Goal: Task Accomplishment & Management: Complete application form

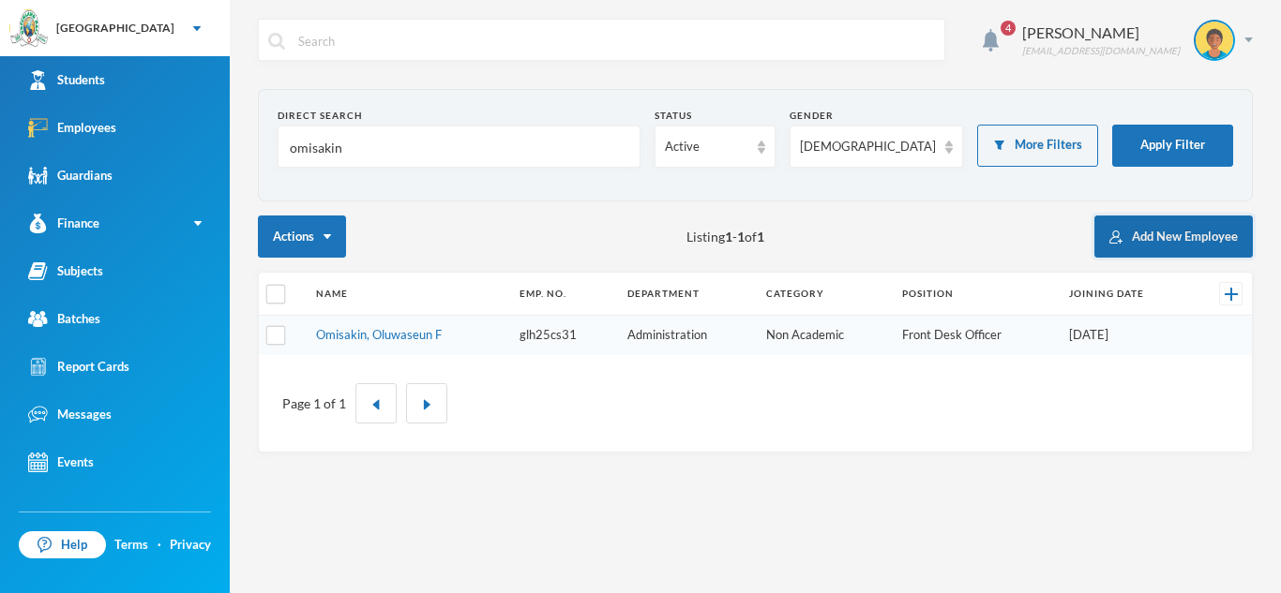
click at [1164, 233] on button "Add New Employee" at bounding box center [1173, 237] width 158 height 42
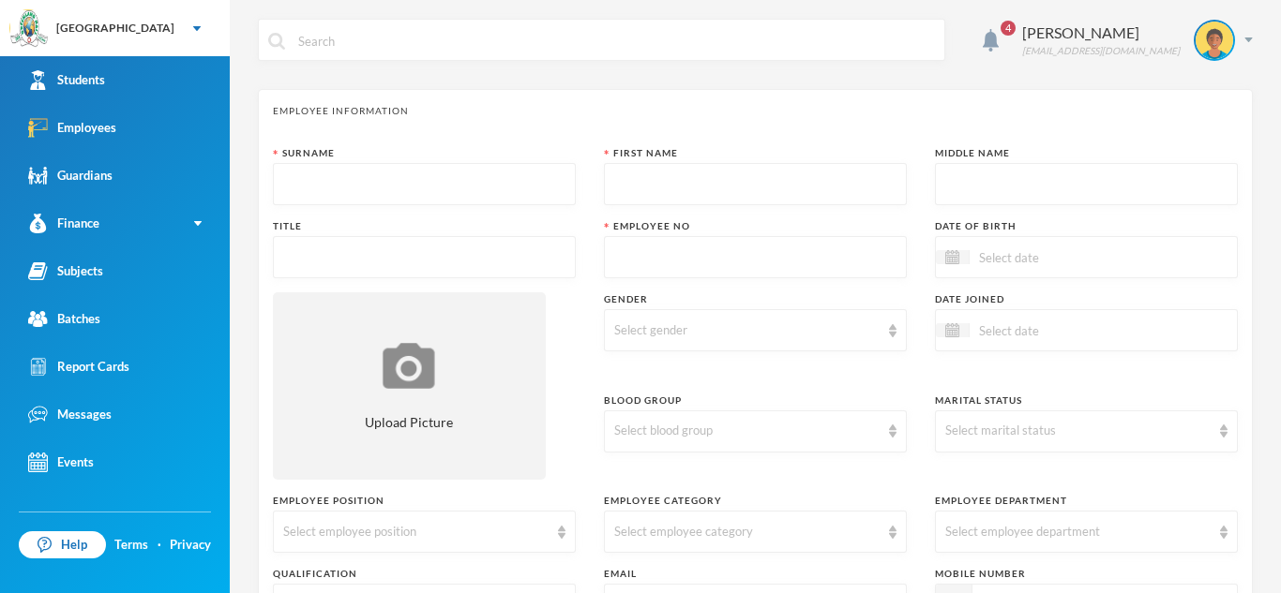
click at [551, 177] on input "text" at bounding box center [424, 185] width 282 height 42
click at [531, 181] on input "text" at bounding box center [424, 185] width 282 height 42
type input "Bello"
click at [866, 197] on input "text" at bounding box center [755, 185] width 282 height 42
type input "Nafisat"
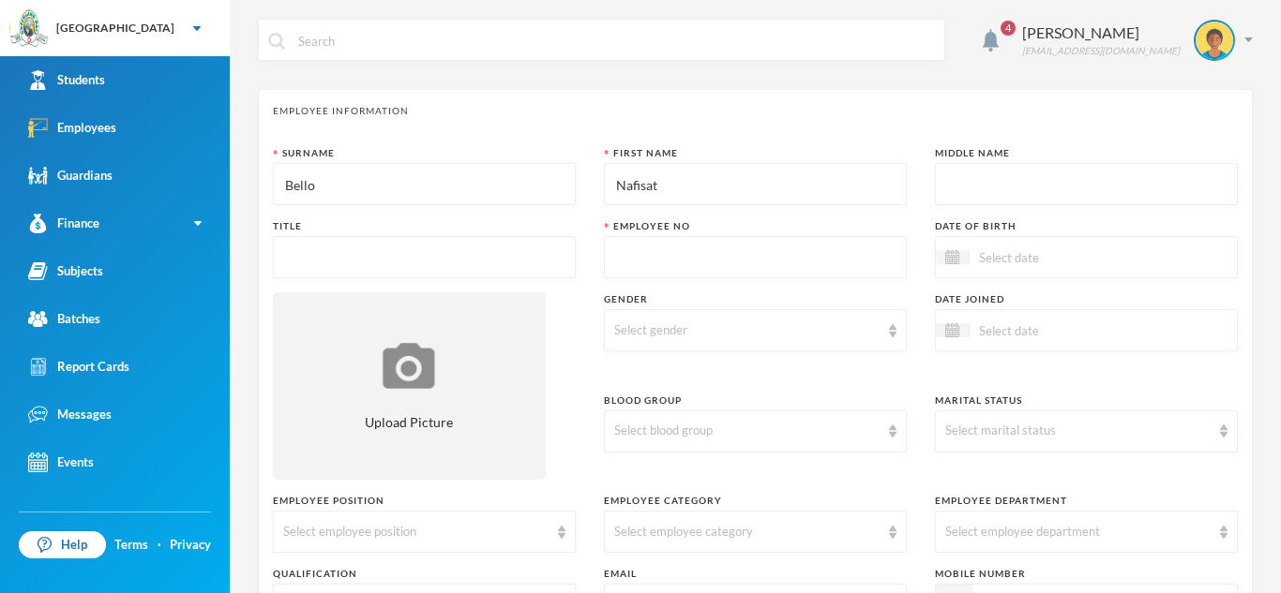
click at [986, 200] on input "text" at bounding box center [1086, 185] width 282 height 42
type input "Odunola"
click at [308, 278] on input "text" at bounding box center [424, 258] width 282 height 42
type input "Miss"
click at [646, 273] on input "text" at bounding box center [755, 258] width 282 height 42
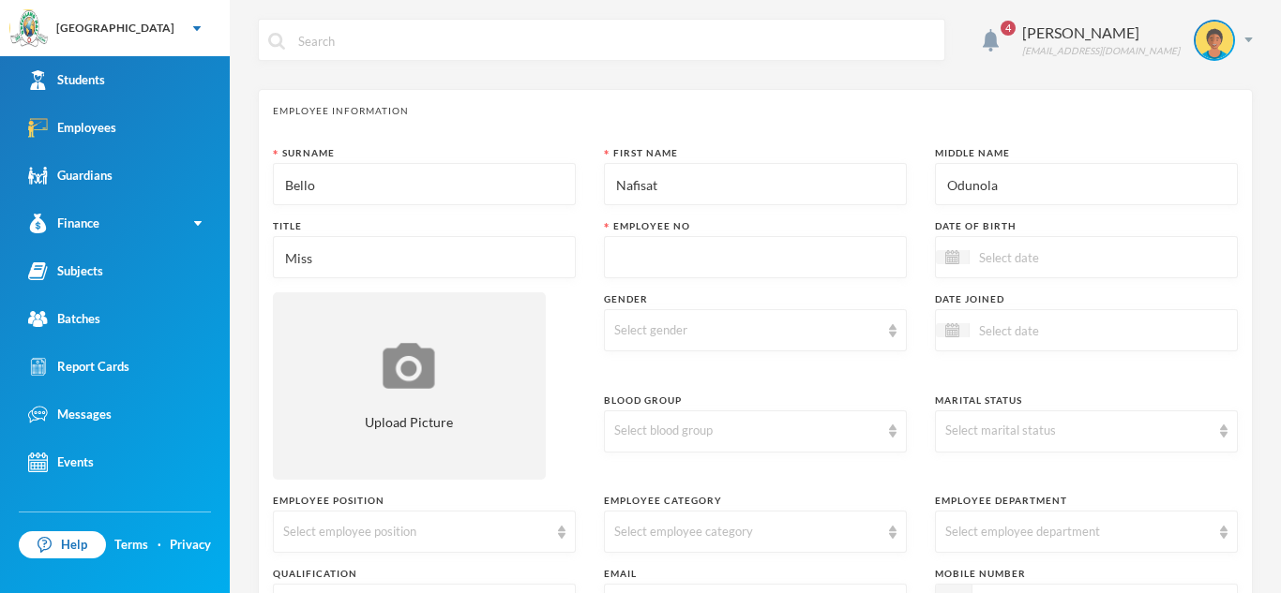
click at [659, 273] on input "text" at bounding box center [755, 258] width 282 height 42
type input "glh25cs34"
click at [702, 316] on div "Select gender" at bounding box center [755, 330] width 303 height 42
click at [868, 396] on li "[DEMOGRAPHIC_DATA]" at bounding box center [755, 404] width 303 height 30
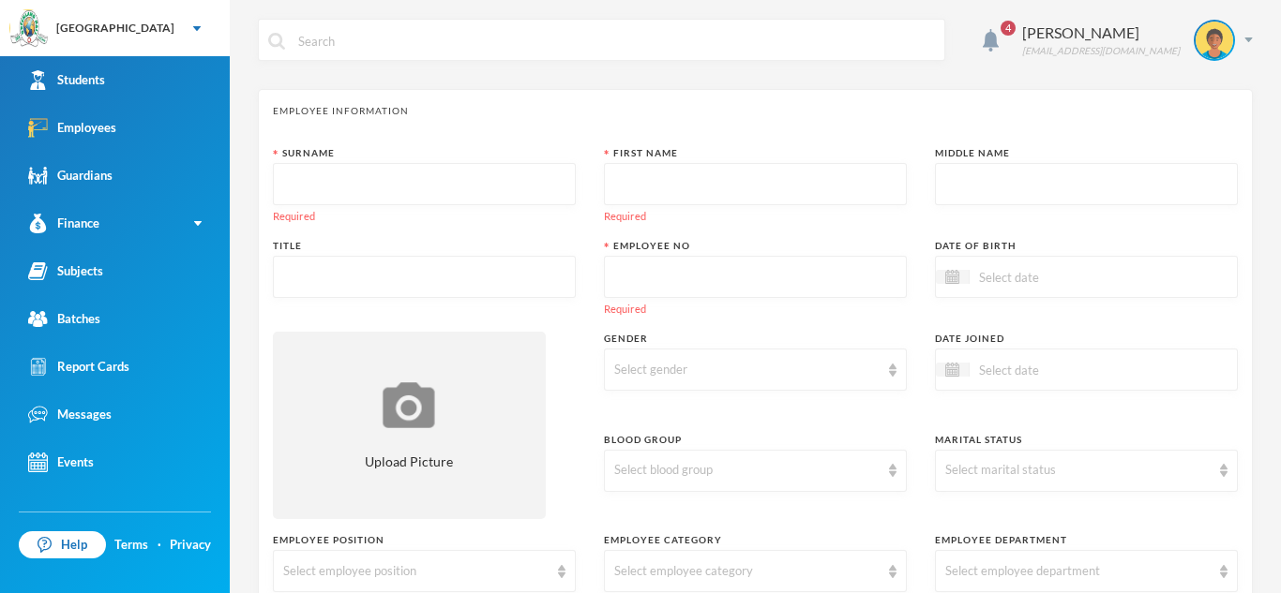
click at [365, 195] on input "text" at bounding box center [424, 185] width 282 height 42
click at [120, 125] on link "Employees" at bounding box center [115, 128] width 230 height 48
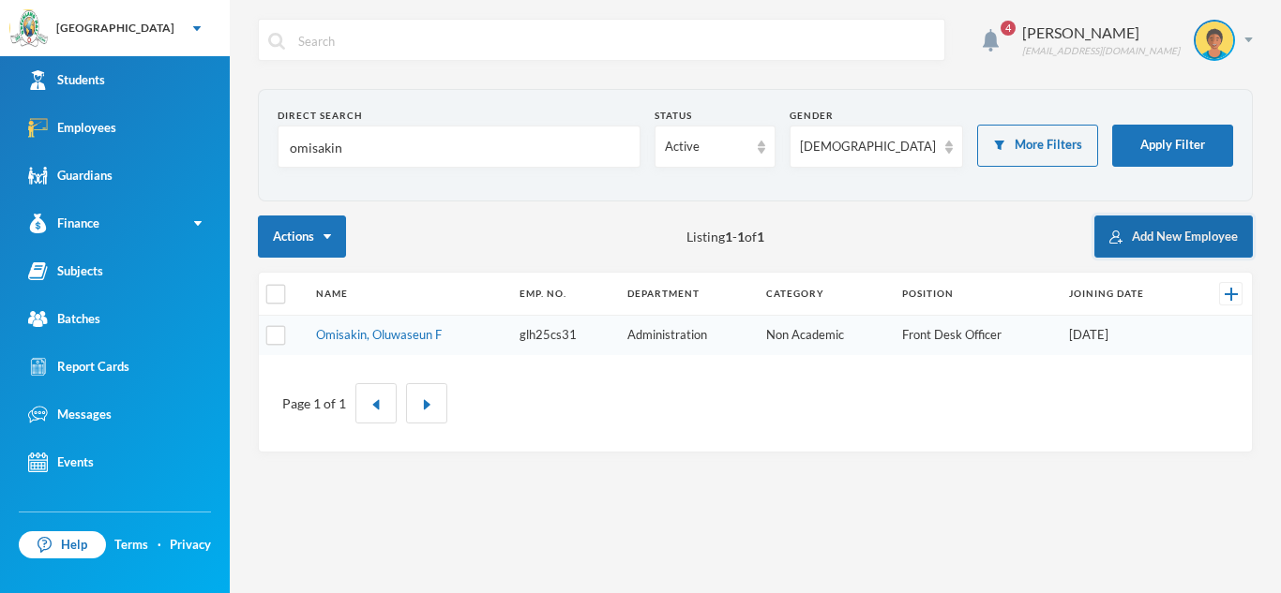
click at [1206, 239] on button "Add New Employee" at bounding box center [1173, 237] width 158 height 42
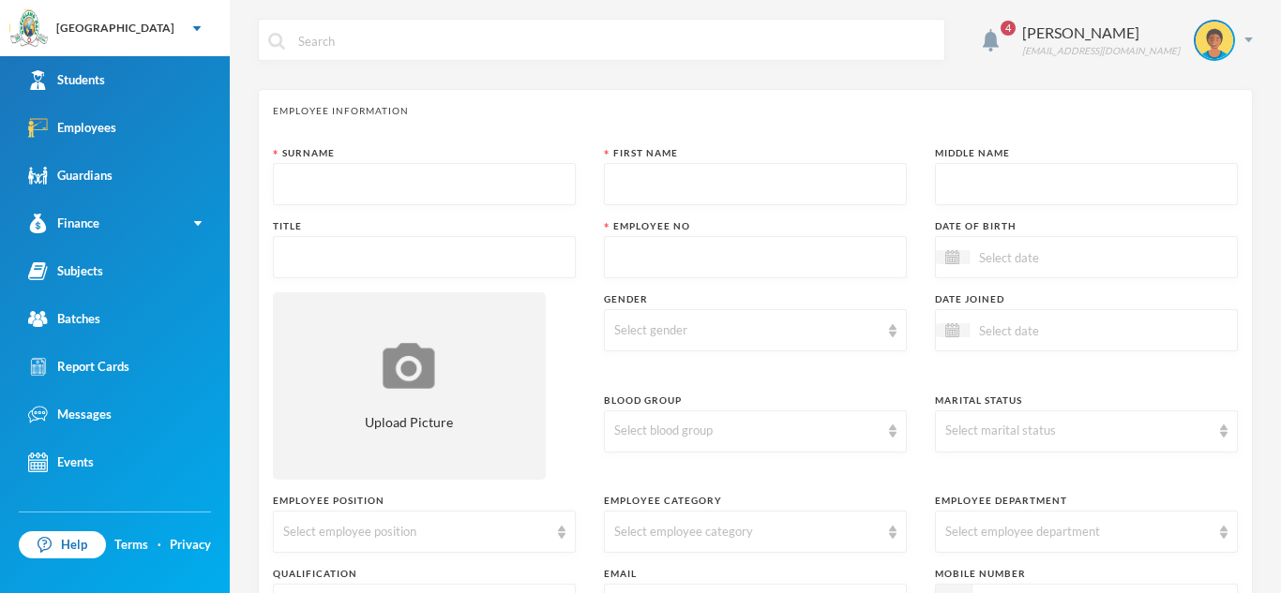
click at [528, 205] on input "text" at bounding box center [424, 185] width 282 height 42
click at [724, 191] on input "text" at bounding box center [755, 185] width 282 height 42
click at [693, 170] on input "text" at bounding box center [755, 185] width 282 height 42
type input "Nafisat"
click at [993, 185] on input "text" at bounding box center [1086, 185] width 282 height 42
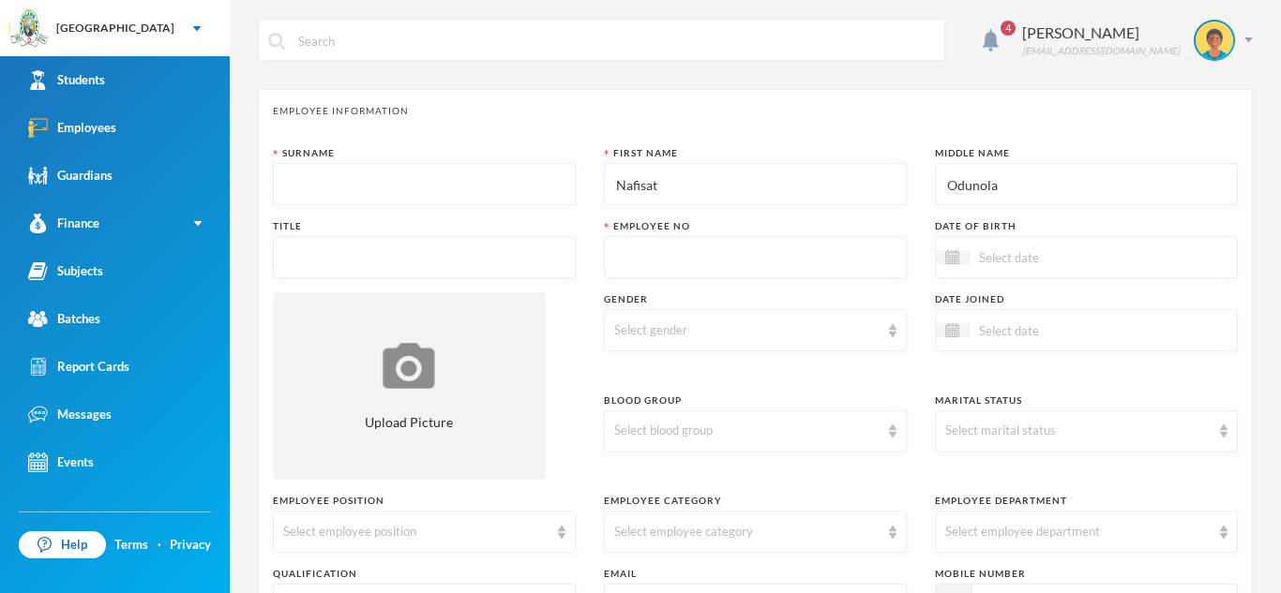
type input "Odunola"
click at [433, 196] on input "text" at bounding box center [424, 185] width 282 height 42
type input "Bello"
click at [477, 265] on input "text" at bounding box center [424, 258] width 282 height 42
type input "Miss"
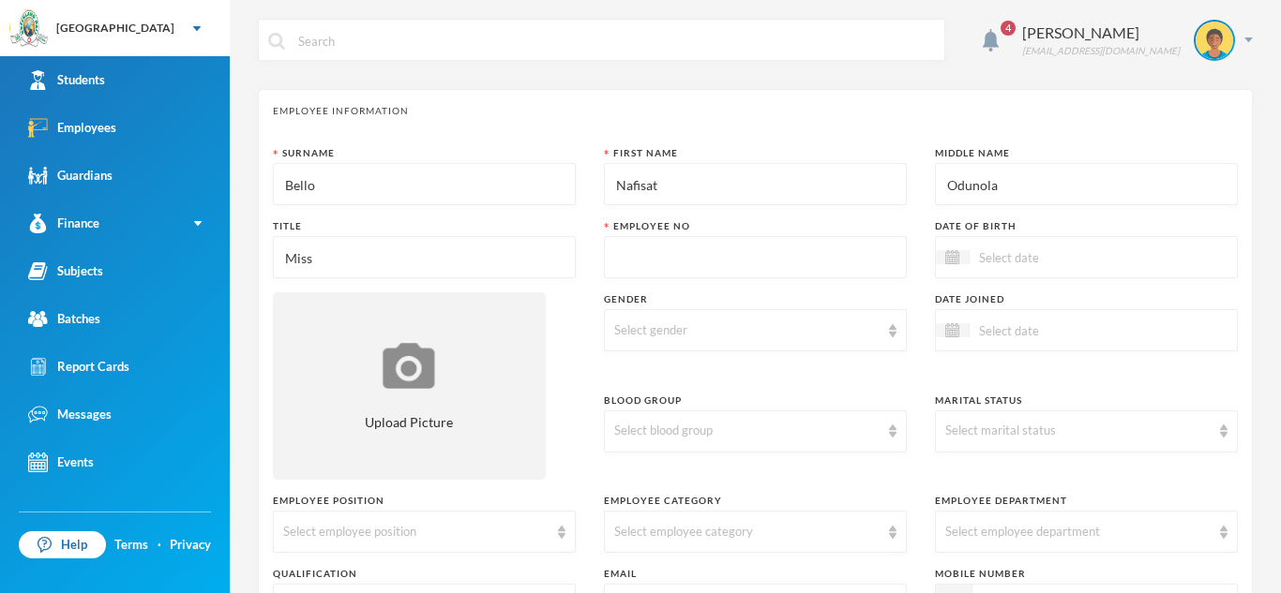
click at [653, 269] on input "text" at bounding box center [755, 258] width 282 height 42
type input "glh25cs34"
click at [899, 331] on div "Select gender" at bounding box center [755, 330] width 303 height 42
click at [882, 404] on li "[DEMOGRAPHIC_DATA]" at bounding box center [755, 404] width 303 height 30
click at [895, 428] on img at bounding box center [893, 431] width 8 height 13
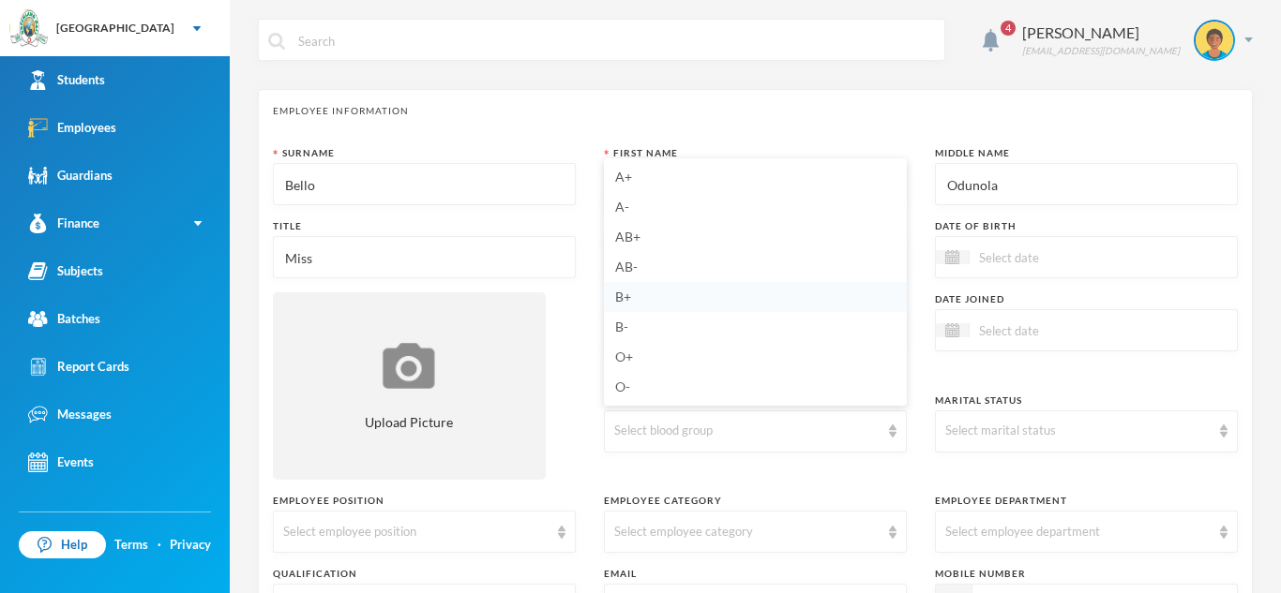
click at [680, 299] on li "B+" at bounding box center [755, 297] width 303 height 30
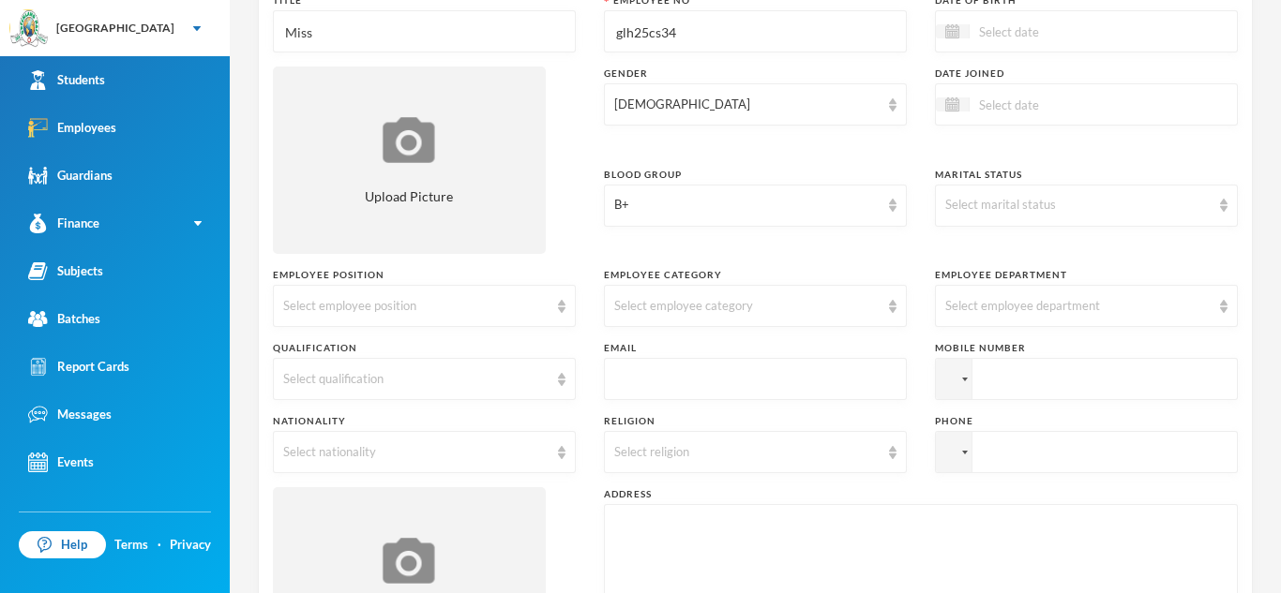
scroll to position [228, 0]
click at [893, 311] on div "Select employee category" at bounding box center [755, 304] width 303 height 42
click at [709, 425] on li "Academic" at bounding box center [755, 438] width 303 height 30
click at [896, 308] on div "Academic" at bounding box center [755, 304] width 303 height 42
click at [740, 416] on li "Corper" at bounding box center [755, 408] width 303 height 30
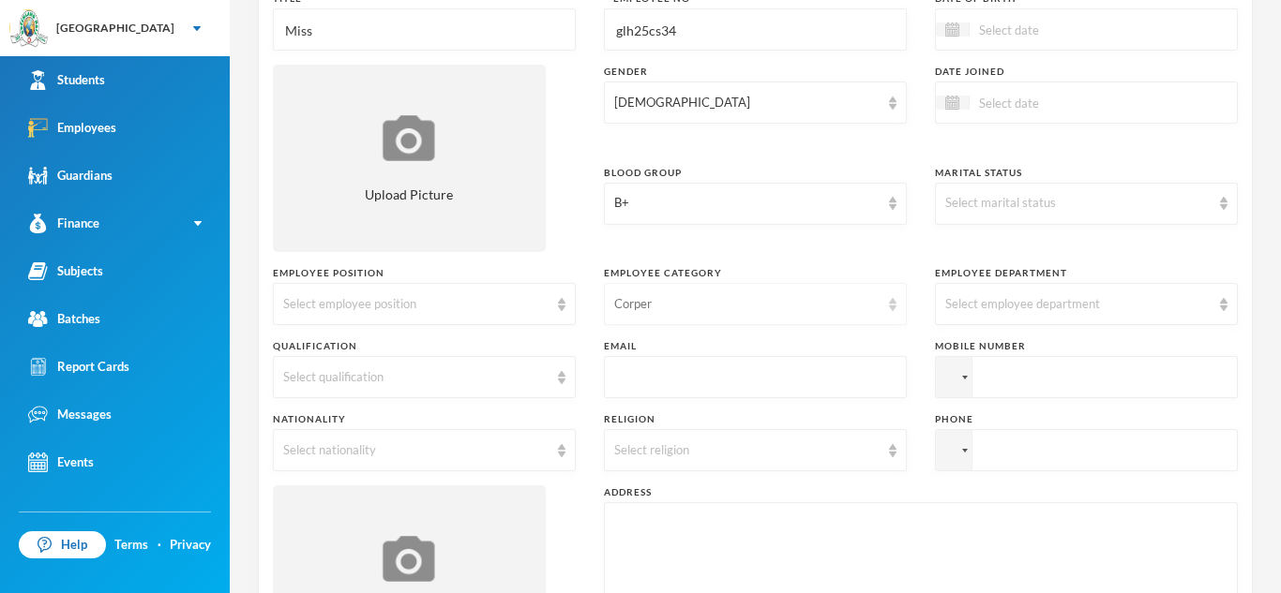
click at [839, 323] on div "Corper" at bounding box center [755, 304] width 303 height 42
click at [839, 329] on div "Non Academic Management Corper Academic" at bounding box center [755, 393] width 303 height 128
click at [896, 285] on div "Corper" at bounding box center [755, 304] width 303 height 42
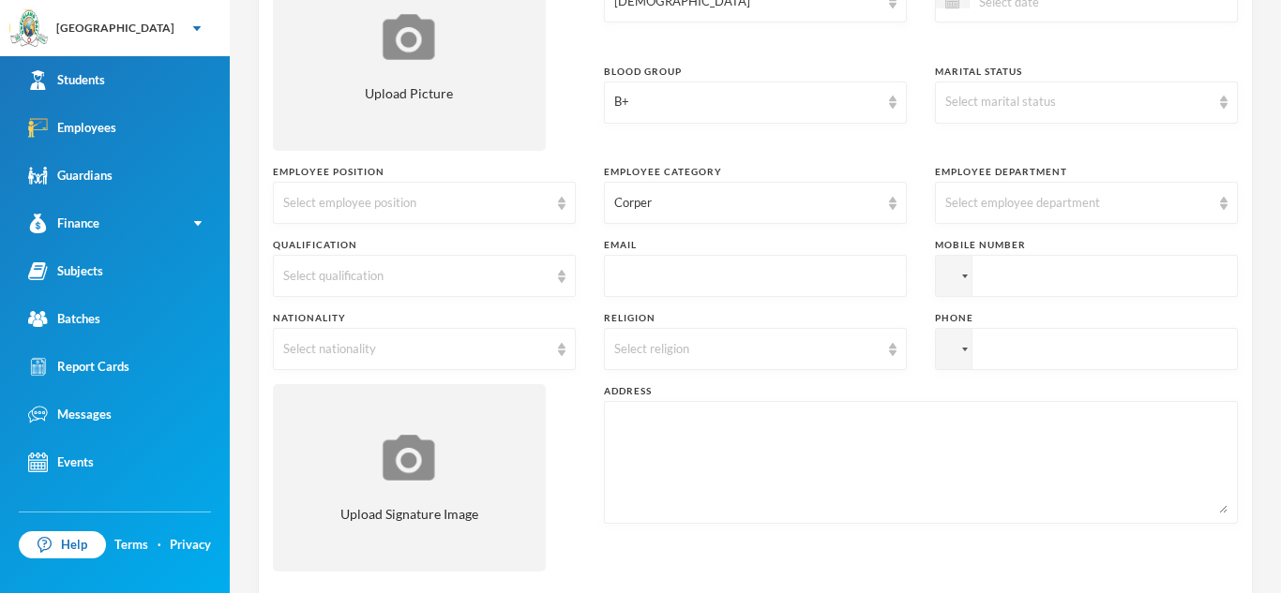
scroll to position [338, 0]
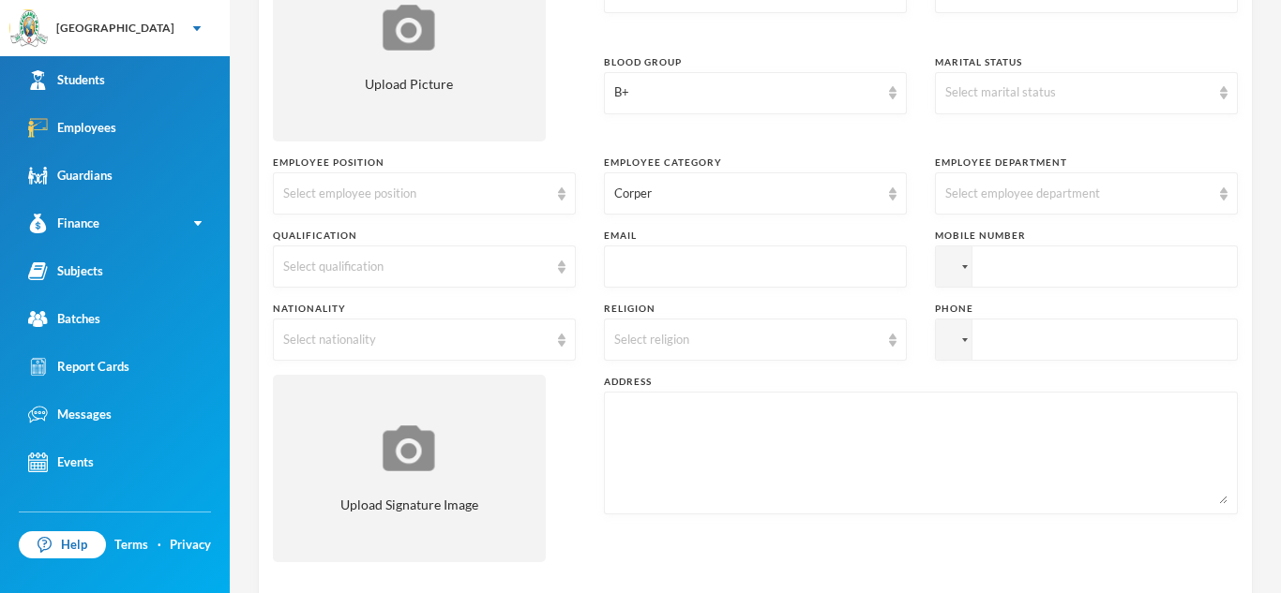
click at [774, 437] on textarea at bounding box center [920, 453] width 613 height 102
click at [776, 416] on textarea at bounding box center [920, 453] width 613 height 102
click at [1016, 252] on input "tel" at bounding box center [1086, 267] width 303 height 42
type input "+2348168084905"
click at [1058, 331] on input "tel" at bounding box center [1086, 340] width 303 height 42
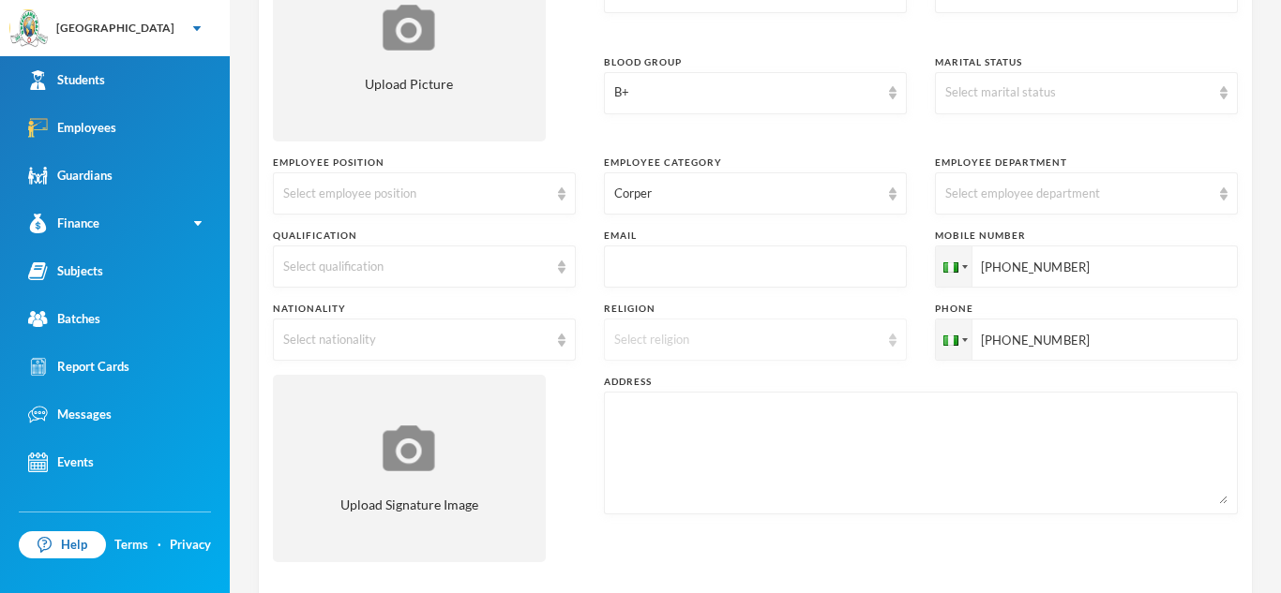
type input "+2347013029205"
click at [893, 346] on img at bounding box center [893, 340] width 8 height 13
click at [817, 417] on li "Islam" at bounding box center [755, 413] width 303 height 30
click at [563, 349] on div "Select nationality" at bounding box center [424, 340] width 303 height 42
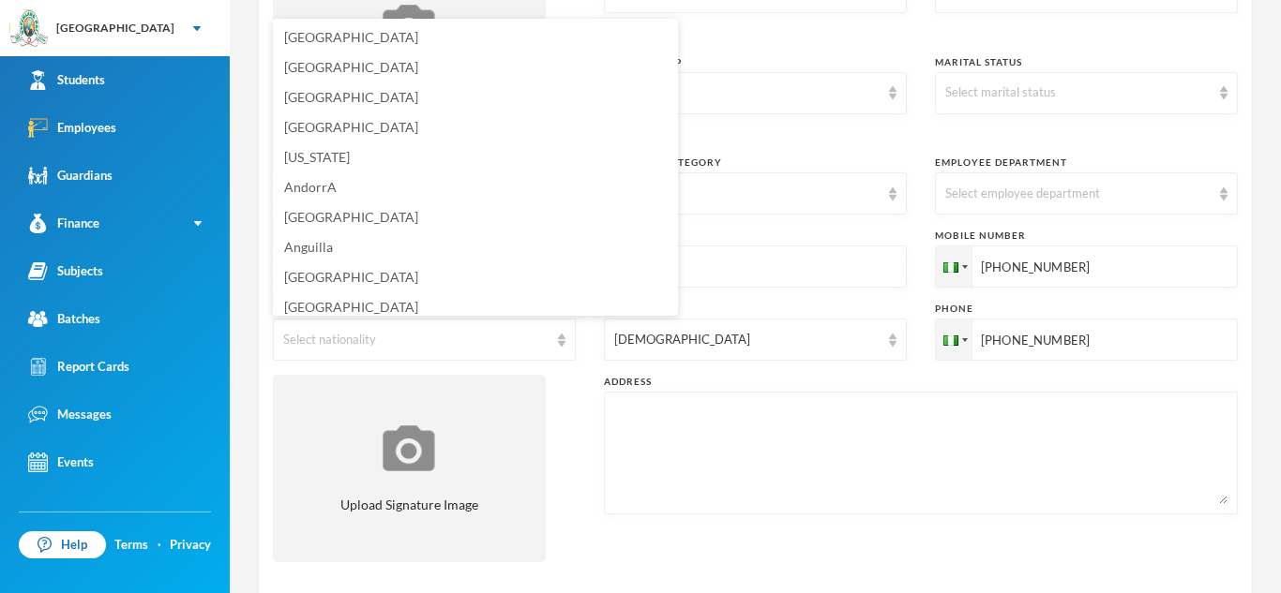
click at [518, 368] on div "Surname Bello First Name Nafisat Middle Name Odunola Title Miss Employee No glh…" at bounding box center [755, 192] width 965 height 769
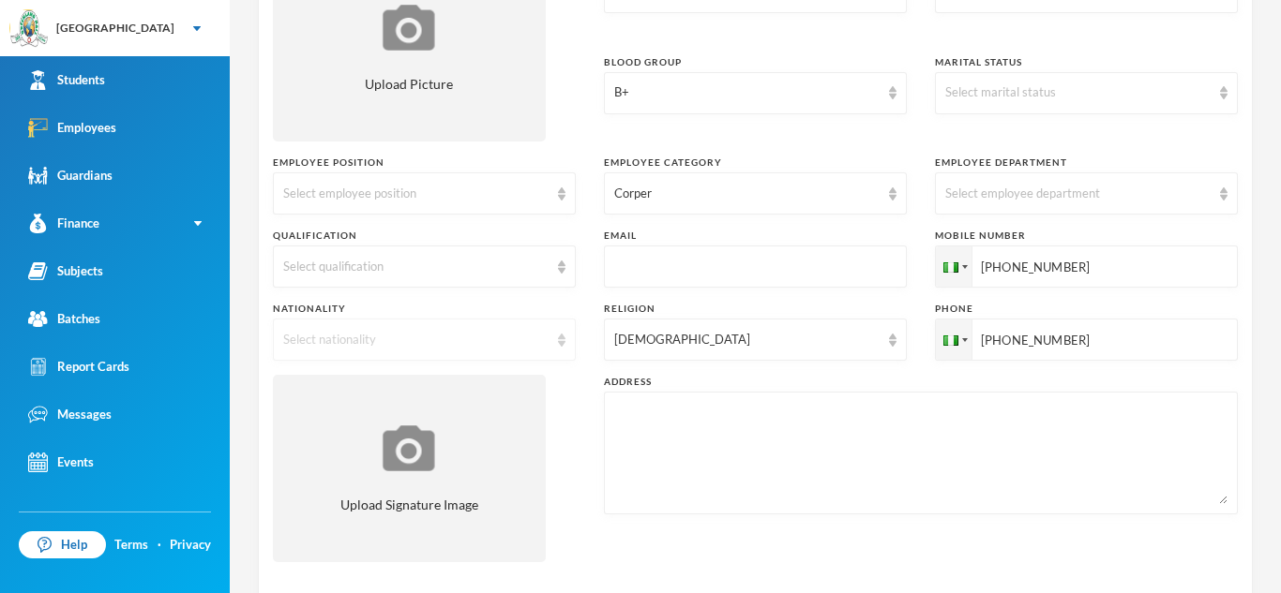
click at [553, 353] on div "Select nationality" at bounding box center [424, 340] width 303 height 42
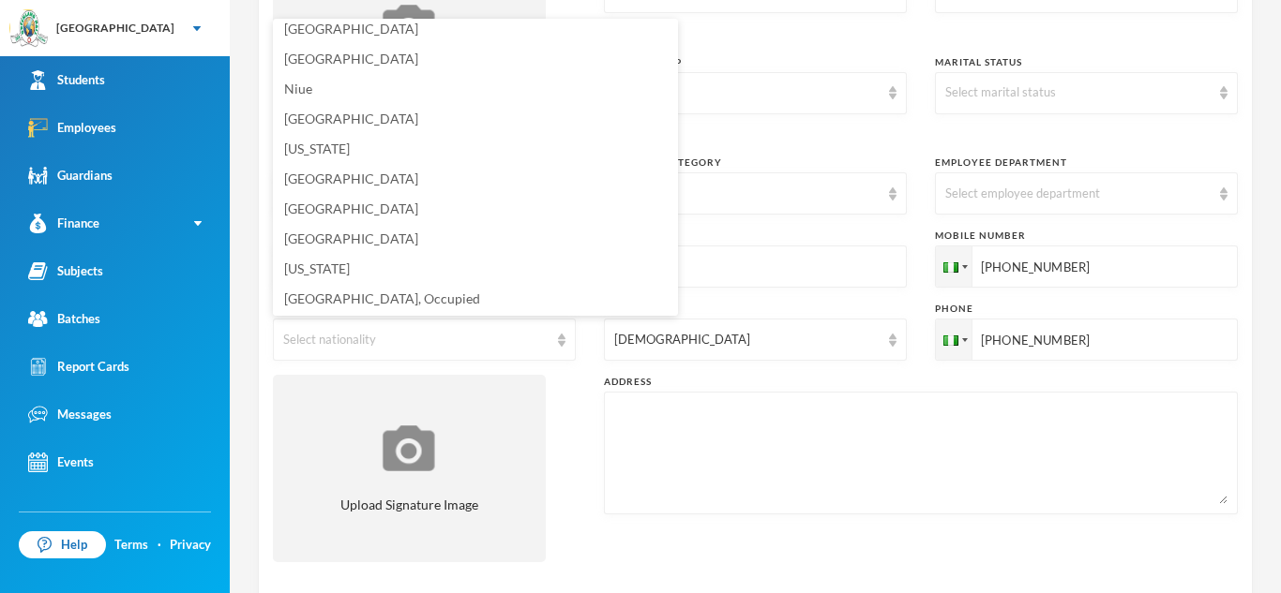
scroll to position [4773, 0]
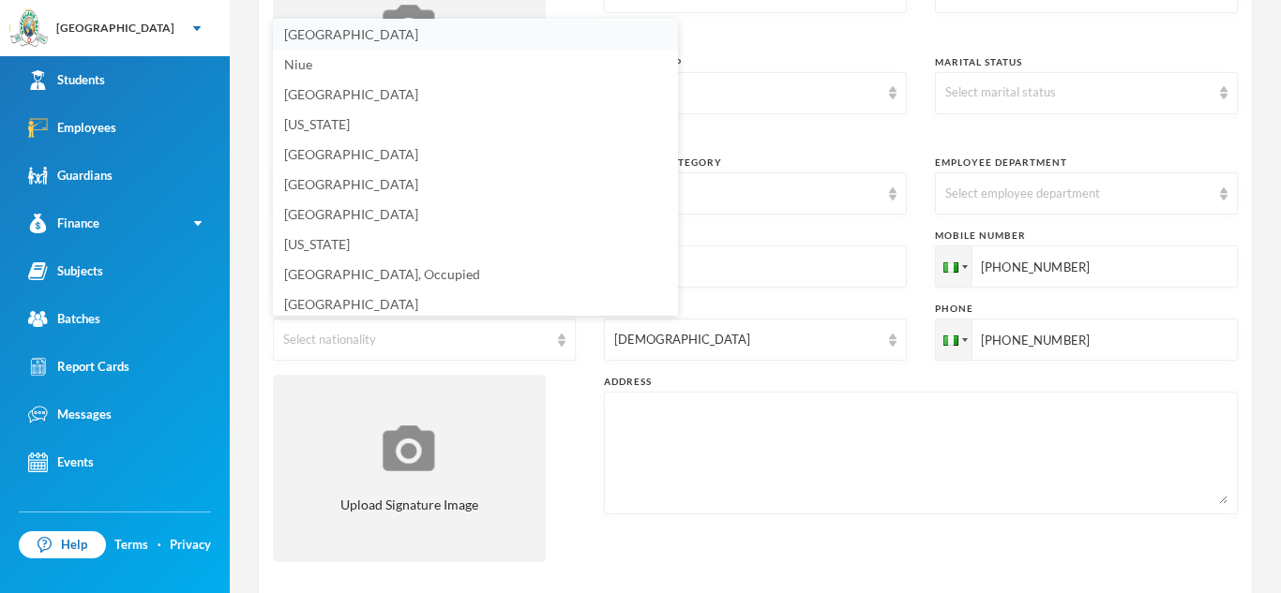
click at [357, 30] on li "Nigeria" at bounding box center [475, 35] width 405 height 30
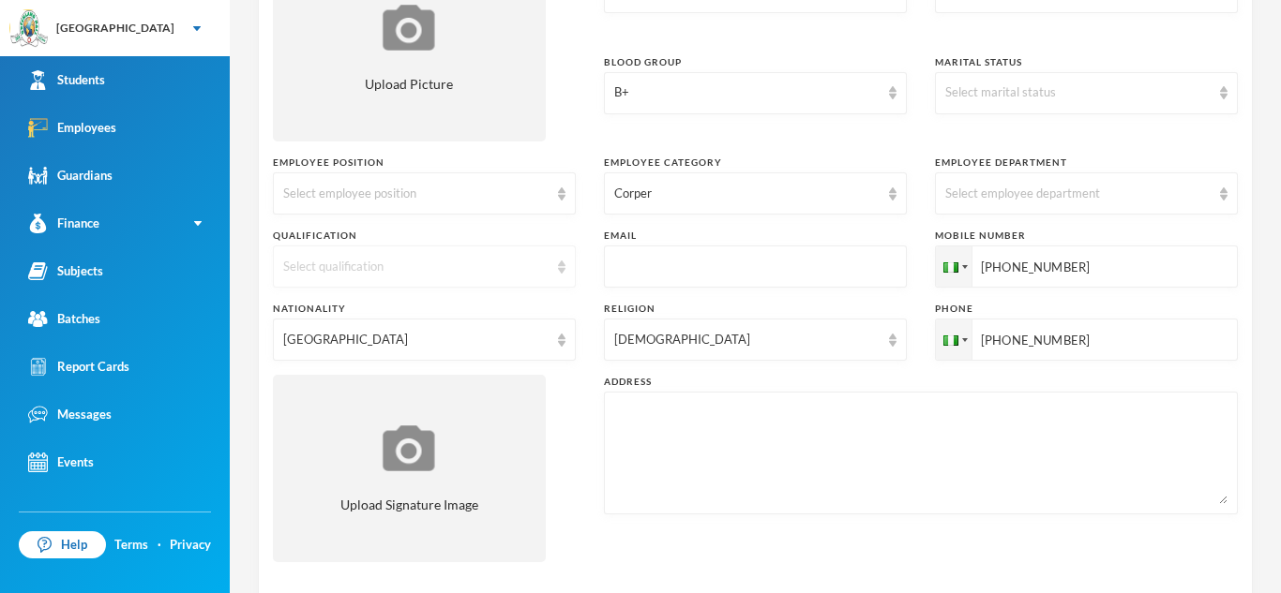
click at [560, 269] on img at bounding box center [562, 267] width 8 height 13
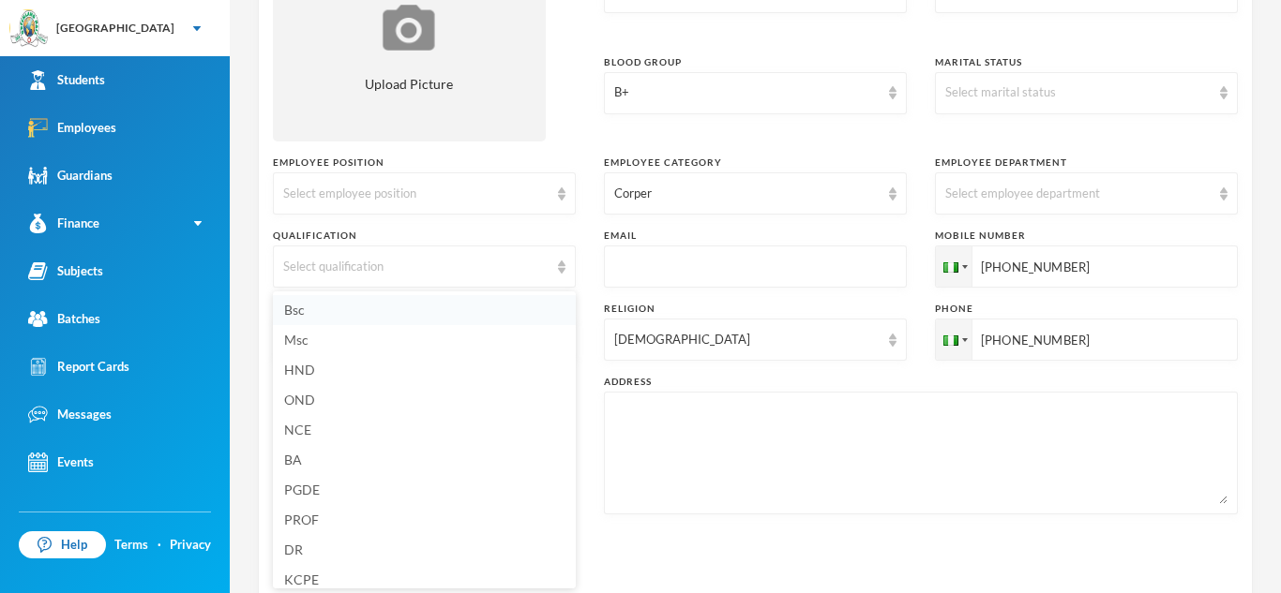
click at [503, 303] on li "Bsc" at bounding box center [424, 310] width 303 height 30
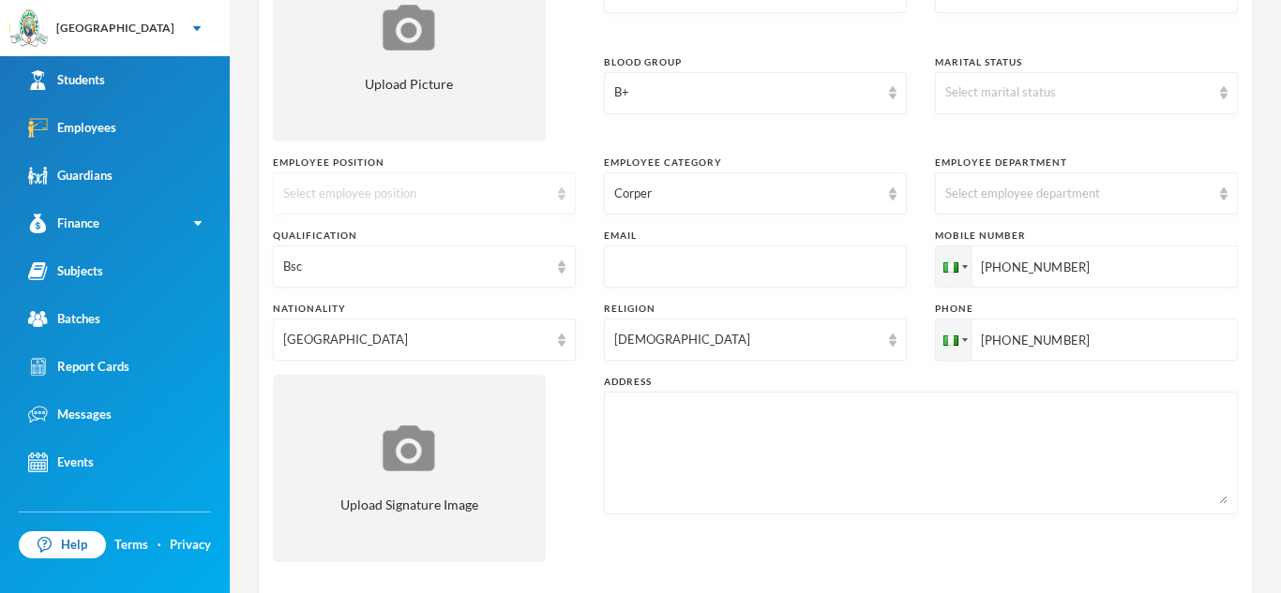
click at [561, 200] on img at bounding box center [562, 194] width 8 height 13
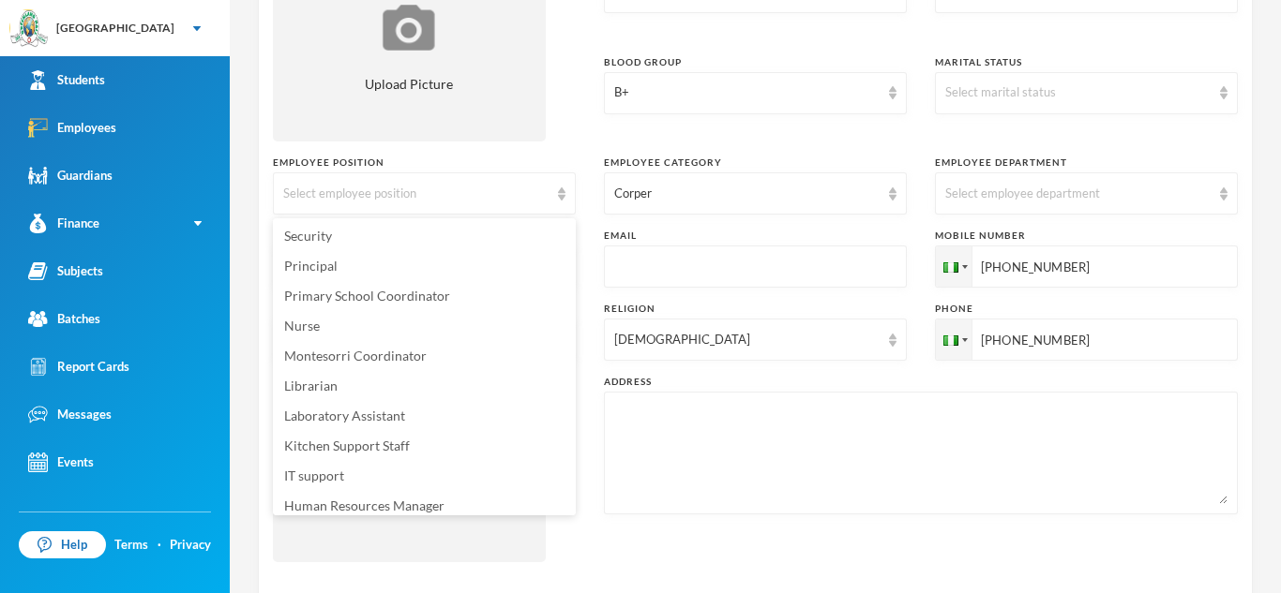
scroll to position [0, 0]
click at [404, 289] on li "Subject Teacher" at bounding box center [424, 297] width 303 height 30
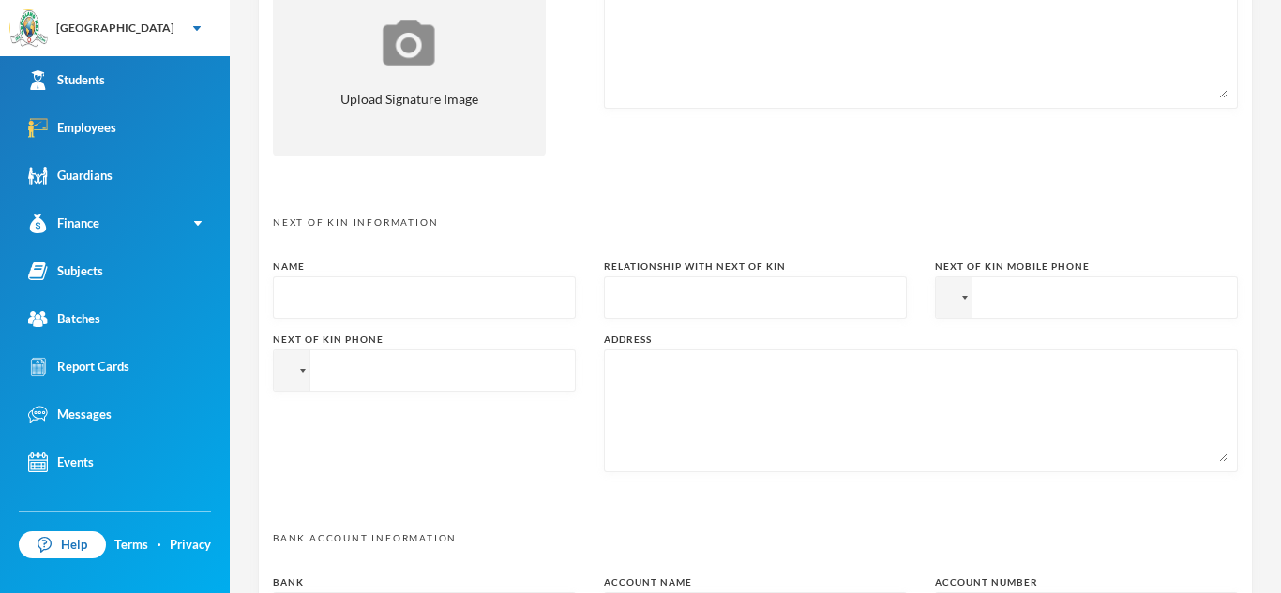
scroll to position [977, 0]
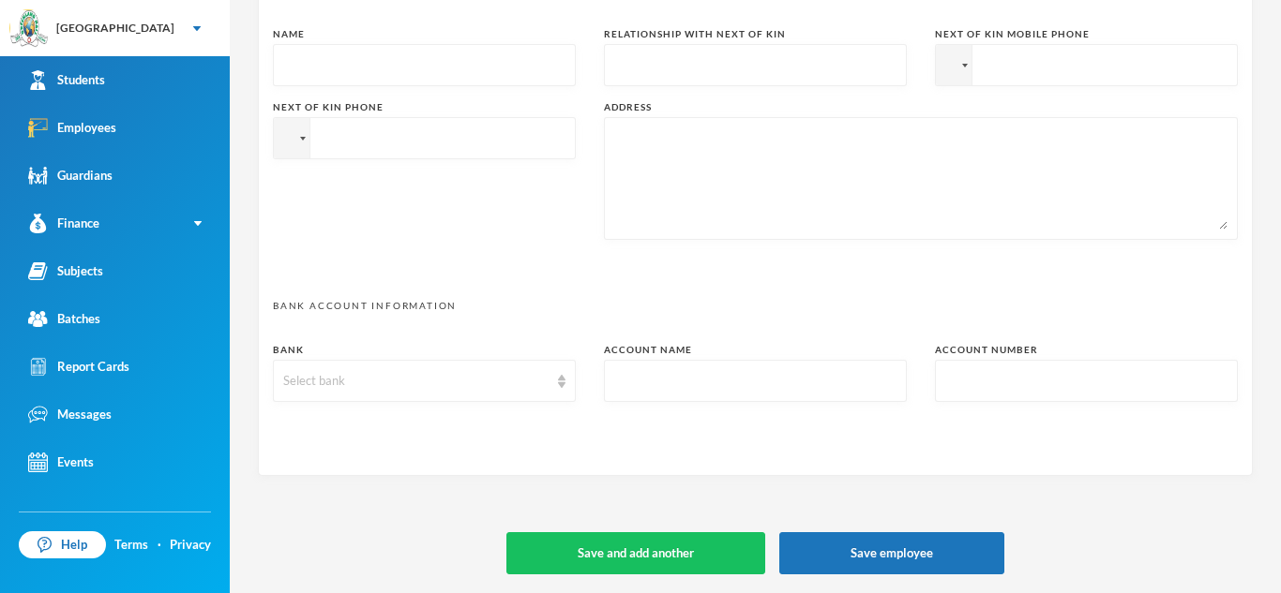
click at [777, 219] on textarea at bounding box center [920, 179] width 613 height 102
type textarea "Sango Eruwa, oyo state"
click at [752, 236] on div "Sango Eruwa, oyo state" at bounding box center [921, 178] width 634 height 123
click at [966, 69] on div at bounding box center [954, 65] width 36 height 40
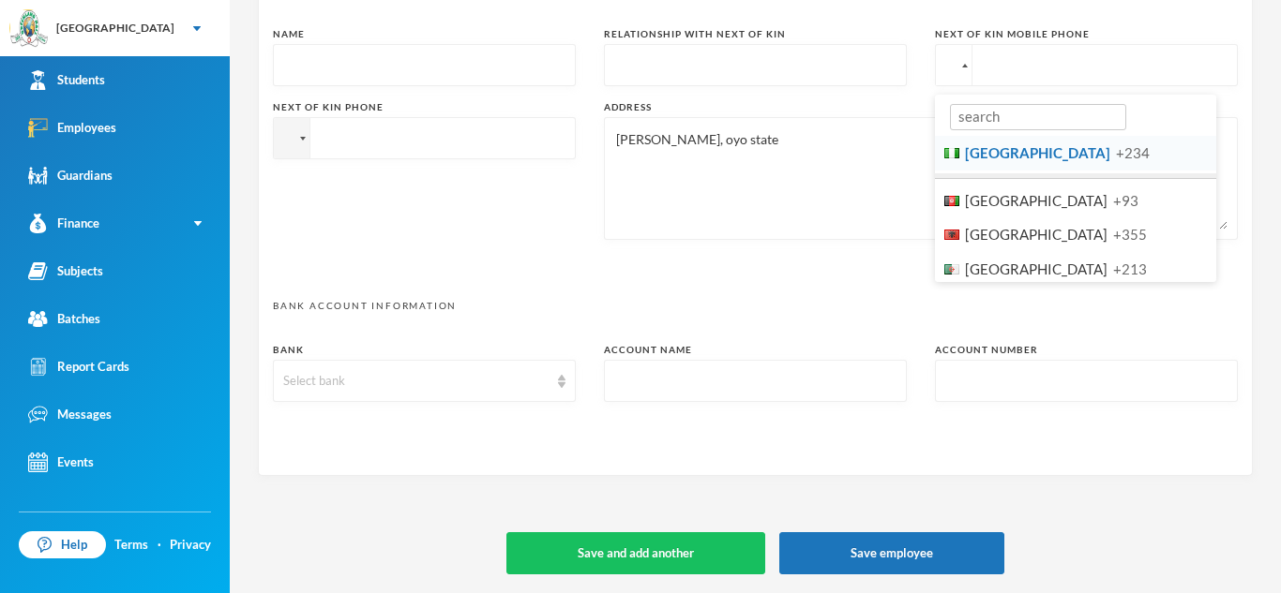
click at [464, 72] on input "text" at bounding box center [424, 66] width 282 height 42
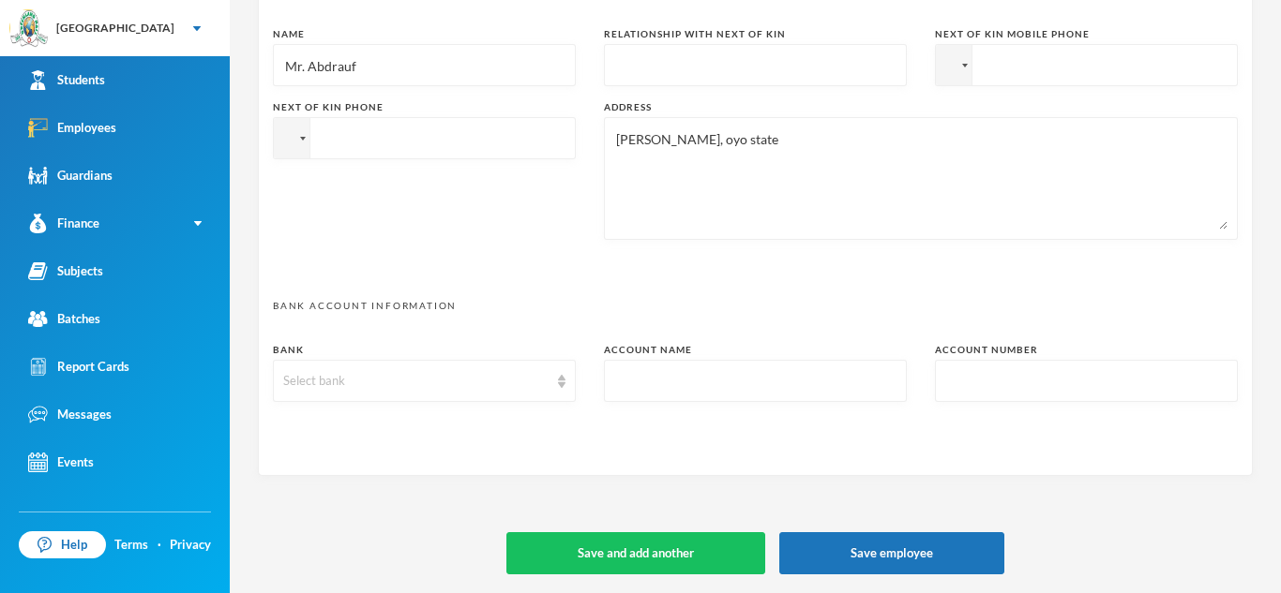
type input "Mr. Abdrauf"
click at [723, 66] on input "text" at bounding box center [755, 66] width 282 height 42
type input "Father"
click at [960, 61] on div at bounding box center [954, 65] width 36 height 40
type input "+2348024202471"
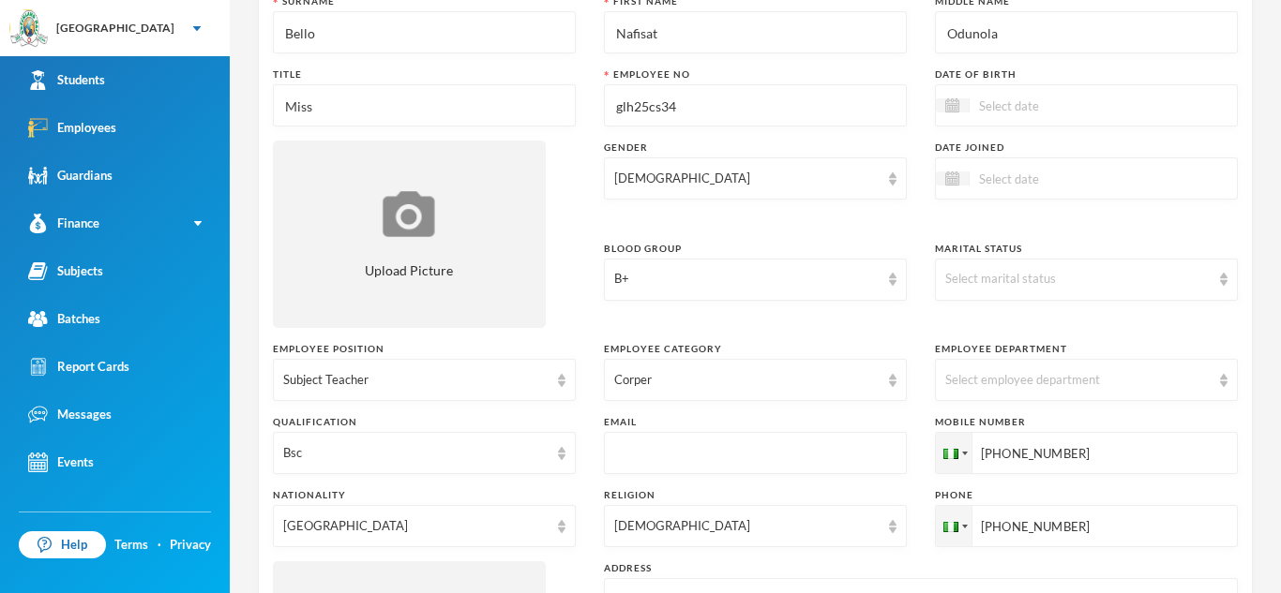
scroll to position [151, 0]
click at [1021, 116] on input at bounding box center [1048, 107] width 158 height 22
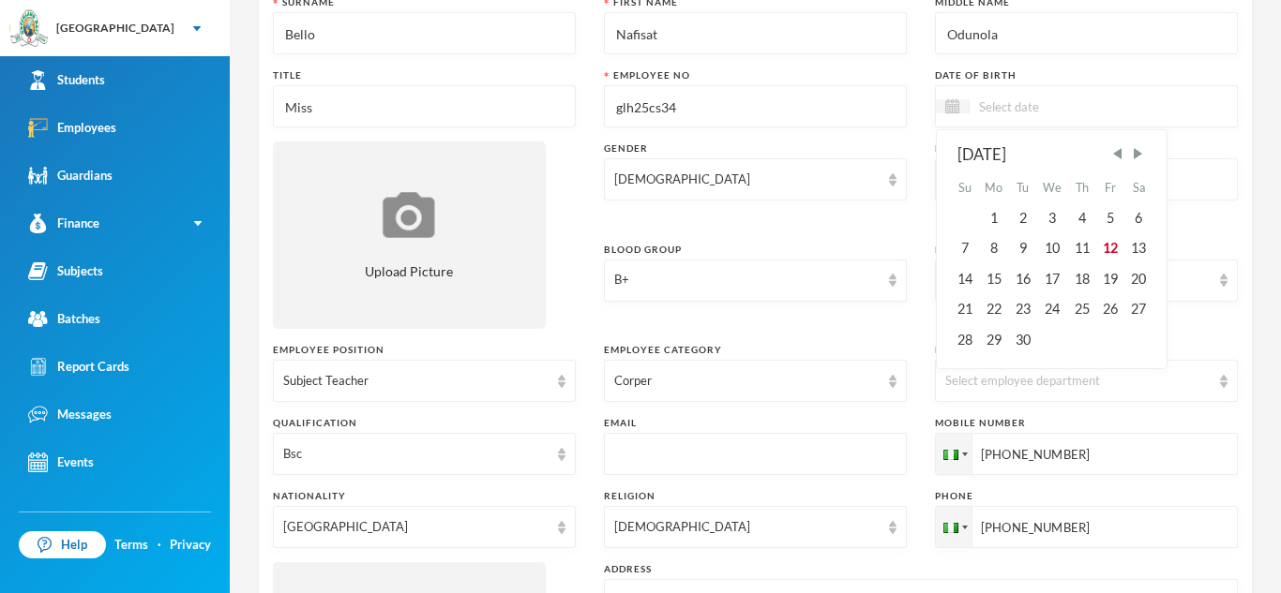
click at [1043, 151] on div "September 2025" at bounding box center [1051, 154] width 189 height 23
click at [1059, 154] on div "September 2025" at bounding box center [1051, 154] width 189 height 23
click at [1122, 157] on span "Previous Month" at bounding box center [1117, 153] width 17 height 17
click at [1022, 152] on div "August 2025" at bounding box center [1051, 154] width 189 height 23
click at [1076, 91] on div "August 2025 Su Mo Tu We Th Fr Sa 1 2 3 4 5 6 7 8 9 10 11 12 13 14 15 16 17 18 1…" at bounding box center [1086, 106] width 303 height 42
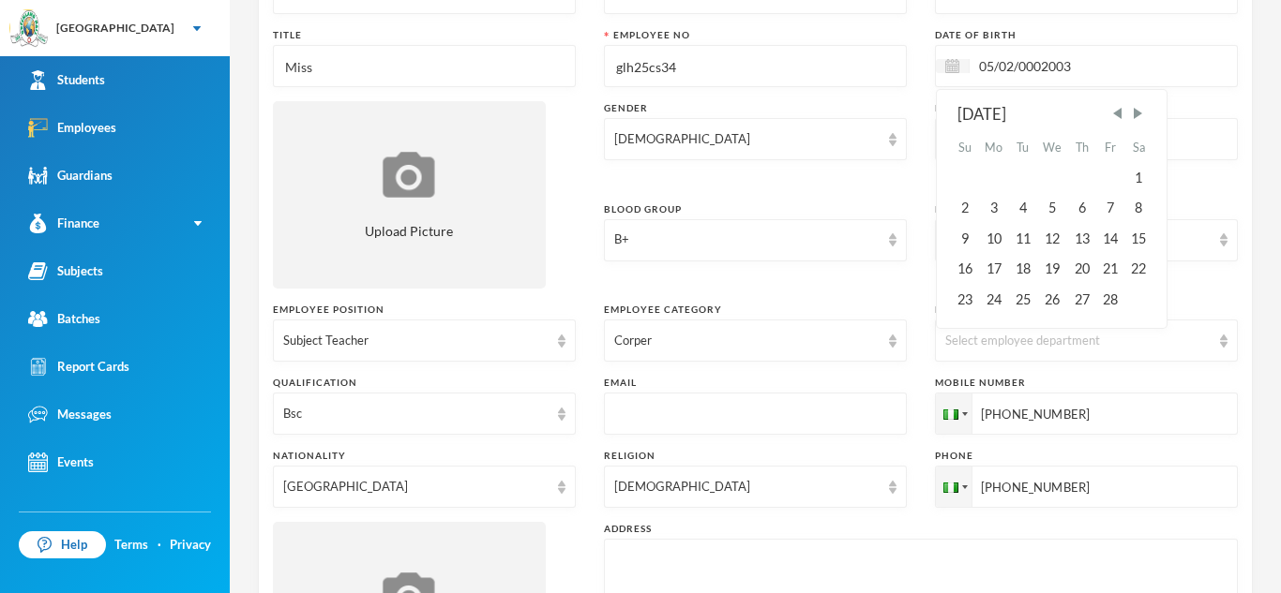
scroll to position [193, 0]
click at [1040, 53] on input "05/02/0002003" at bounding box center [1048, 64] width 158 height 22
click at [1138, 52] on div "05/02/0002003 February 2 Su Mo Tu We Th Fr Sa 1 2 3 4 5 6 7 8 9 10 11 12 13 14 …" at bounding box center [1086, 64] width 303 height 42
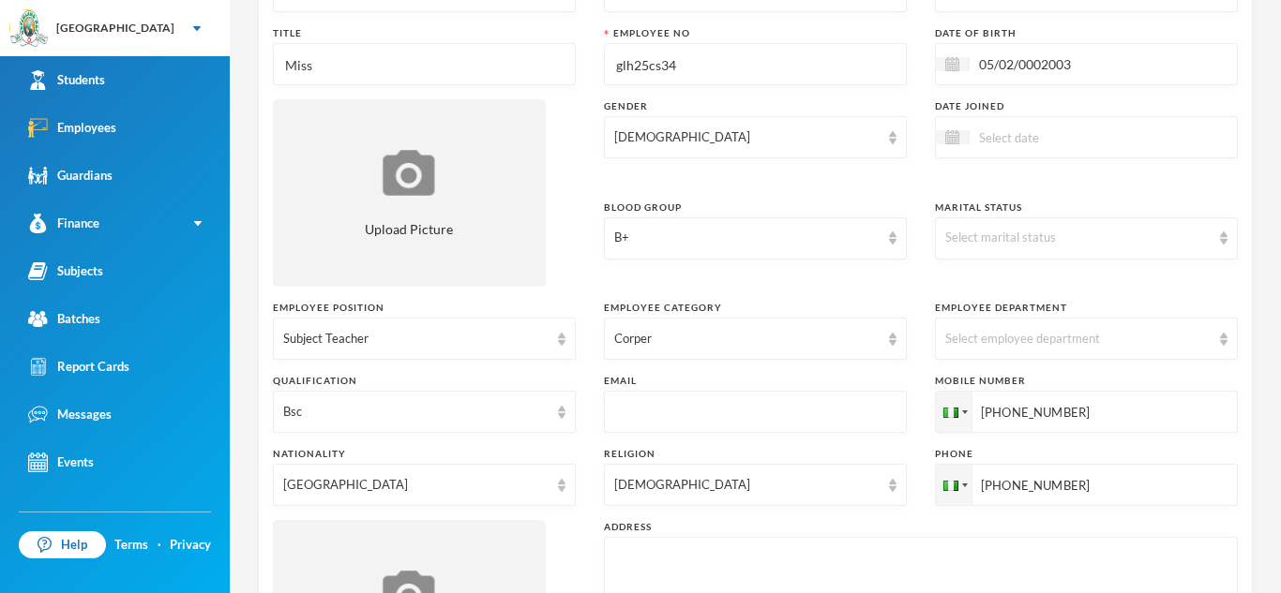
click at [1164, 52] on div "05/02/0002003" at bounding box center [1086, 64] width 303 height 42
click at [1140, 56] on div "05/02/0002003" at bounding box center [1086, 64] width 303 height 42
click at [1134, 56] on div "05/02/0002003" at bounding box center [1086, 64] width 303 height 42
click at [827, 99] on div "Gender" at bounding box center [755, 106] width 303 height 14
click at [1079, 75] on div "05/02/0002003" at bounding box center [1086, 64] width 303 height 42
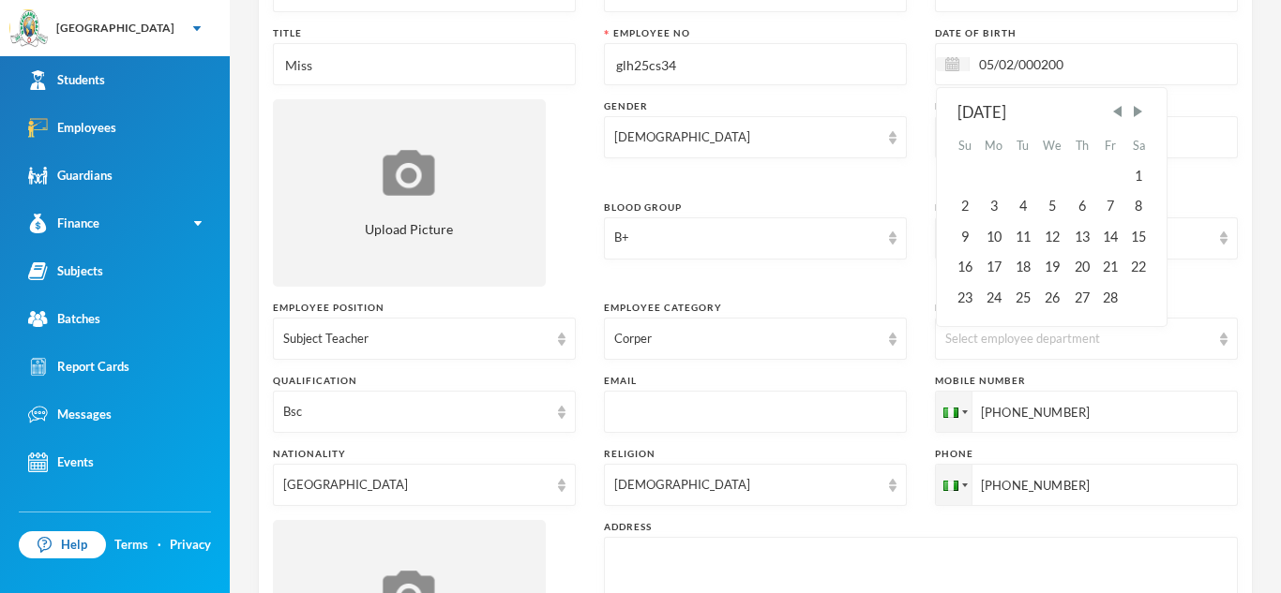
type input "05/02/0002003"
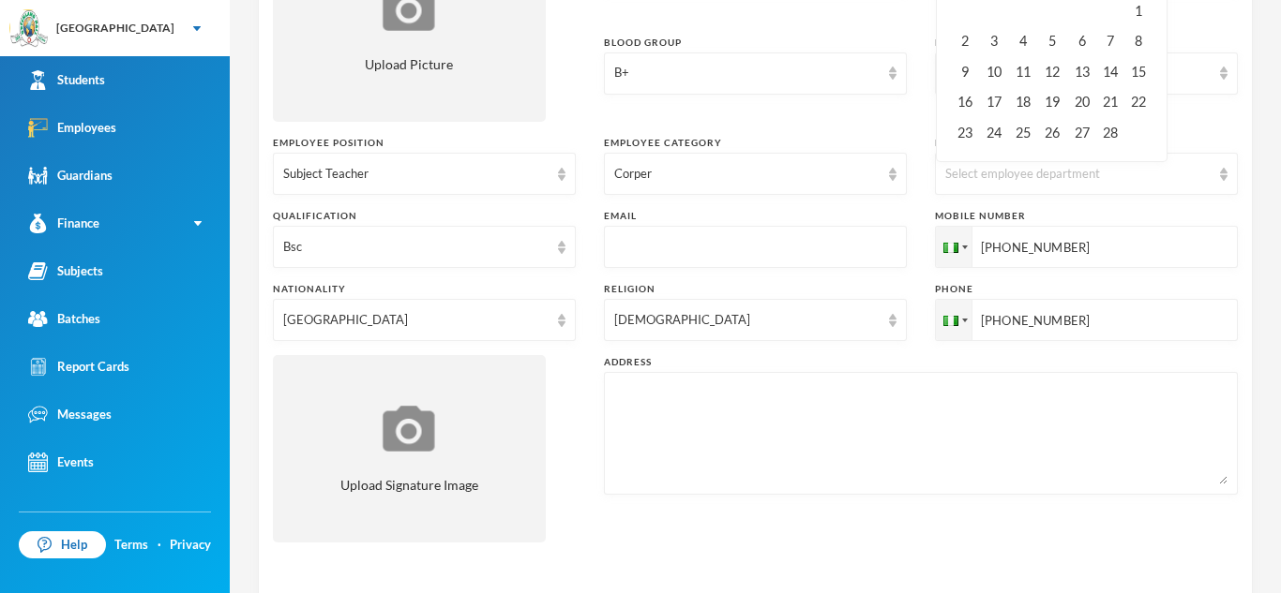
scroll to position [359, 0]
click at [797, 393] on textarea at bounding box center [920, 433] width 613 height 102
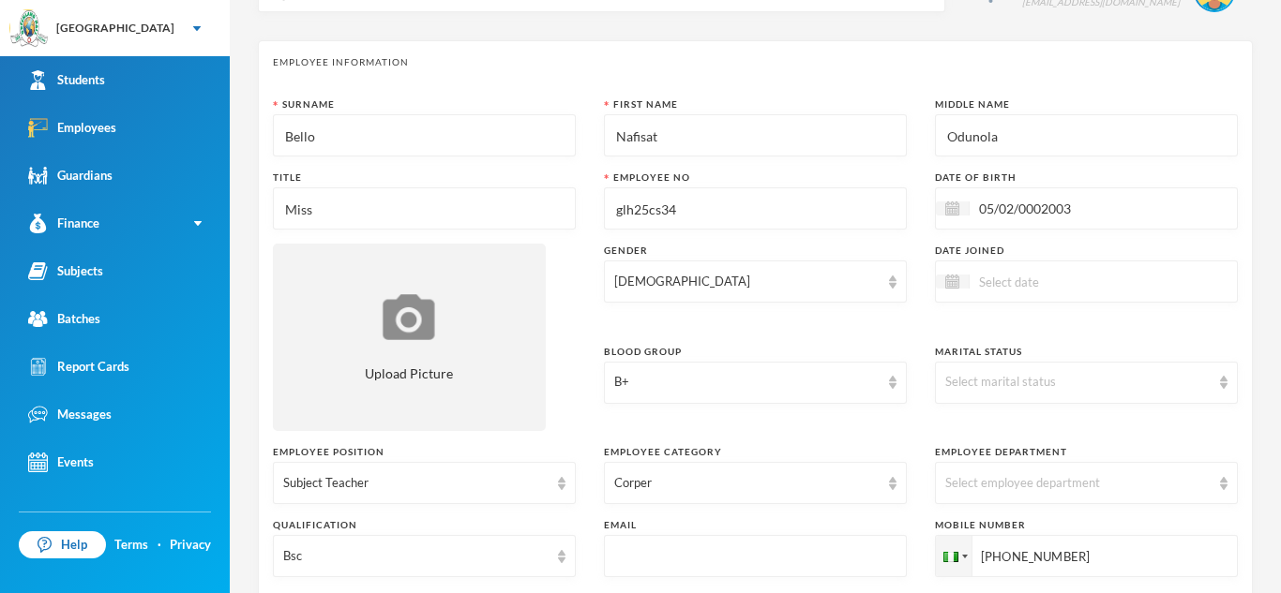
scroll to position [38, 0]
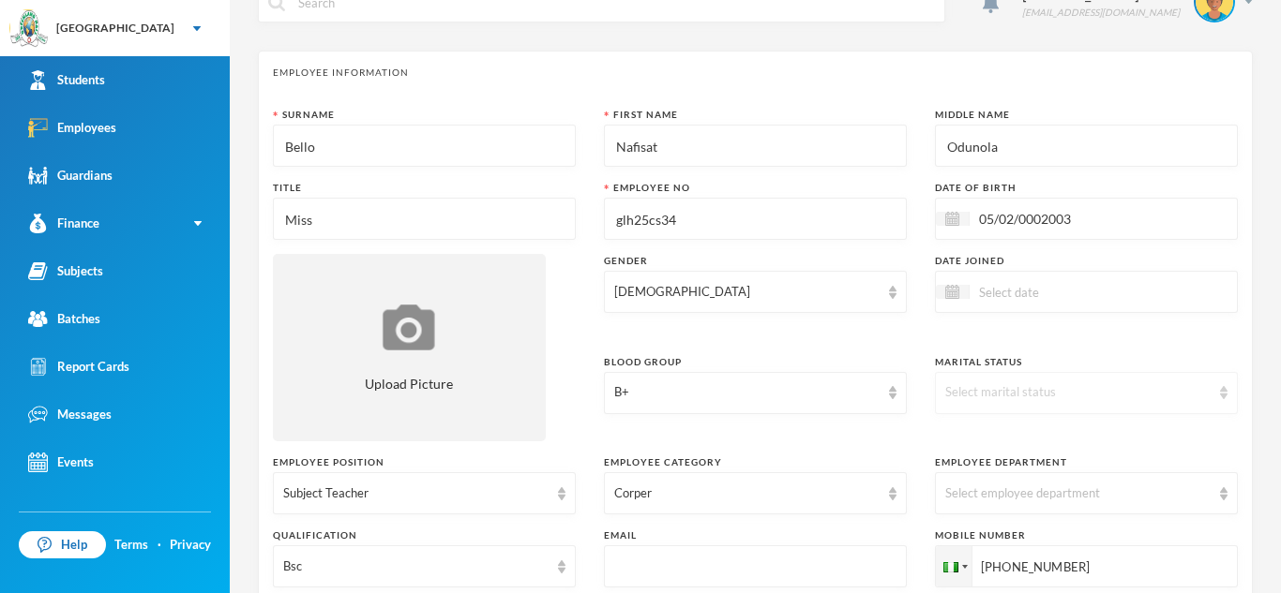
type textarea "Samgo Eruwa,Oyo state."
click at [1221, 397] on img at bounding box center [1224, 392] width 8 height 13
click at [1217, 430] on li "Single" at bounding box center [1086, 436] width 303 height 30
click at [1136, 280] on div at bounding box center [1086, 292] width 303 height 42
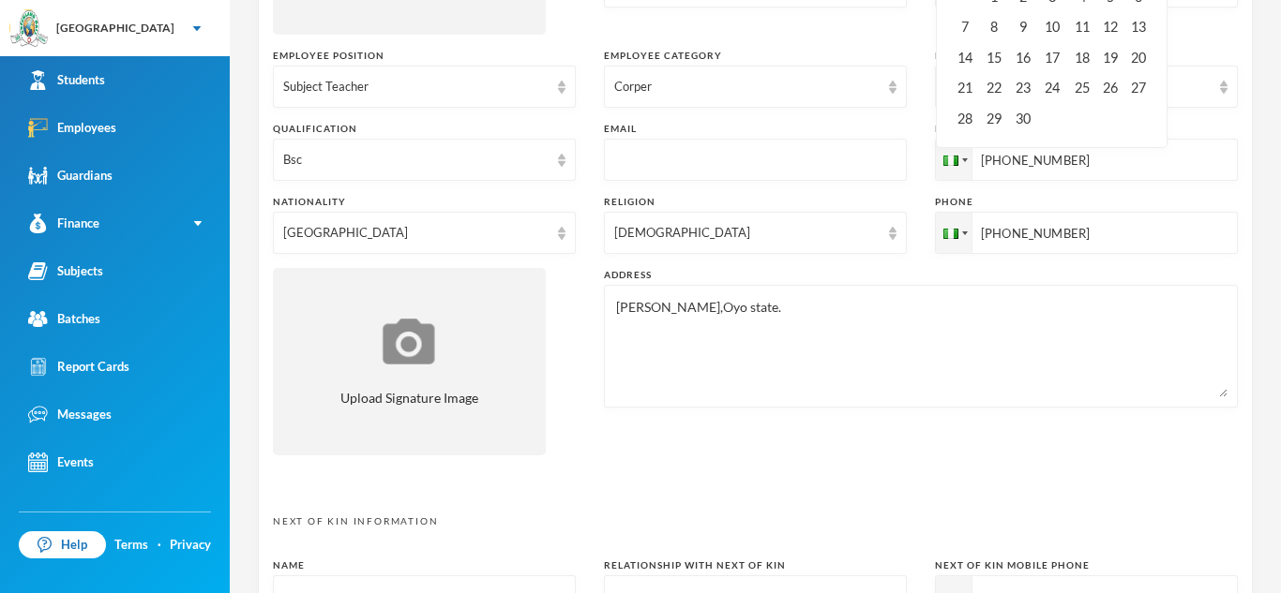
scroll to position [448, 0]
type input "12/09/0002025"
click at [722, 379] on textarea "Samgo Eruwa,Oyo state." at bounding box center [920, 344] width 613 height 102
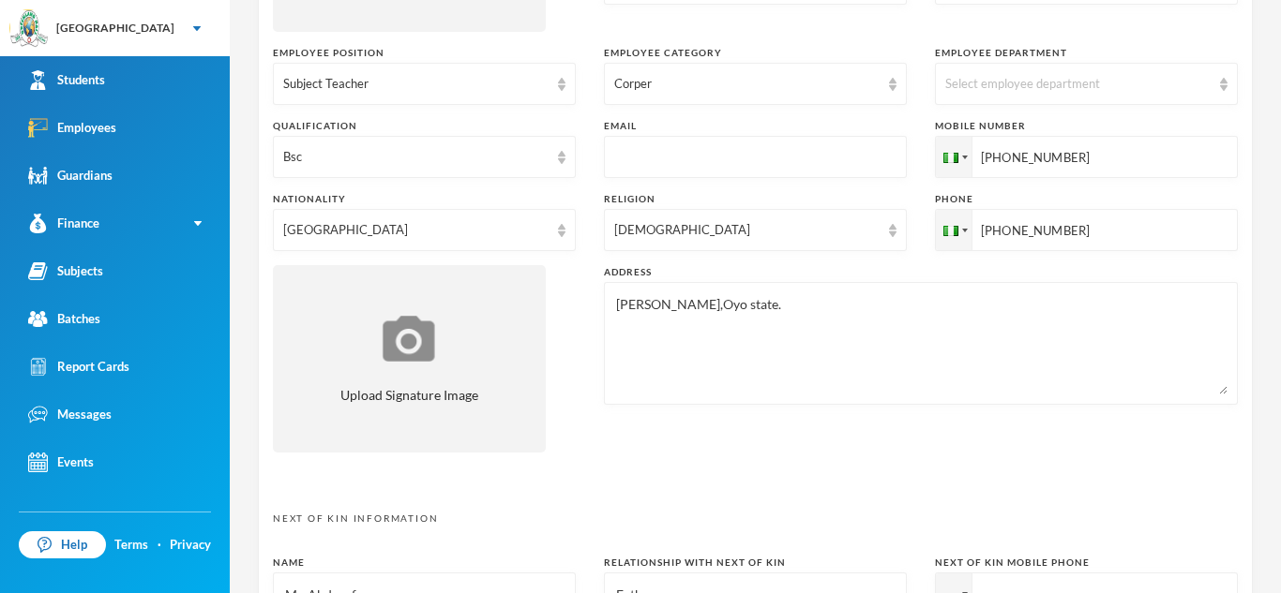
click at [789, 325] on textarea "Samgo Eruwa,Oyo state." at bounding box center [920, 344] width 613 height 102
click at [808, 393] on textarea "Samgo Eruwa,Oyo state." at bounding box center [920, 344] width 613 height 102
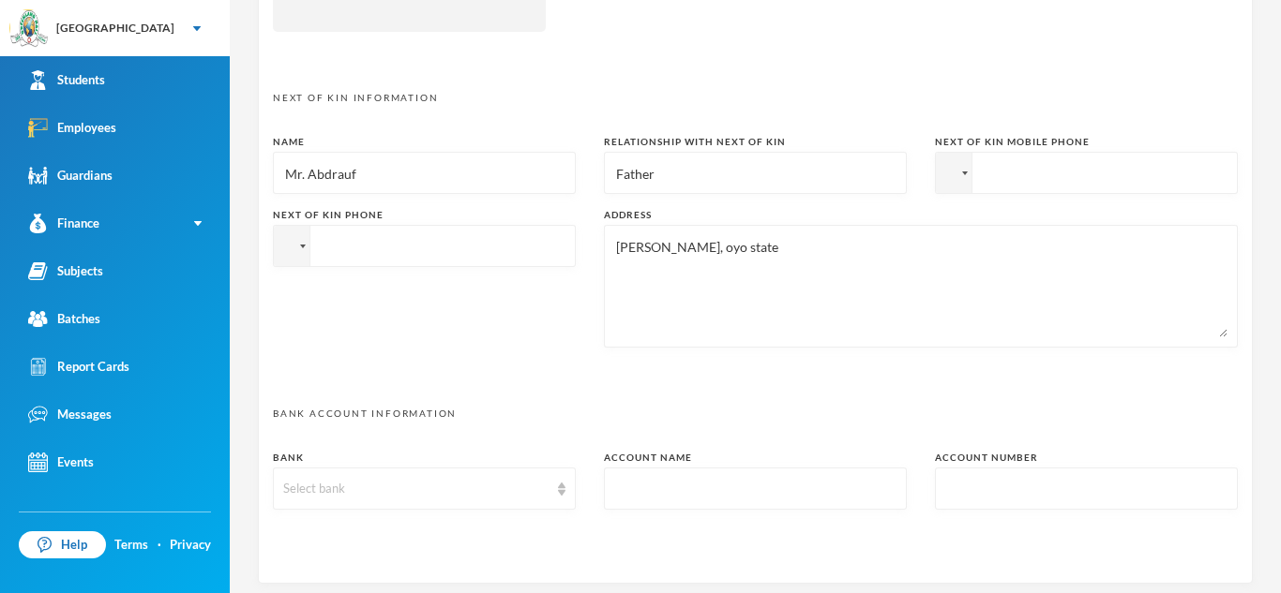
scroll to position [870, 0]
type textarea "Samgo Eruwa,Oyo state."
click at [1033, 160] on input "tel" at bounding box center [1086, 172] width 303 height 42
type input "+2348024202471"
click at [325, 257] on input "tel" at bounding box center [424, 245] width 303 height 42
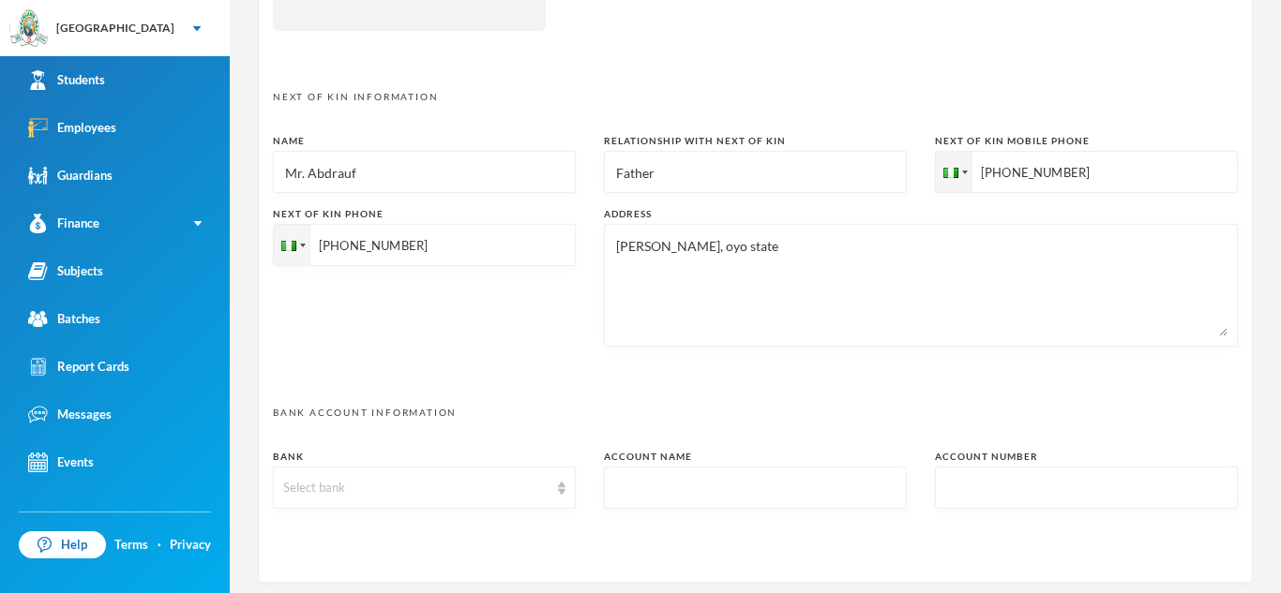
scroll to position [977, 0]
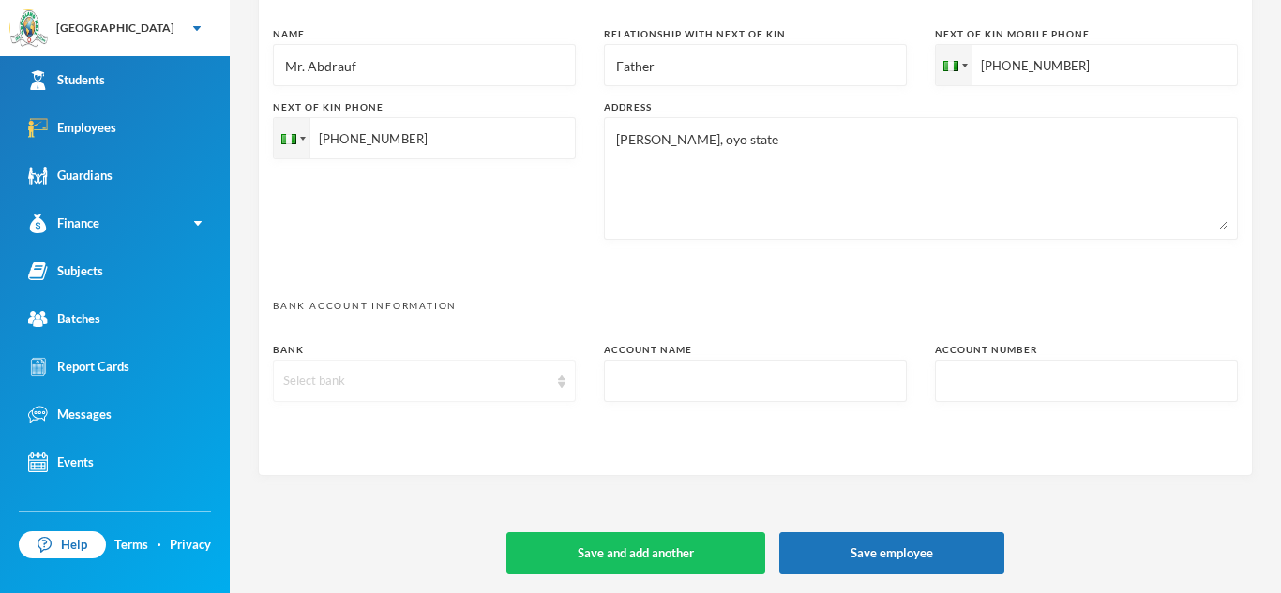
type input "+2348025609137"
click at [567, 383] on div "Select bank" at bounding box center [424, 381] width 303 height 42
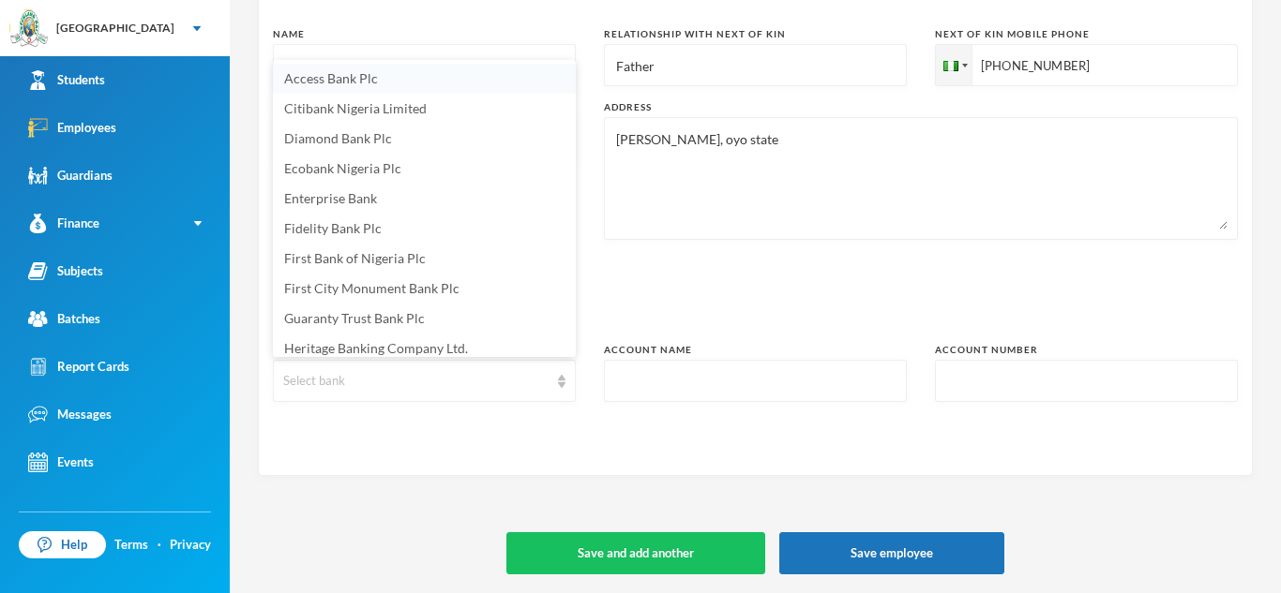
click at [363, 82] on span "Access Bank Plc" at bounding box center [331, 78] width 94 height 16
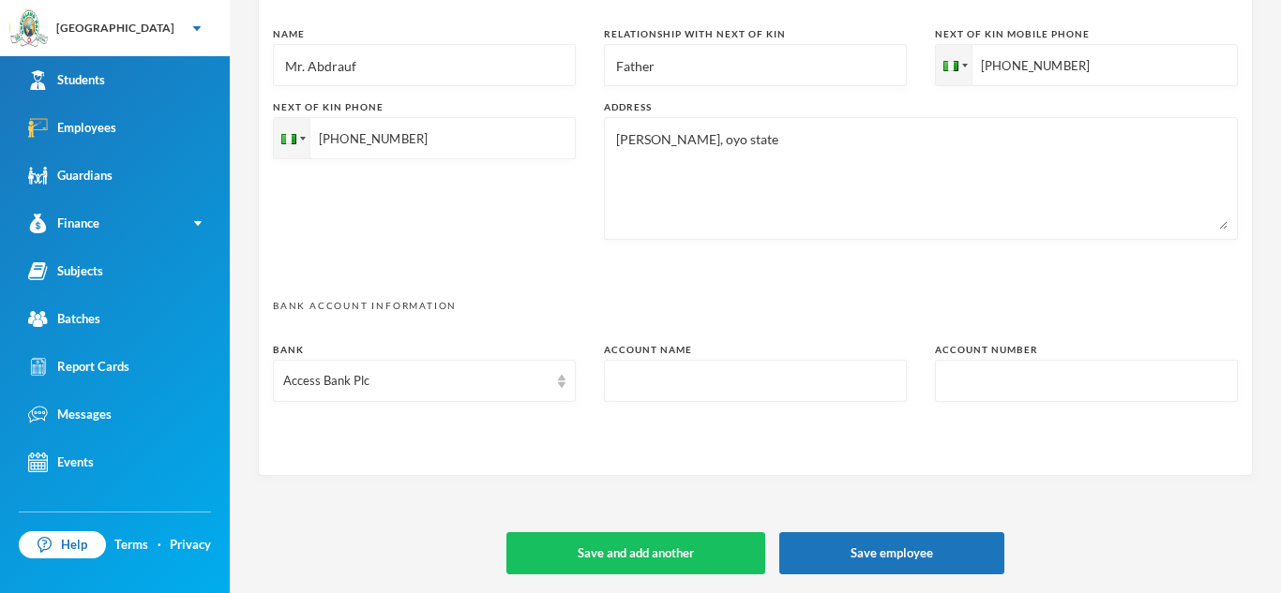
click at [631, 387] on input "text" at bounding box center [755, 382] width 282 height 42
type input "Bello Nafisat Odunola"
click at [945, 374] on input "text" at bounding box center [1086, 382] width 282 height 42
type input "1444846494"
click at [926, 552] on button "Save employee" at bounding box center [891, 554] width 225 height 42
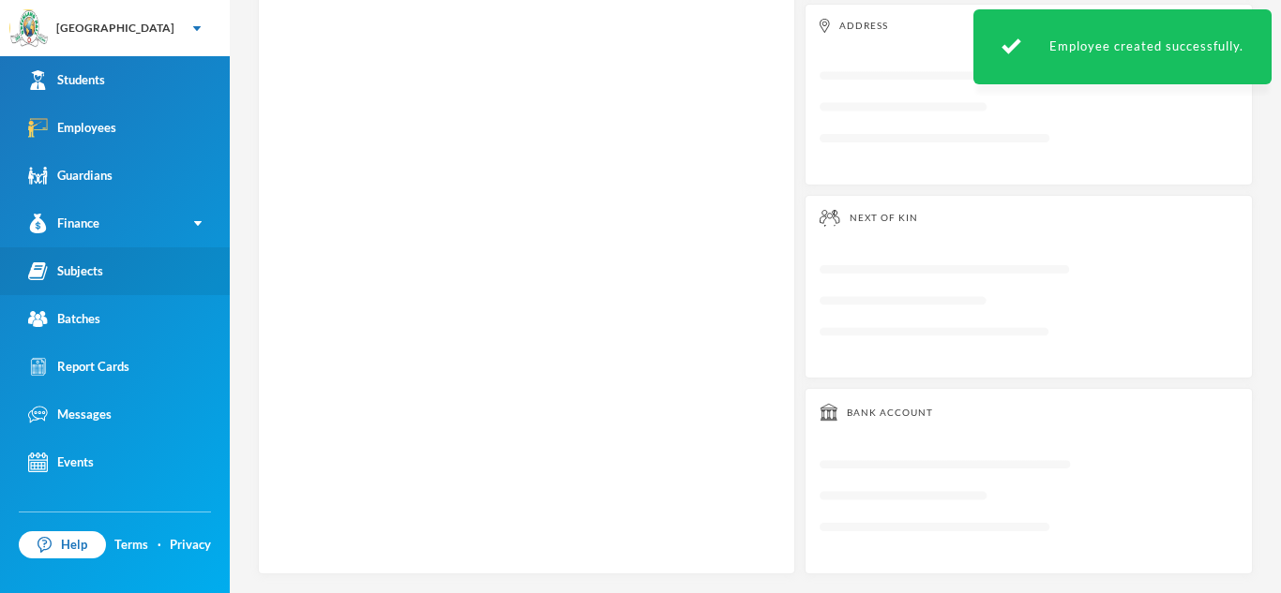
scroll to position [501, 0]
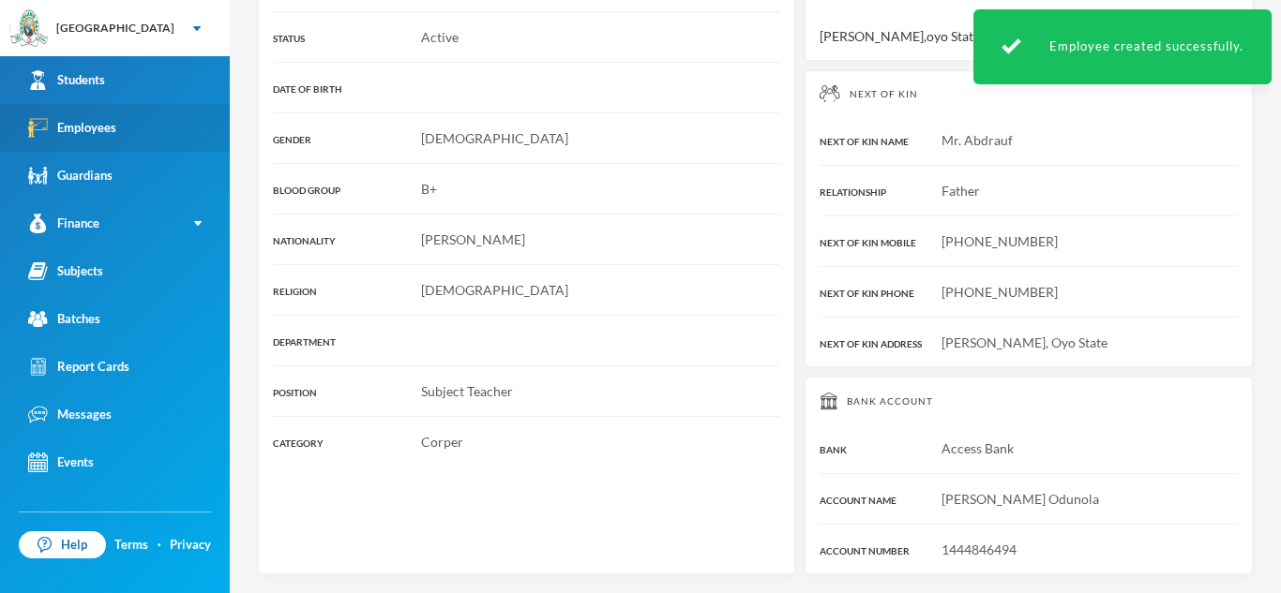
click at [79, 115] on link "Employees" at bounding box center [115, 128] width 230 height 48
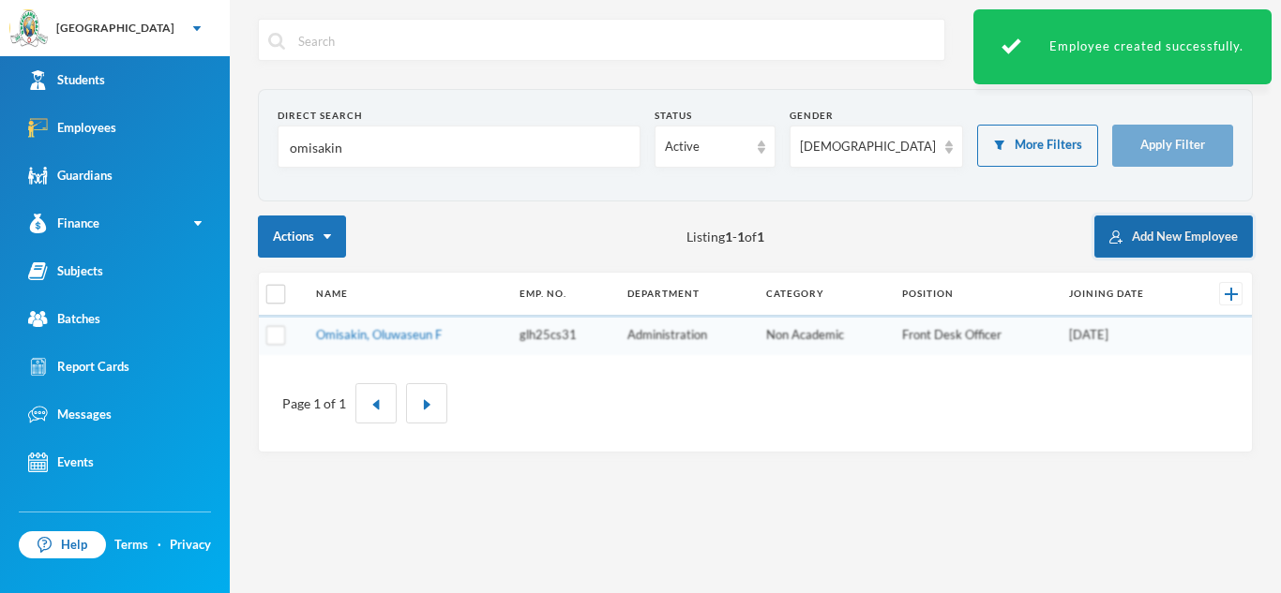
click at [1226, 218] on button "Add New Employee" at bounding box center [1173, 237] width 158 height 42
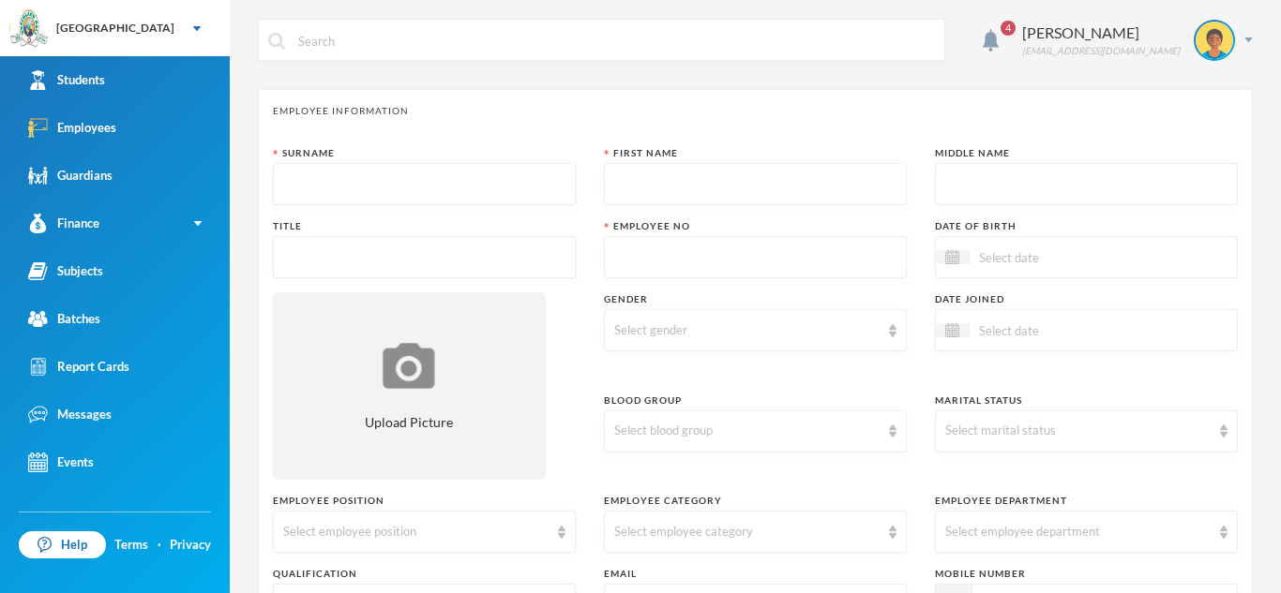
click at [286, 175] on input "text" at bounding box center [424, 185] width 282 height 42
type input "Ipinmoroti"
click at [621, 182] on input "text" at bounding box center [755, 185] width 282 height 42
type input "Tolulope"
click at [941, 188] on div at bounding box center [1086, 184] width 303 height 42
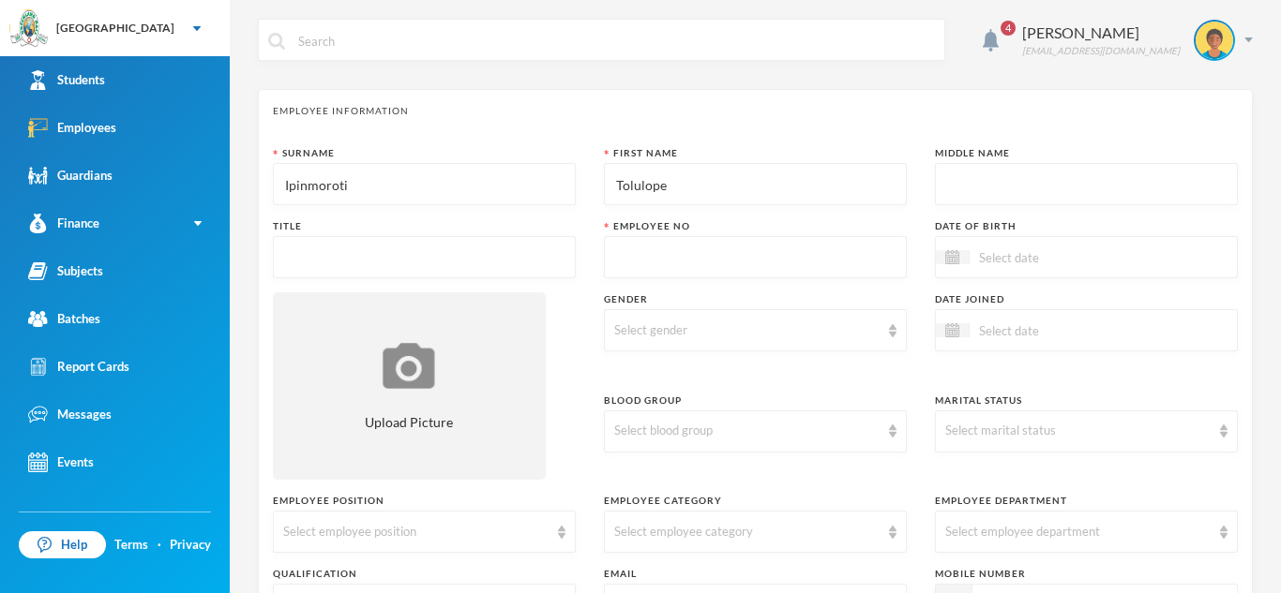
click at [951, 185] on input "text" at bounding box center [1086, 185] width 282 height 42
type input "Mary"
click at [288, 251] on input "text" at bounding box center [424, 258] width 282 height 42
type input "Miss"
click at [614, 246] on input "text" at bounding box center [755, 258] width 282 height 42
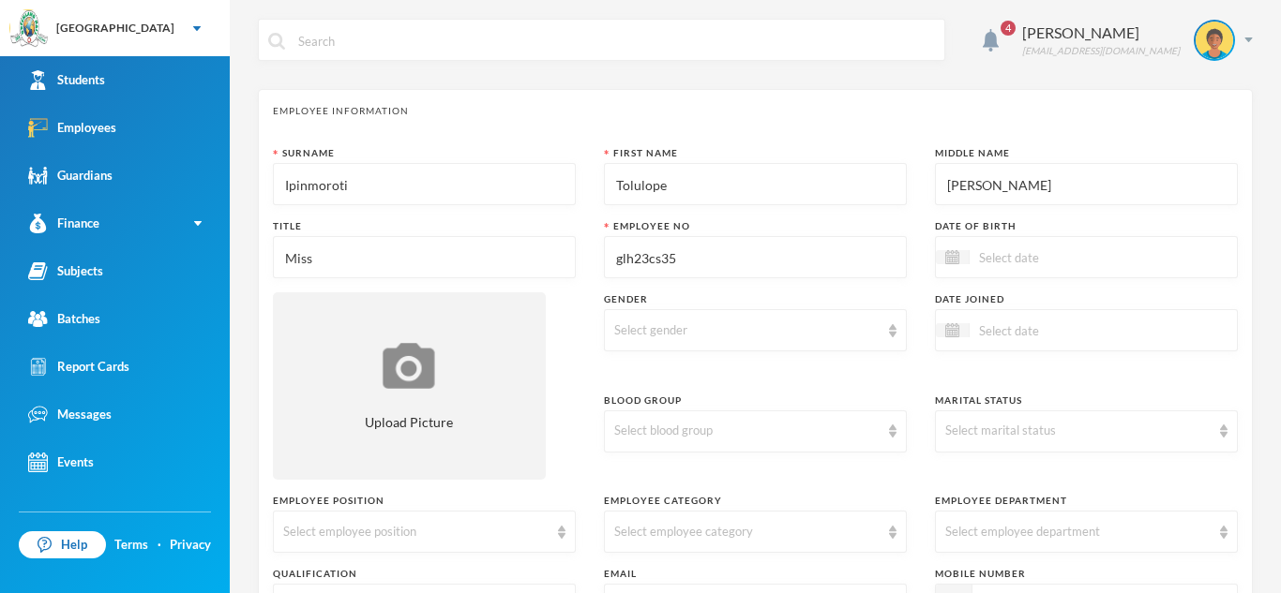
type input "glh23cs35"
click at [955, 268] on div at bounding box center [1086, 257] width 303 height 42
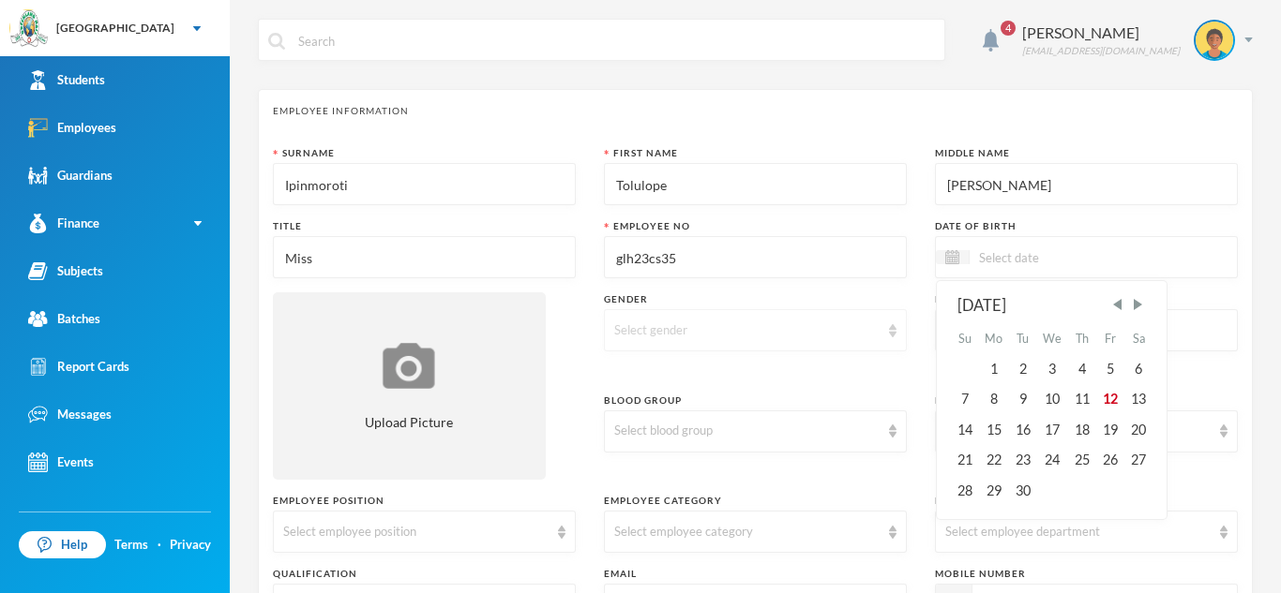
click at [893, 330] on img at bounding box center [893, 330] width 8 height 13
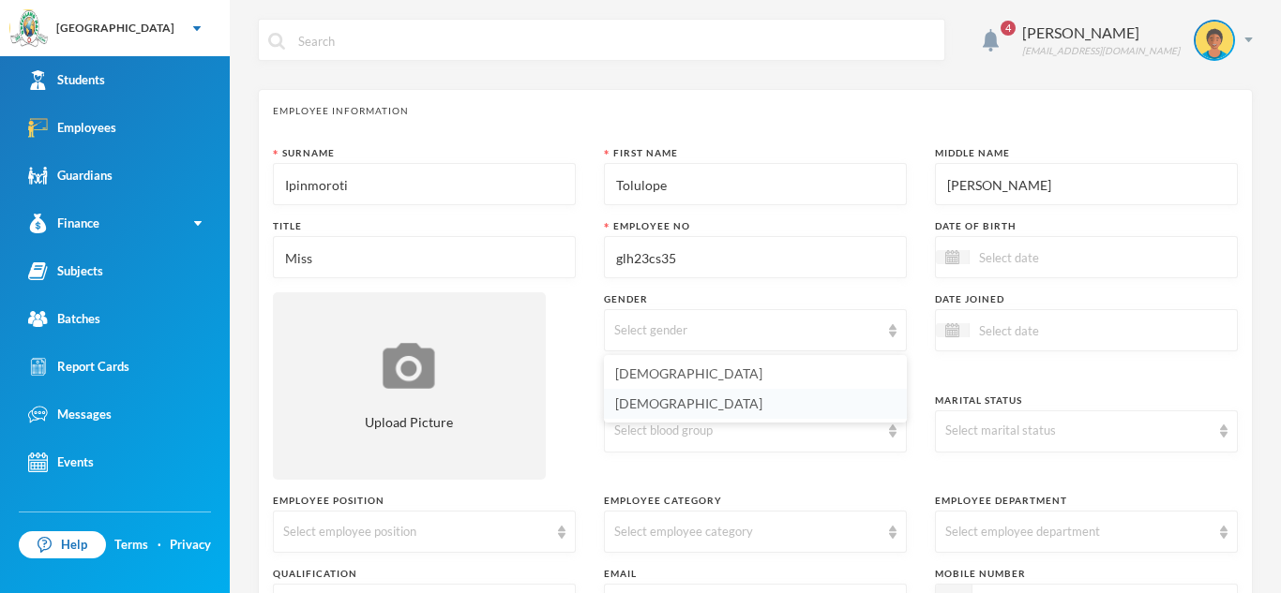
click at [877, 406] on li "[DEMOGRAPHIC_DATA]" at bounding box center [755, 404] width 303 height 30
click at [895, 439] on div "Select blood group" at bounding box center [755, 432] width 303 height 42
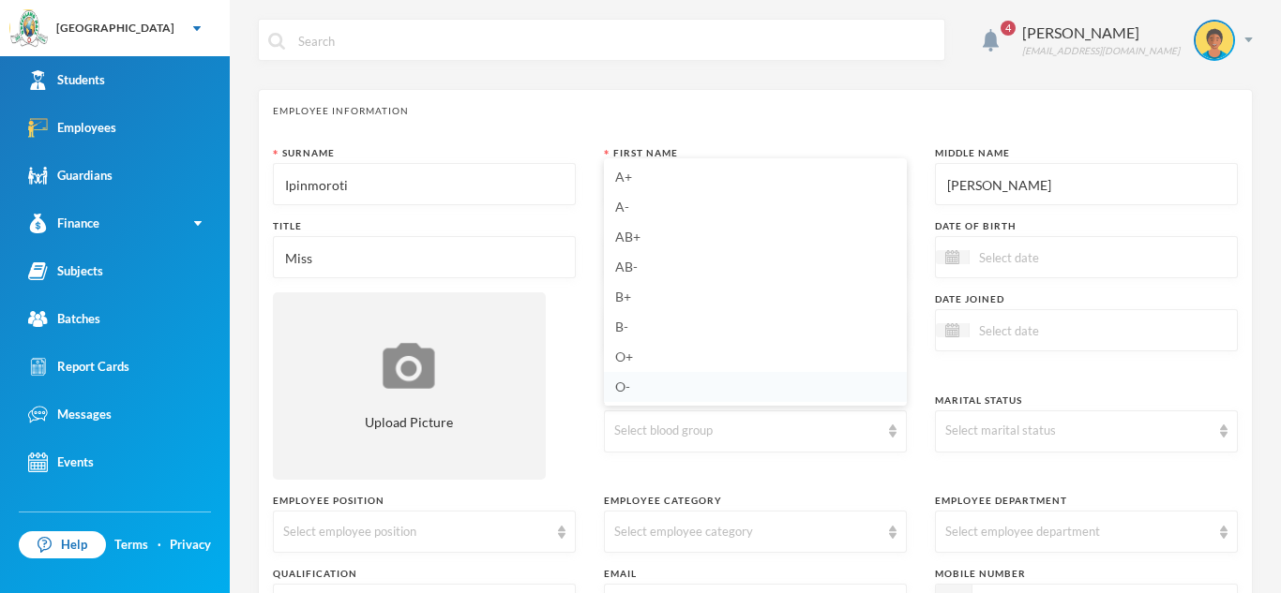
click at [670, 392] on li "O-" at bounding box center [755, 387] width 303 height 30
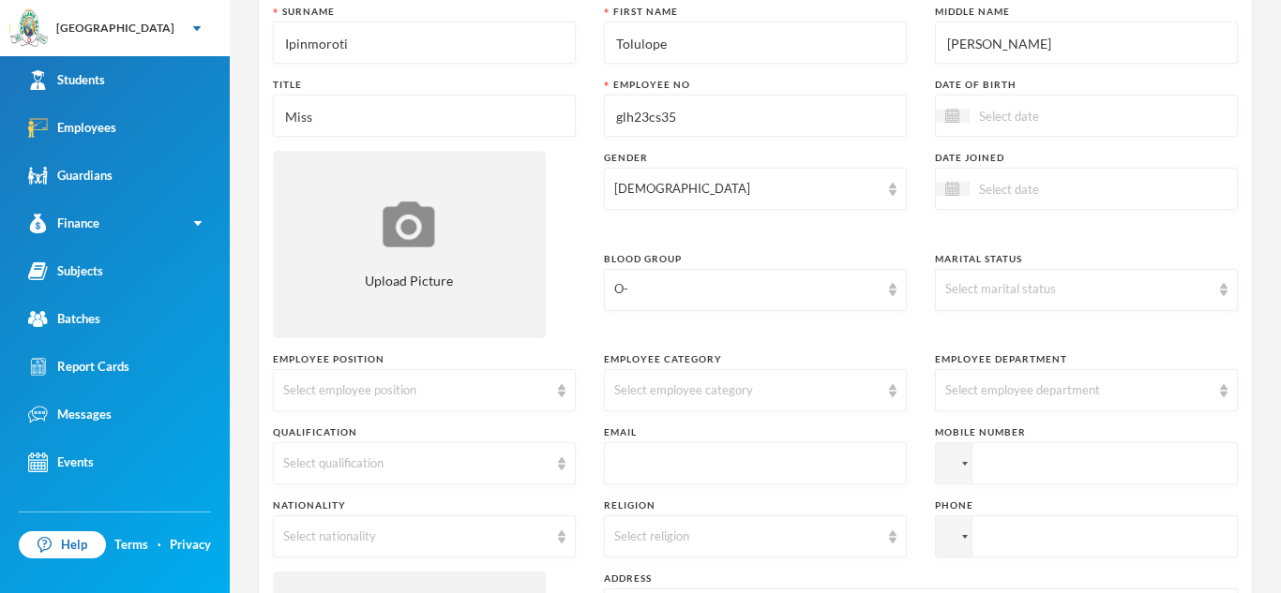
scroll to position [150, 0]
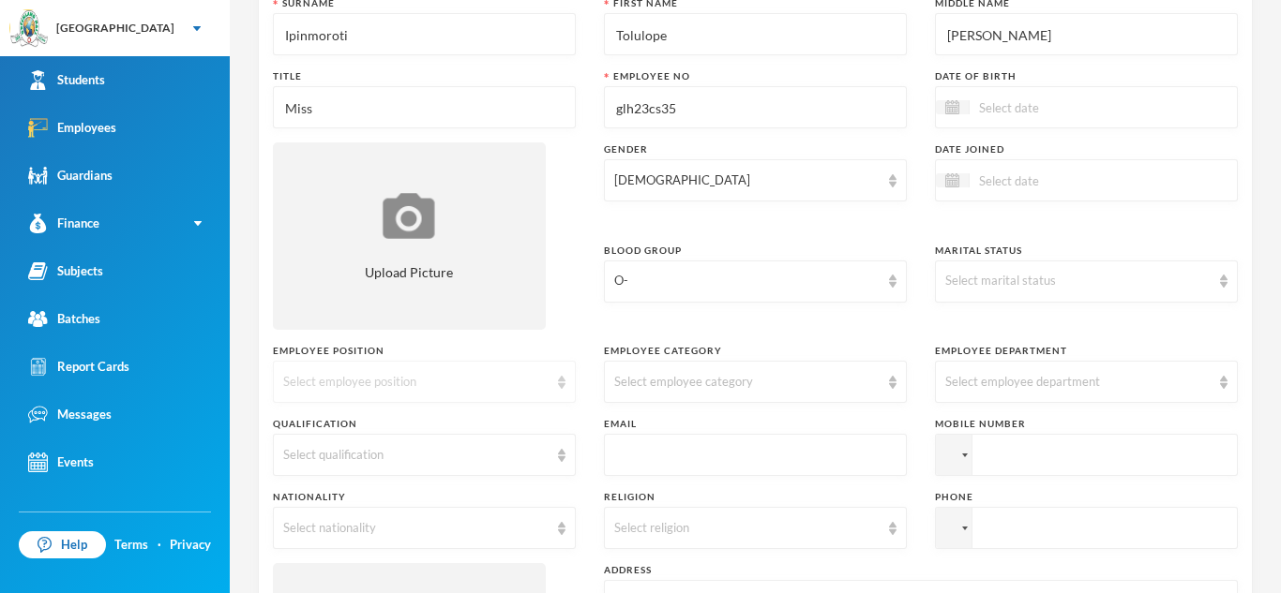
click at [564, 380] on img at bounding box center [562, 382] width 8 height 13
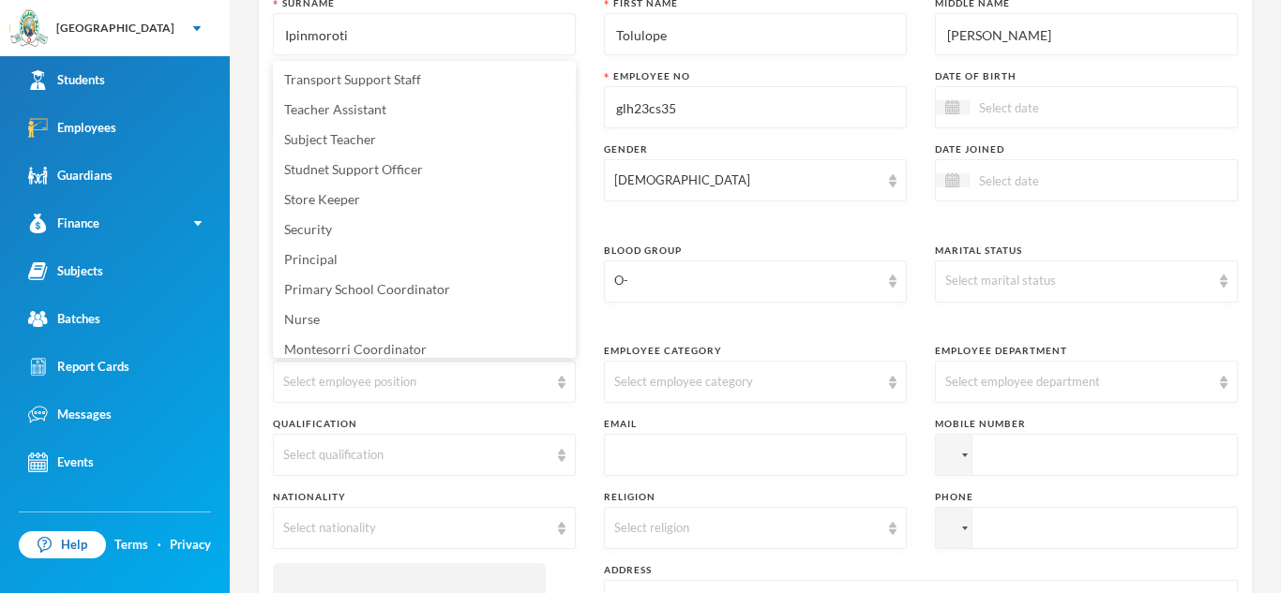
scroll to position [4, 0]
click at [320, 136] on span "Subject Teacher" at bounding box center [330, 136] width 92 height 16
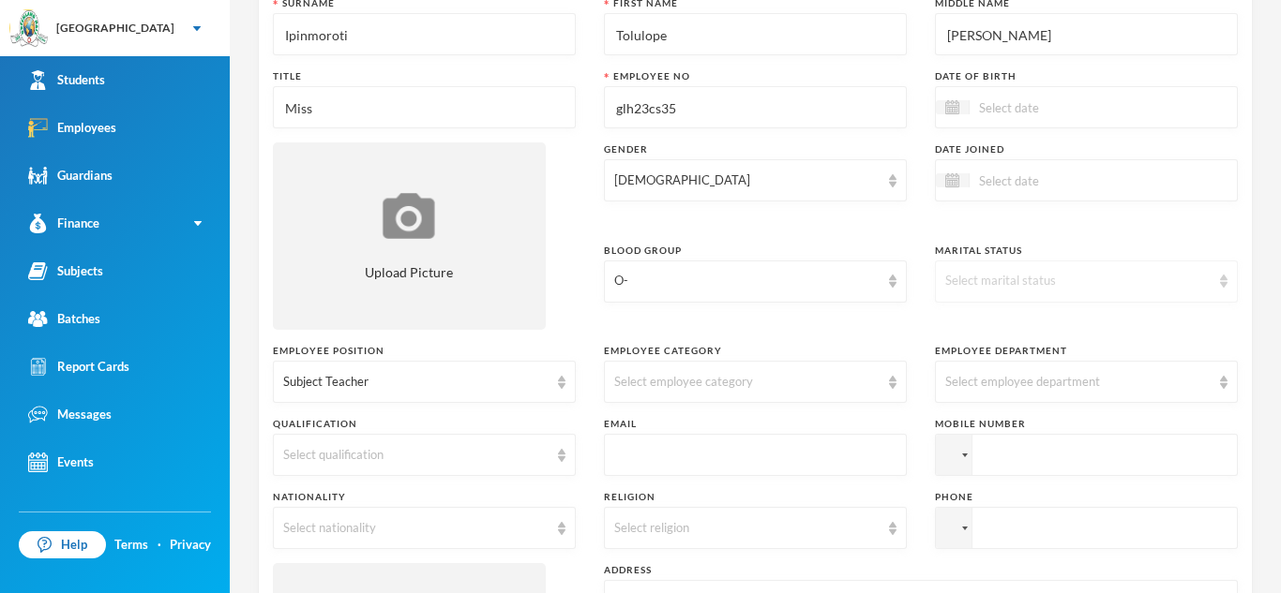
click at [1229, 284] on div "Select marital status" at bounding box center [1086, 282] width 303 height 42
click at [1014, 323] on li "Single" at bounding box center [1086, 324] width 303 height 30
click at [954, 120] on div at bounding box center [1086, 107] width 303 height 42
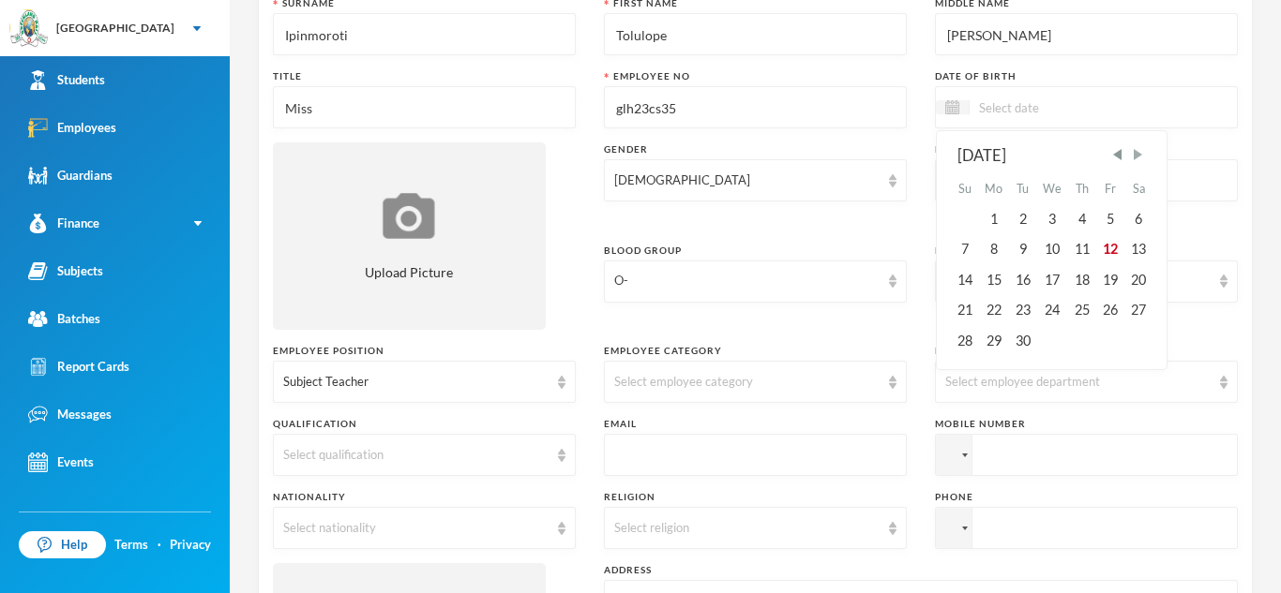
click at [1146, 154] on span "Next Month" at bounding box center [1137, 154] width 17 height 17
click at [1103, 337] on div "31" at bounding box center [1110, 340] width 28 height 30
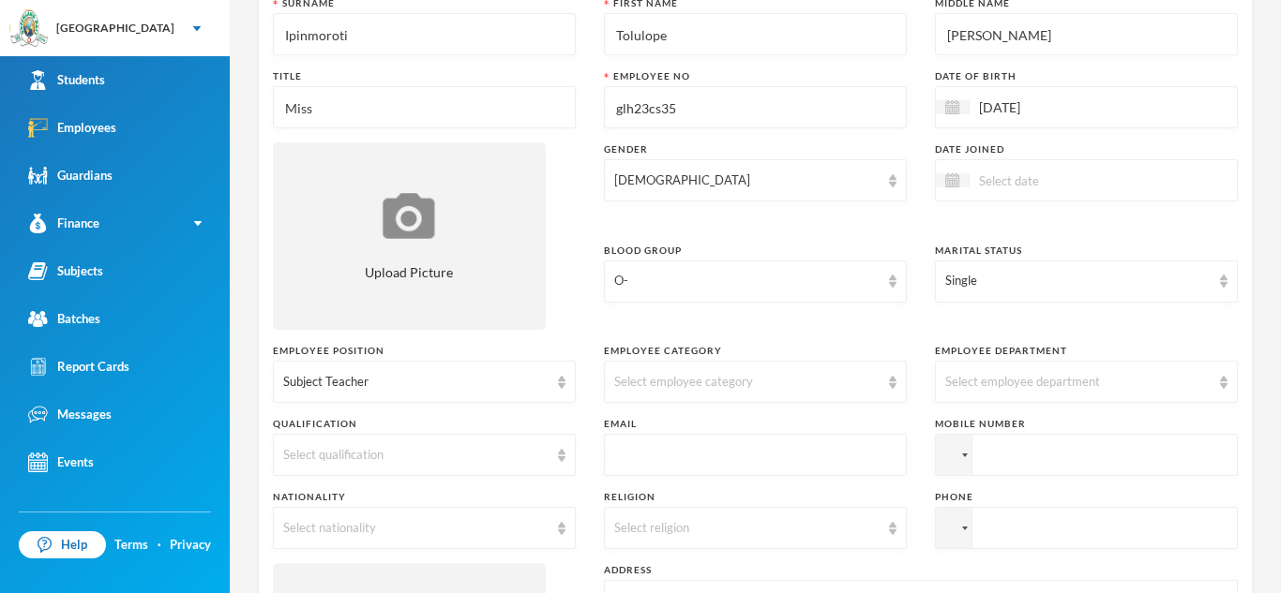
click at [1051, 105] on input "31/10/2025" at bounding box center [1048, 108] width 158 height 22
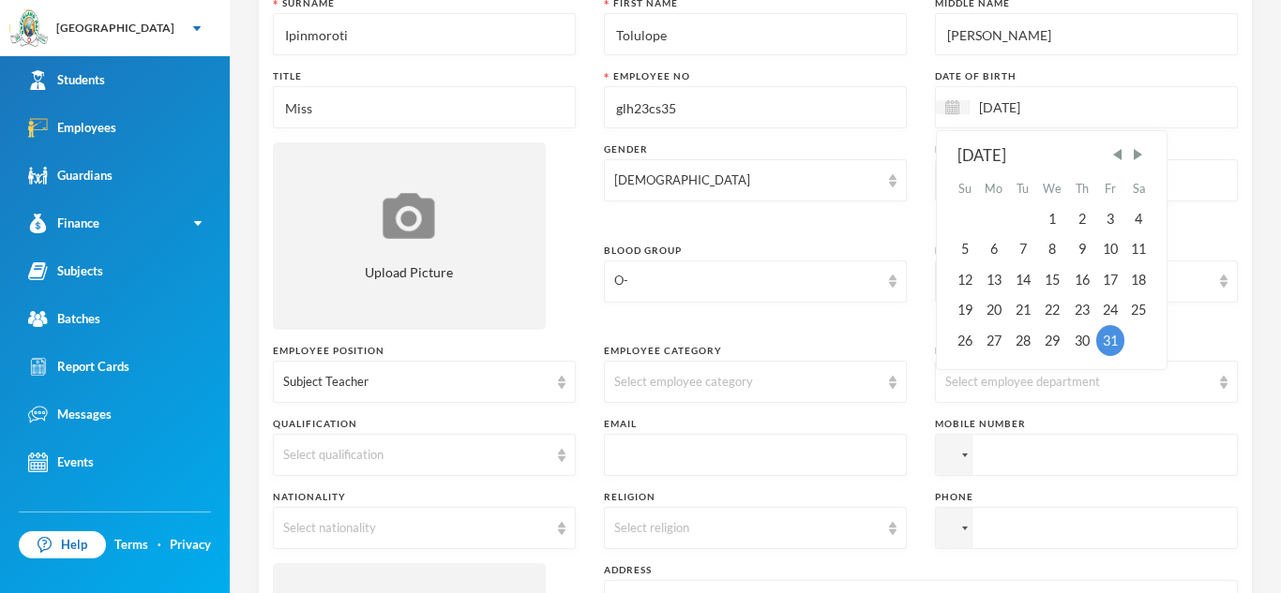
click at [1041, 148] on div "October 2025" at bounding box center [1051, 155] width 189 height 23
click at [1030, 147] on div "October 2025" at bounding box center [1051, 155] width 189 height 23
click at [1031, 147] on div "October 2025" at bounding box center [1051, 155] width 189 height 23
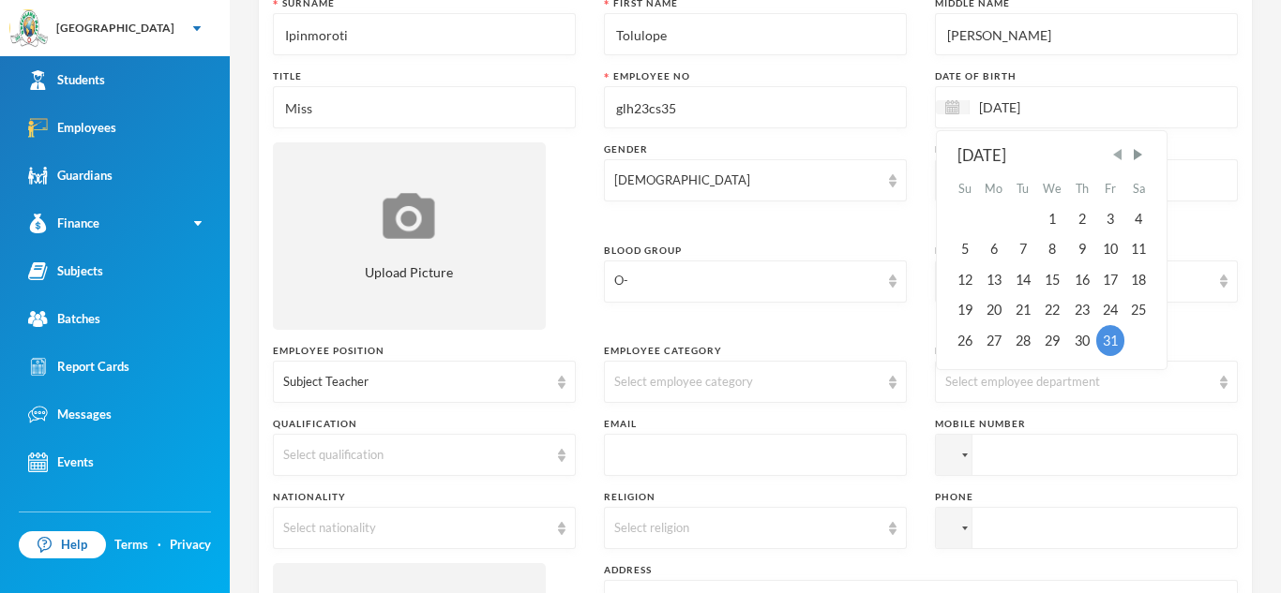
click at [1117, 158] on span "Previous Month" at bounding box center [1117, 154] width 17 height 17
click at [1143, 151] on span "Next Month" at bounding box center [1137, 154] width 17 height 17
click at [1049, 113] on input "31/10/2025" at bounding box center [1048, 108] width 158 height 22
click at [1049, 105] on input "31/10/2025" at bounding box center [1048, 108] width 158 height 22
type input "31/10/02021"
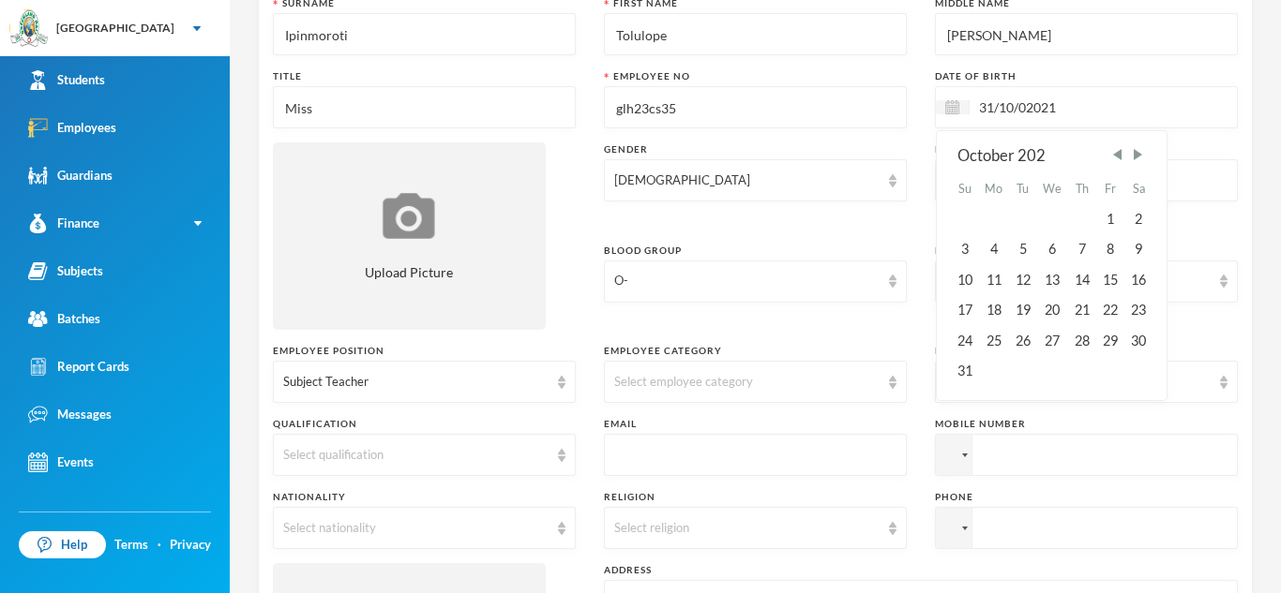
click at [916, 304] on div "Surname Ipinmoroti First Name Tolulope Middle Name Mary Title Miss Employee No …" at bounding box center [755, 380] width 965 height 769
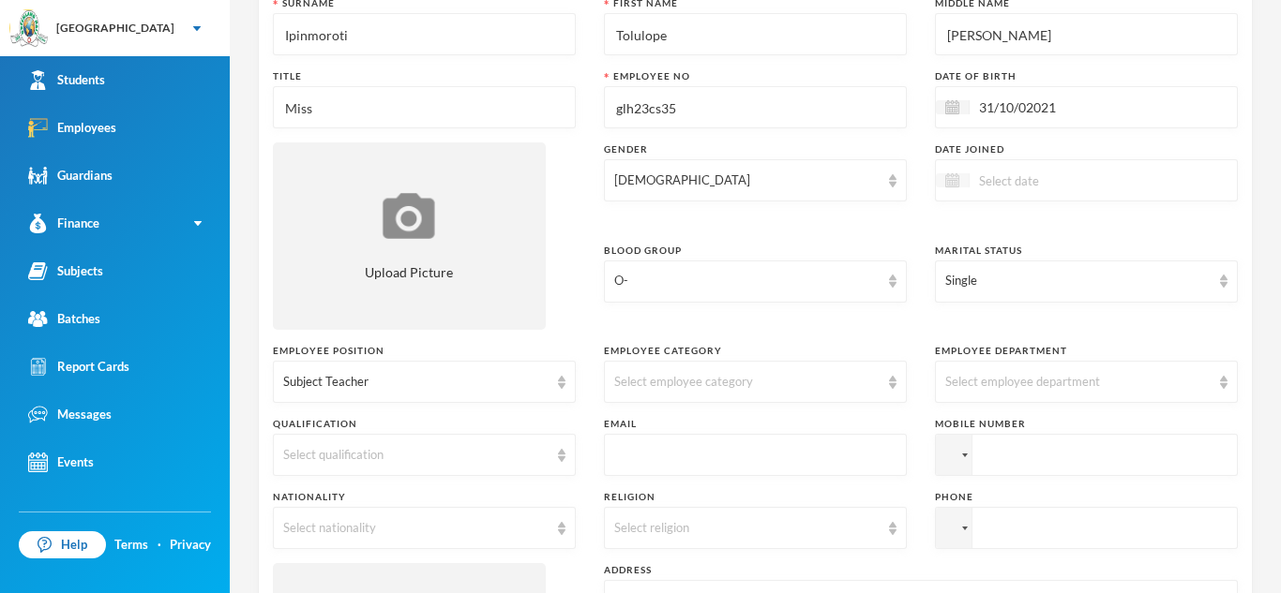
click at [960, 178] on div at bounding box center [953, 180] width 34 height 14
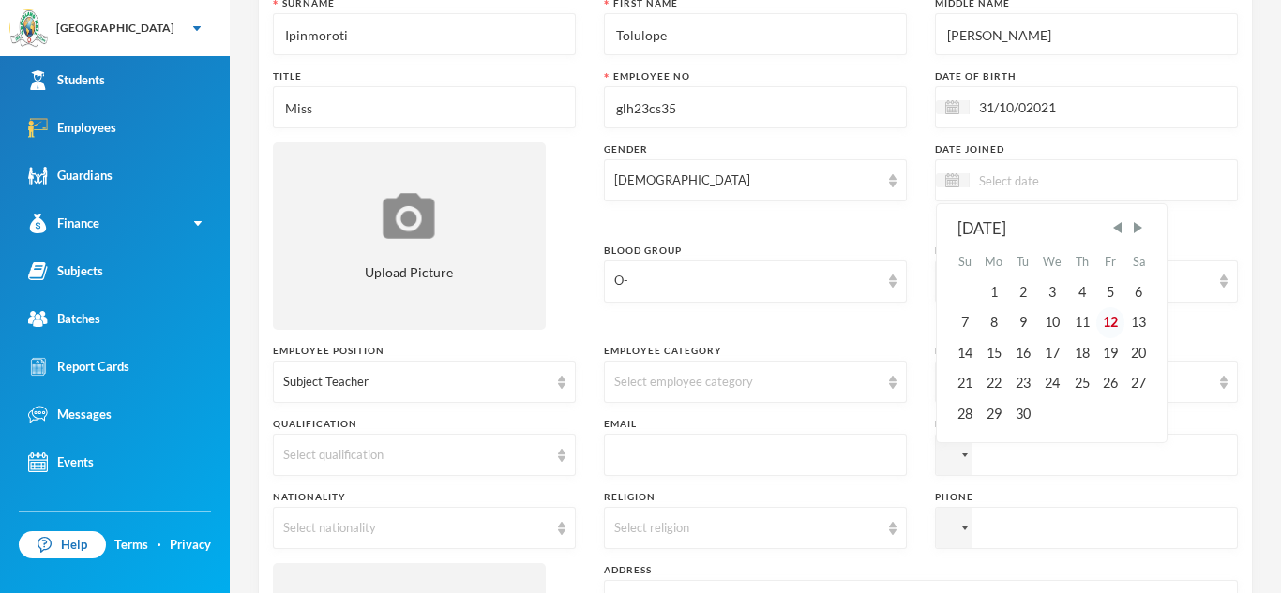
click at [1113, 323] on div "12" at bounding box center [1110, 323] width 28 height 30
type input "12/09/2025"
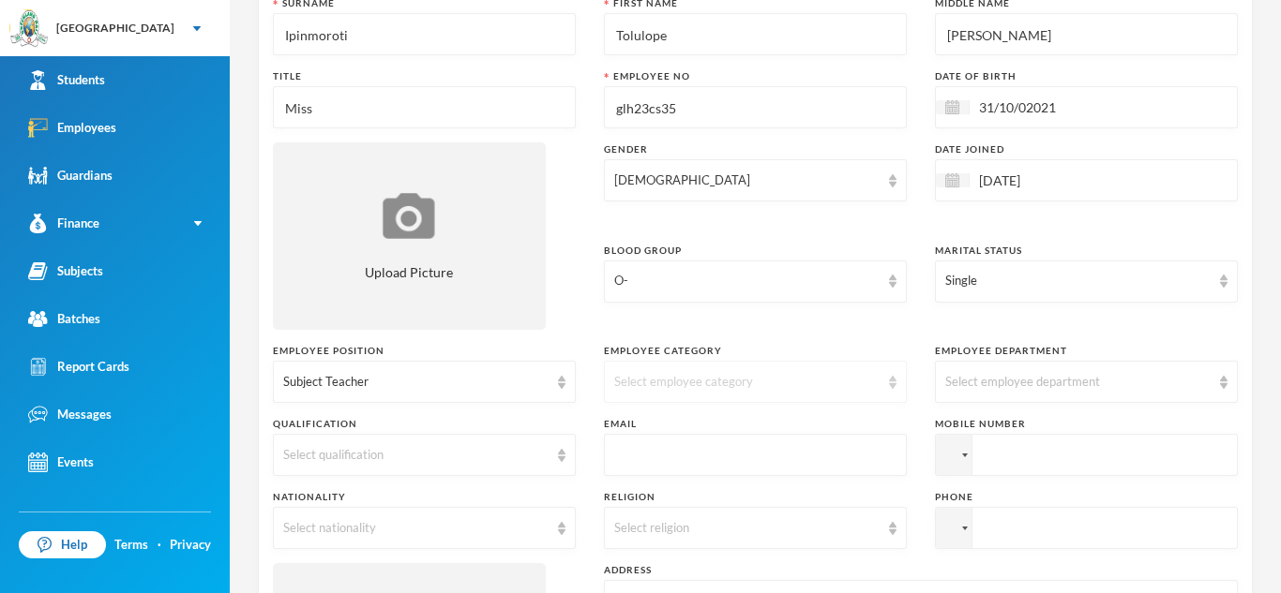
click at [887, 381] on div "Select employee category" at bounding box center [755, 382] width 303 height 42
click at [647, 494] on li "Corper" at bounding box center [755, 486] width 303 height 30
click at [1220, 381] on img at bounding box center [1224, 382] width 8 height 13
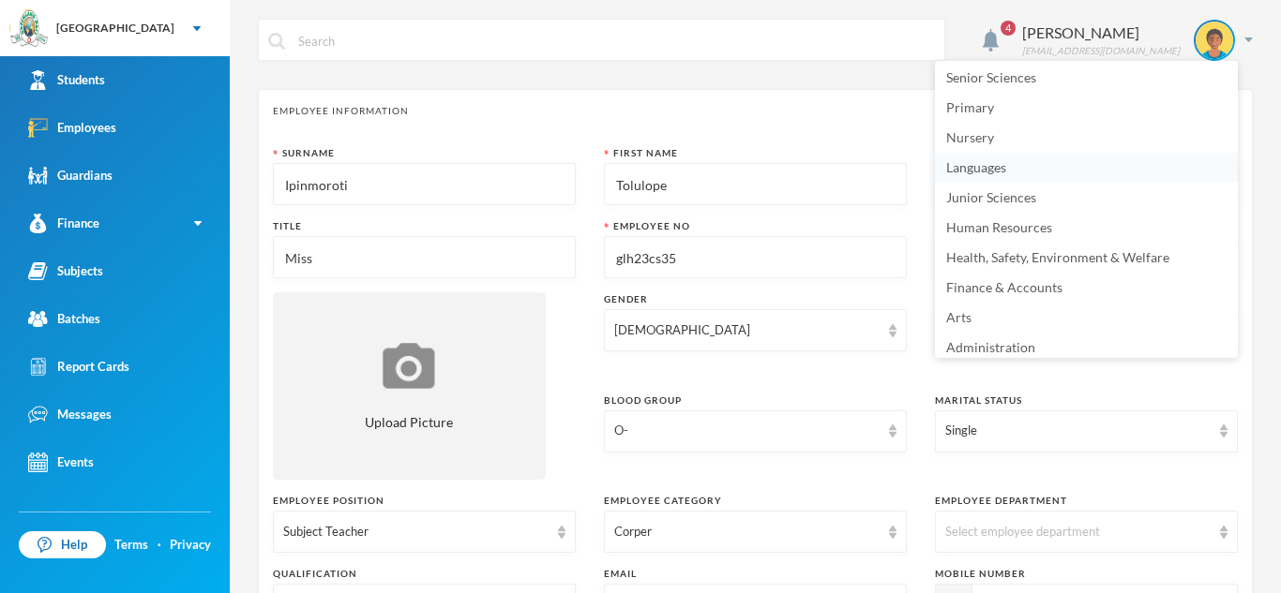
scroll to position [130, 0]
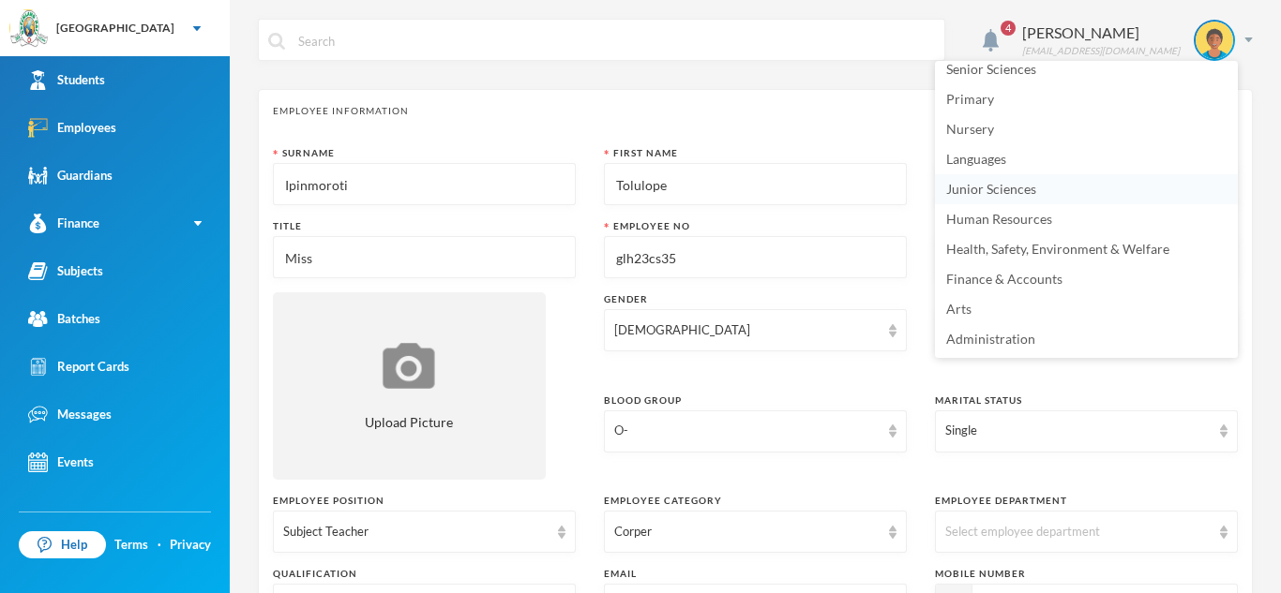
click at [978, 196] on span "Junior Sciences" at bounding box center [991, 189] width 90 height 16
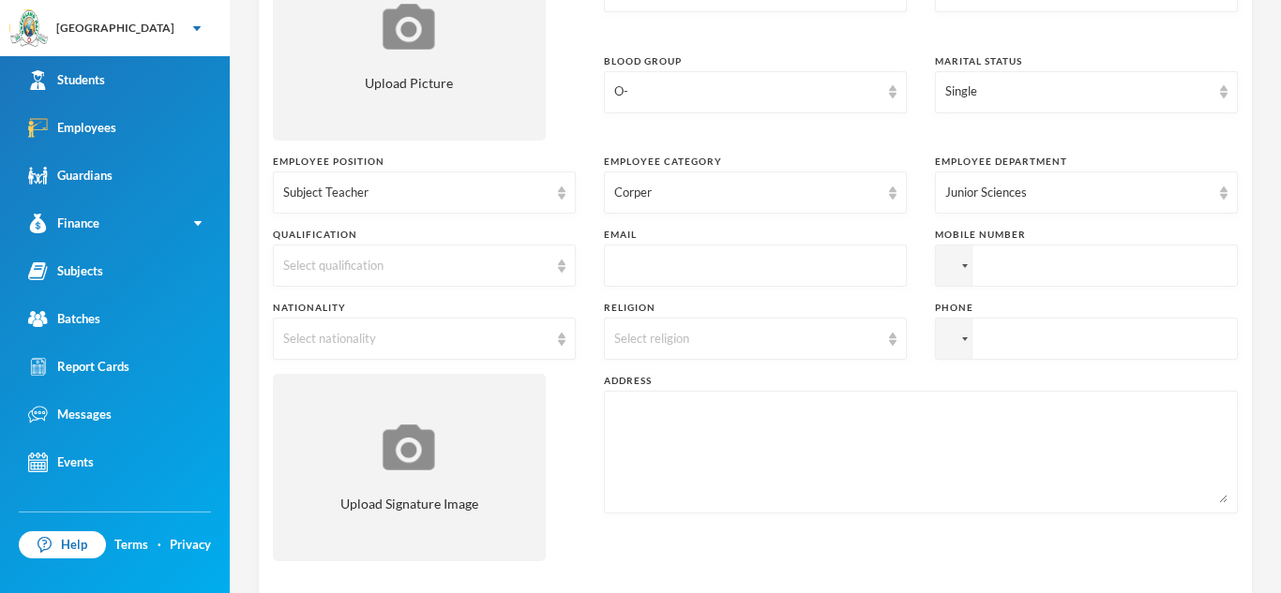
scroll to position [346, 0]
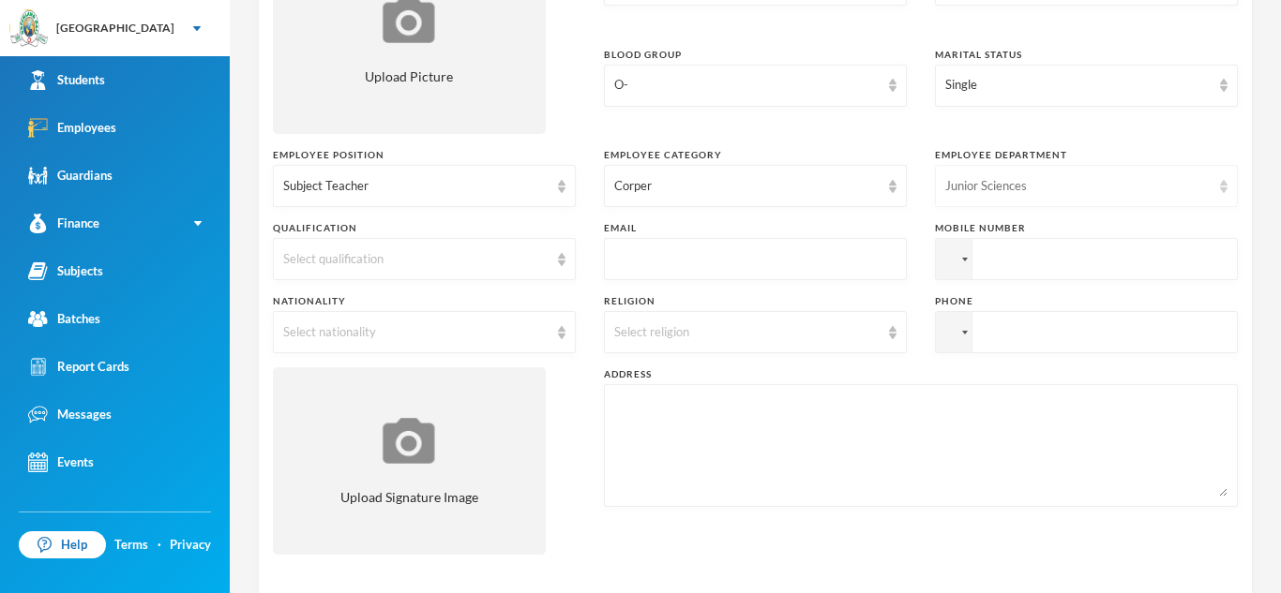
click at [1229, 177] on div "Junior Sciences" at bounding box center [1086, 186] width 303 height 42
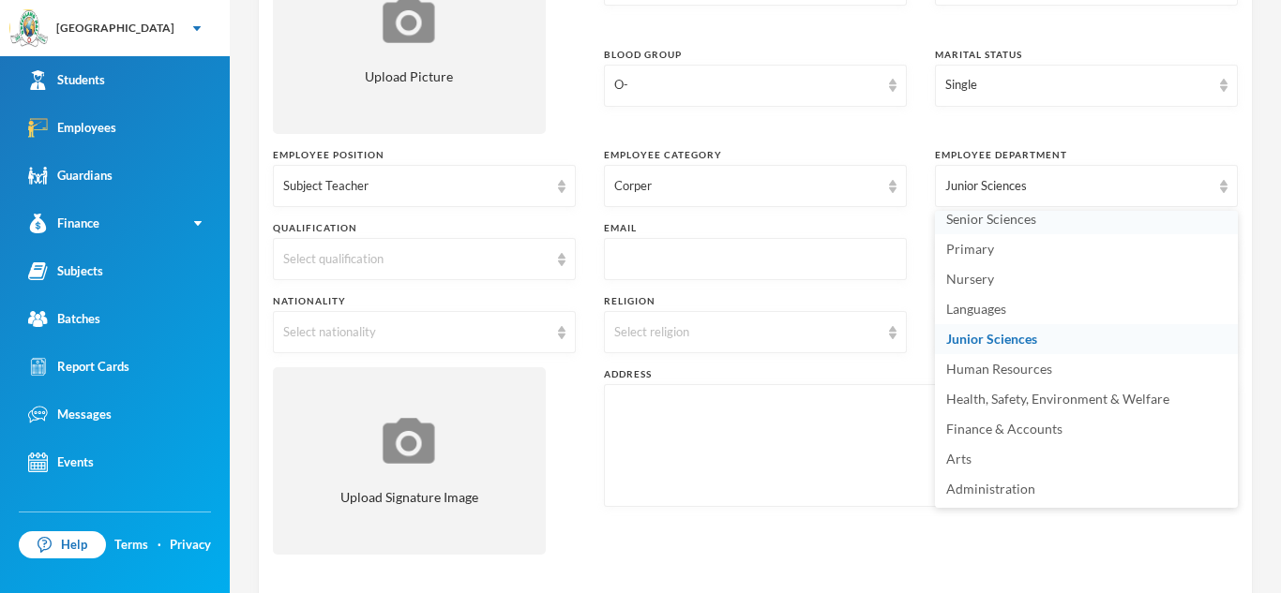
scroll to position [0, 0]
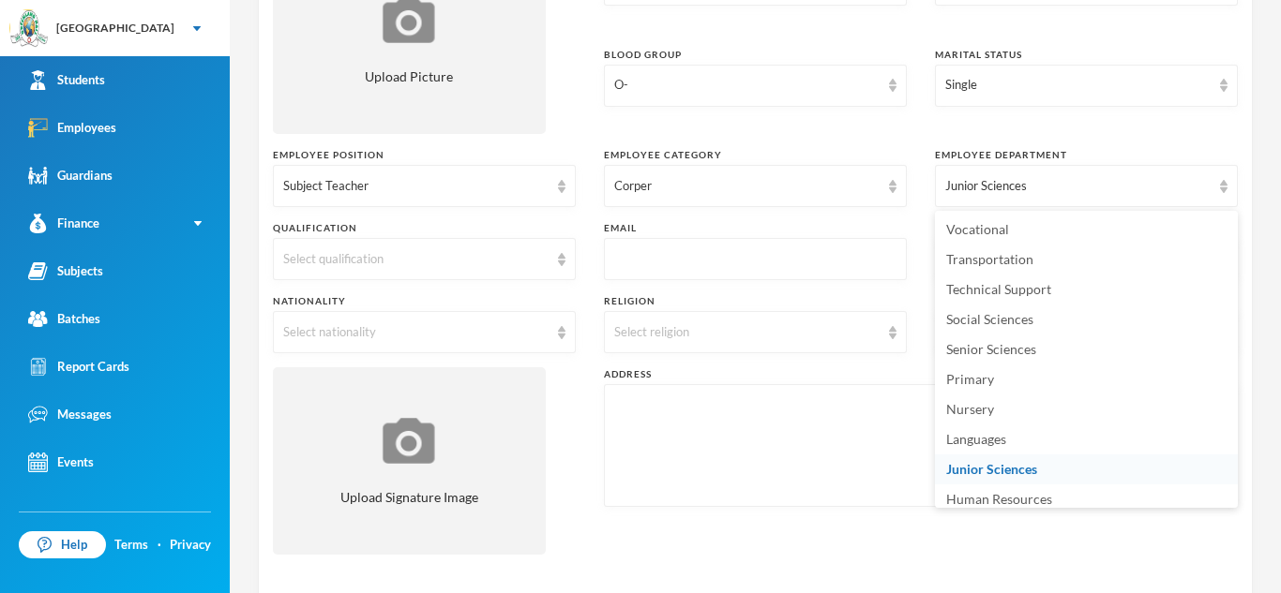
click at [908, 178] on div "Surname Ipinmoroti First Name Tolulope Middle Name Mary Title Miss Employee No …" at bounding box center [755, 184] width 965 height 769
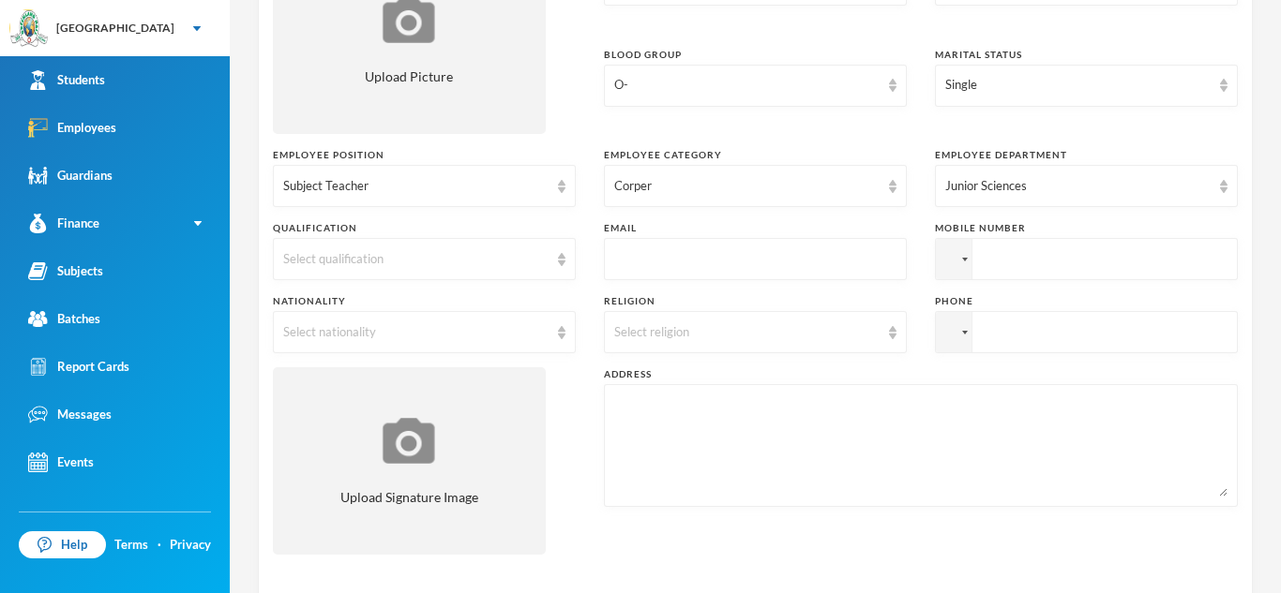
click at [993, 252] on input "tel" at bounding box center [1086, 259] width 303 height 42
type input "+2347065843115"
click at [977, 335] on input "tel" at bounding box center [1086, 332] width 303 height 42
type input "+2349060608615"
click at [890, 331] on img at bounding box center [893, 332] width 8 height 13
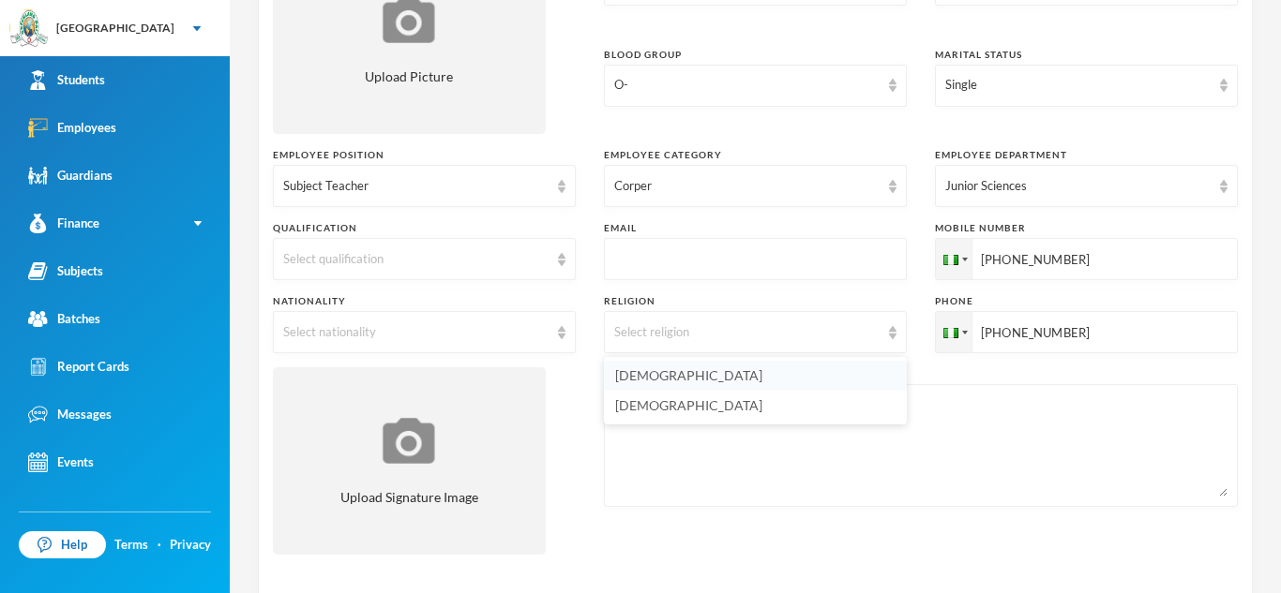
click at [781, 383] on li "Christianity" at bounding box center [755, 376] width 303 height 30
click at [565, 265] on div "Select qualification" at bounding box center [424, 259] width 303 height 42
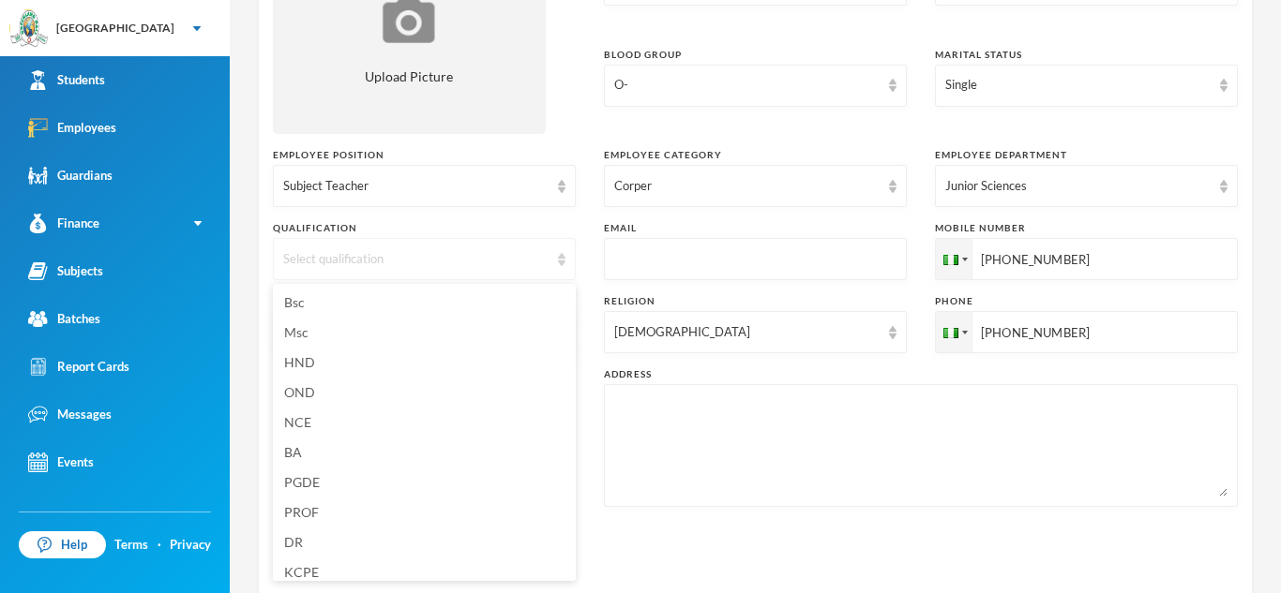
click at [565, 265] on div "Select qualification" at bounding box center [424, 259] width 303 height 42
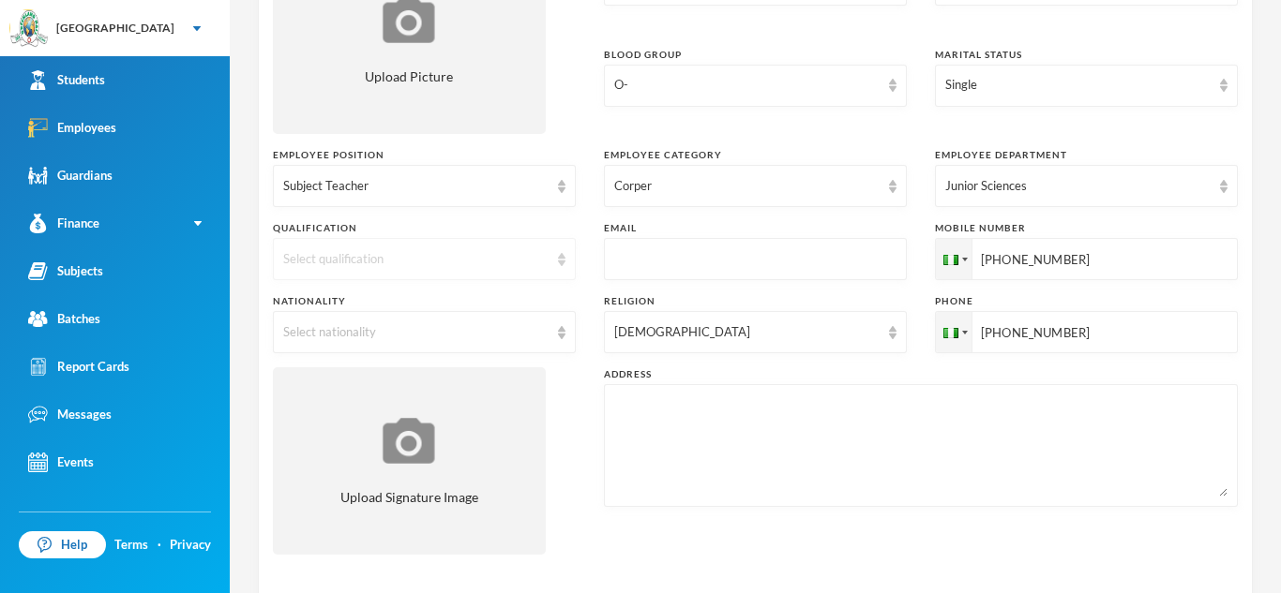
click at [565, 265] on div "Select qualification" at bounding box center [424, 259] width 303 height 42
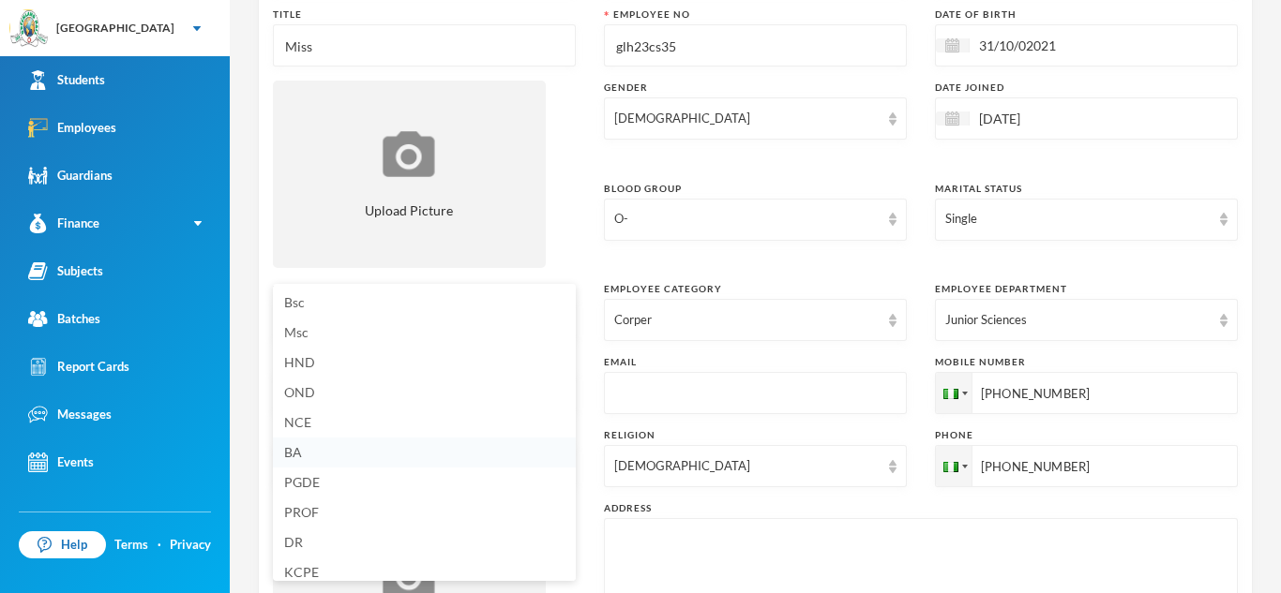
click at [291, 459] on span "BA" at bounding box center [293, 452] width 18 height 16
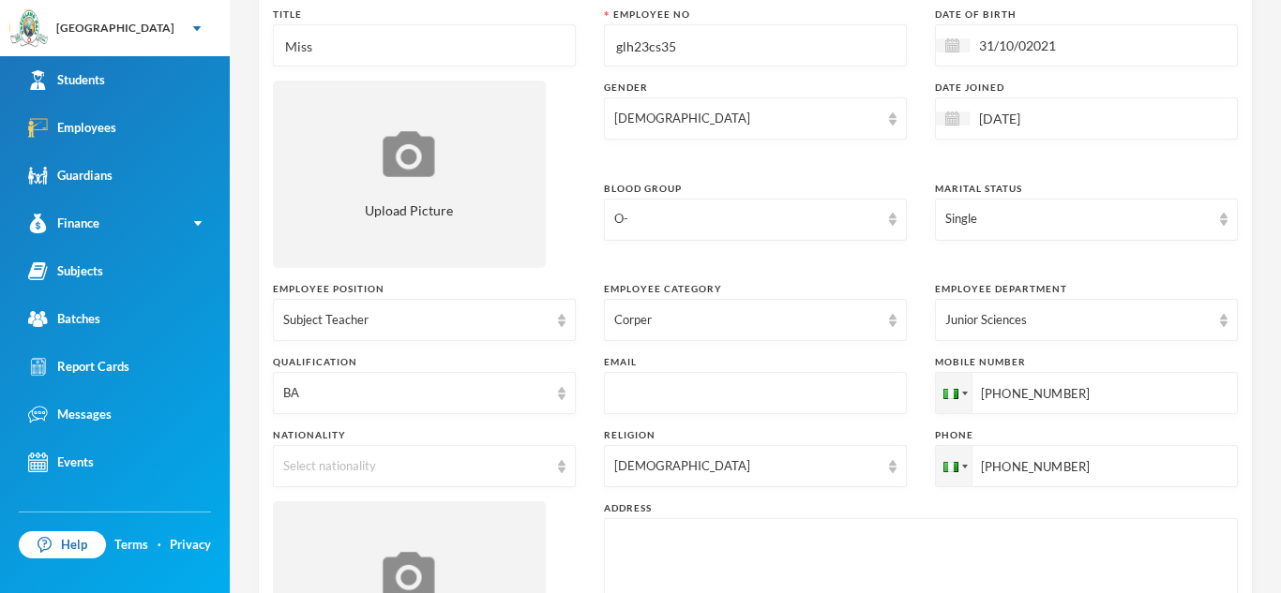
click at [572, 423] on div "Surname Ipinmoroti First Name Tolulope Middle Name Mary Title Miss Employee No …" at bounding box center [755, 318] width 965 height 769
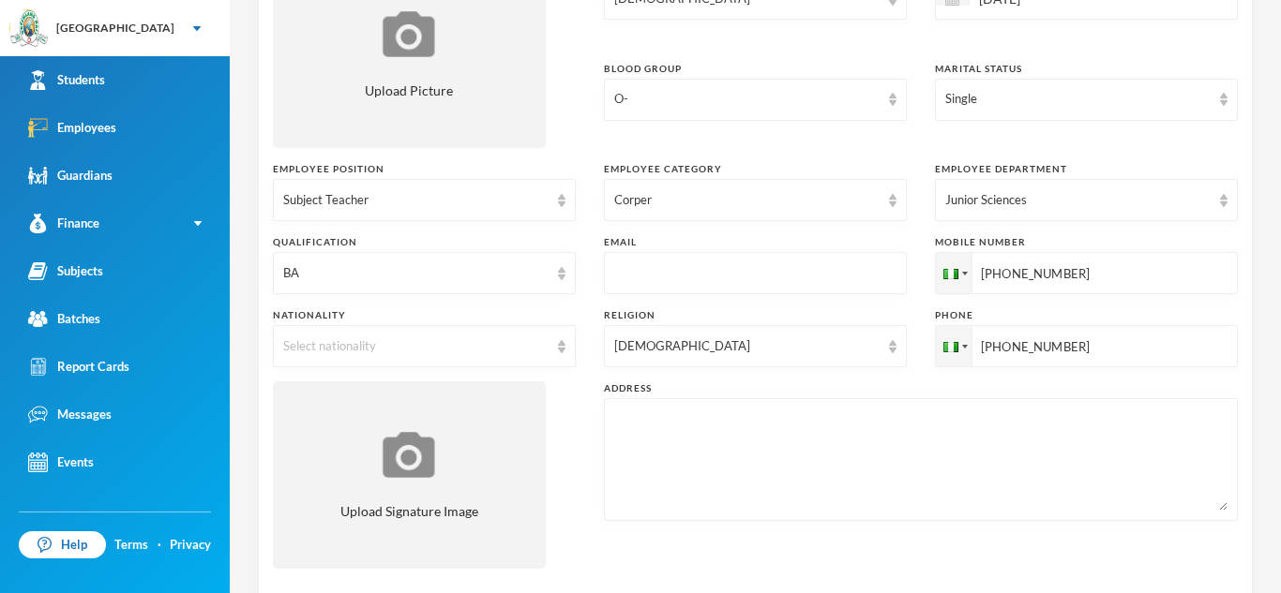
scroll to position [338, 0]
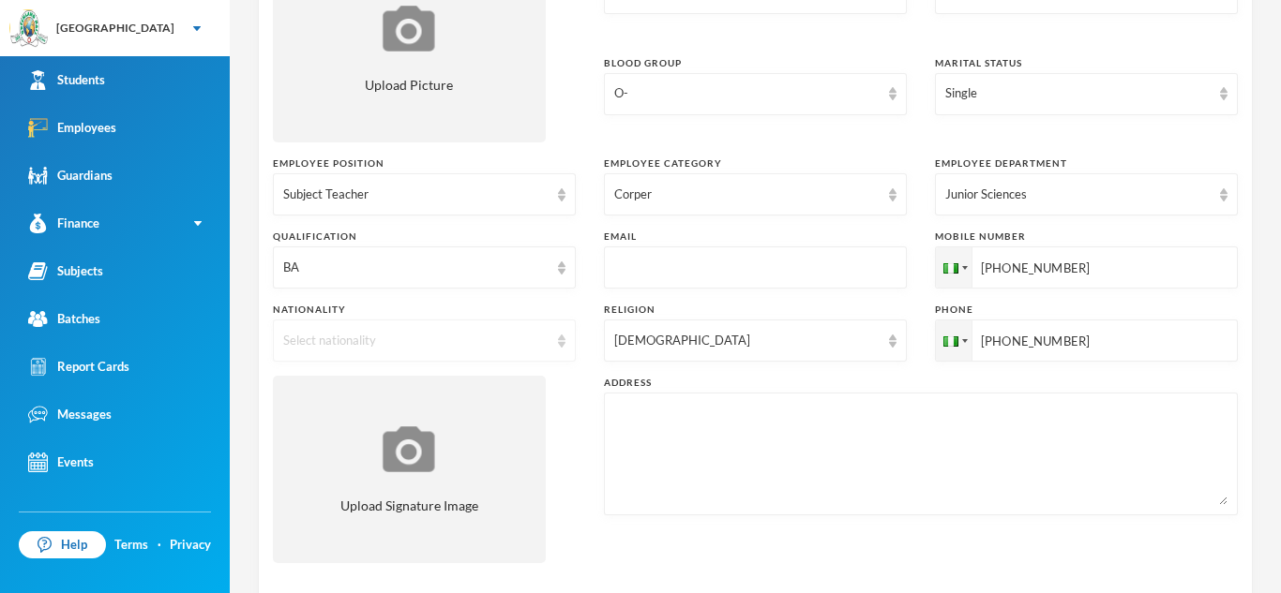
click at [567, 349] on div "Select nationality" at bounding box center [424, 341] width 303 height 42
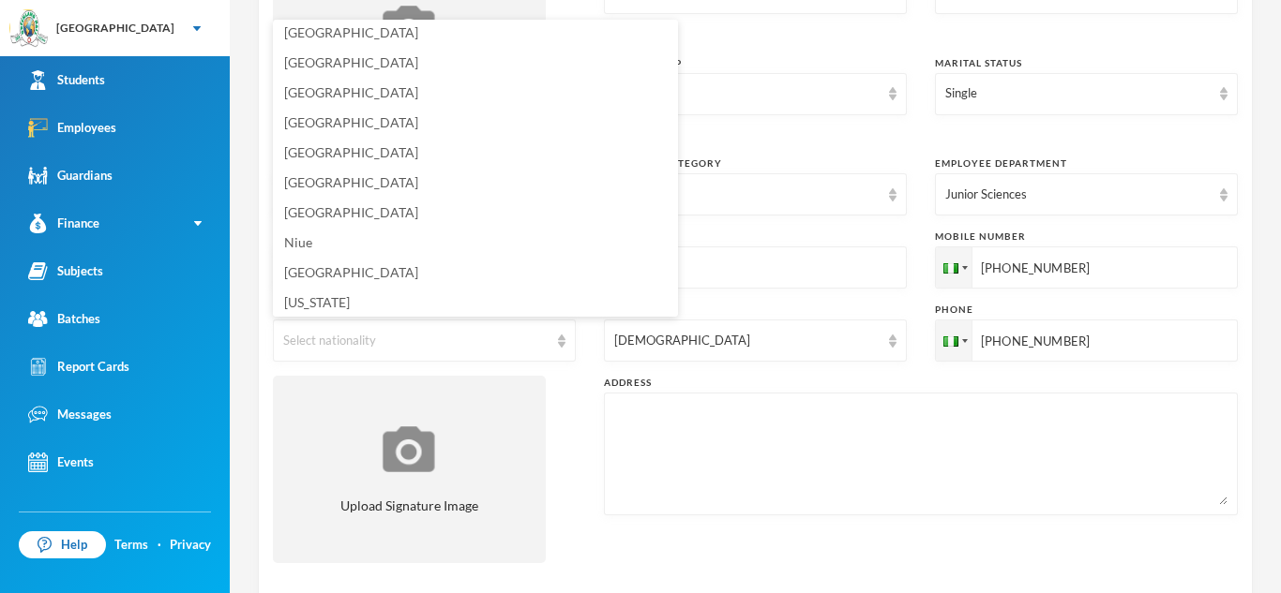
scroll to position [4599, 0]
click at [294, 209] on span "Nigeria" at bounding box center [351, 210] width 134 height 16
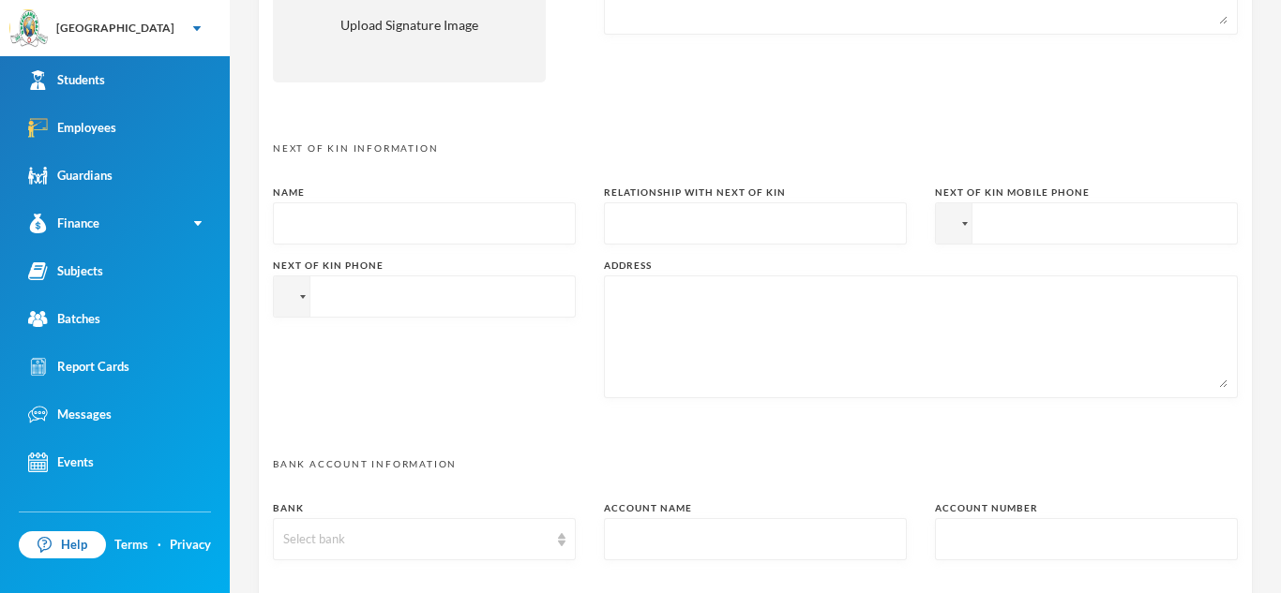
scroll to position [834, 0]
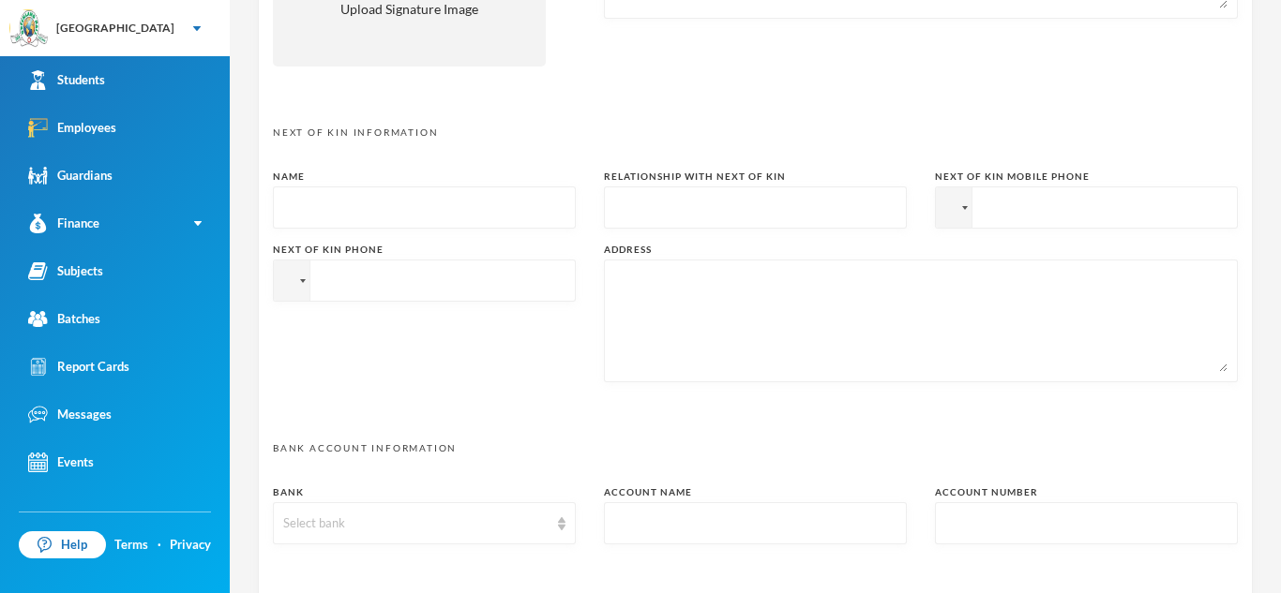
click at [294, 209] on input "text" at bounding box center [424, 209] width 282 height 42
type input "Mr. Ipinmoroti Bayode"
click at [619, 215] on input "text" at bounding box center [755, 209] width 282 height 42
type input "Father"
click at [981, 207] on input "tel" at bounding box center [1086, 208] width 303 height 42
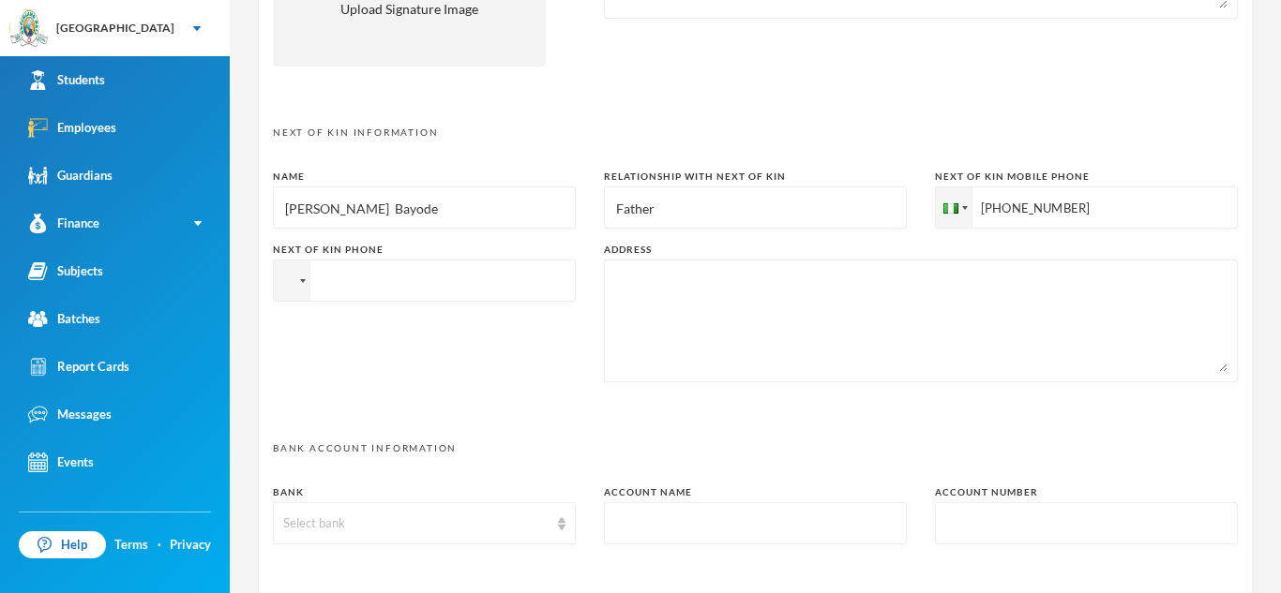
type input "+2348148613831"
click at [621, 307] on textarea at bounding box center [920, 321] width 613 height 102
type textarea "4"
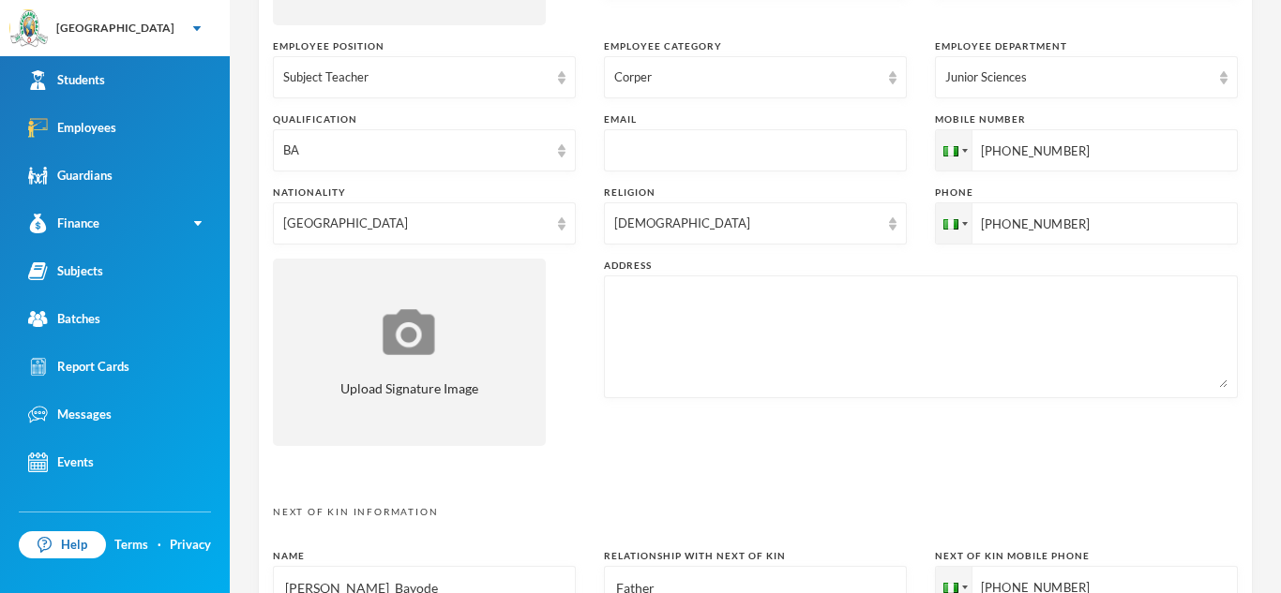
scroll to position [447, 0]
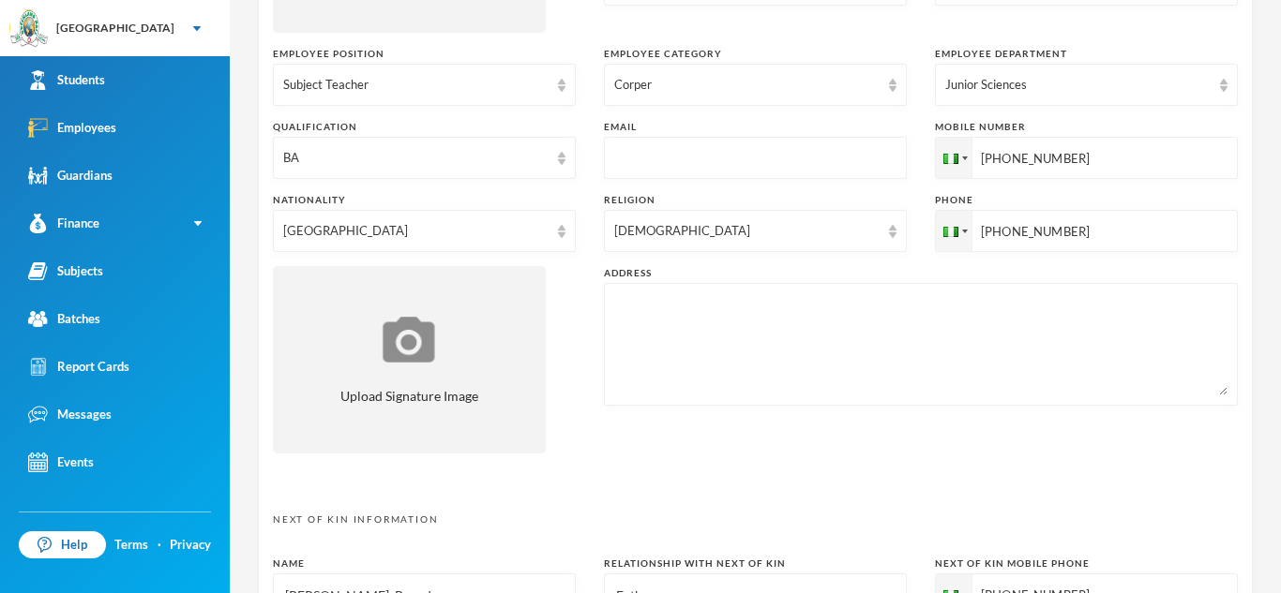
type textarea "C4, Idofin Street,Ikole Ekiti"
click at [616, 308] on textarea at bounding box center [920, 344] width 613 height 102
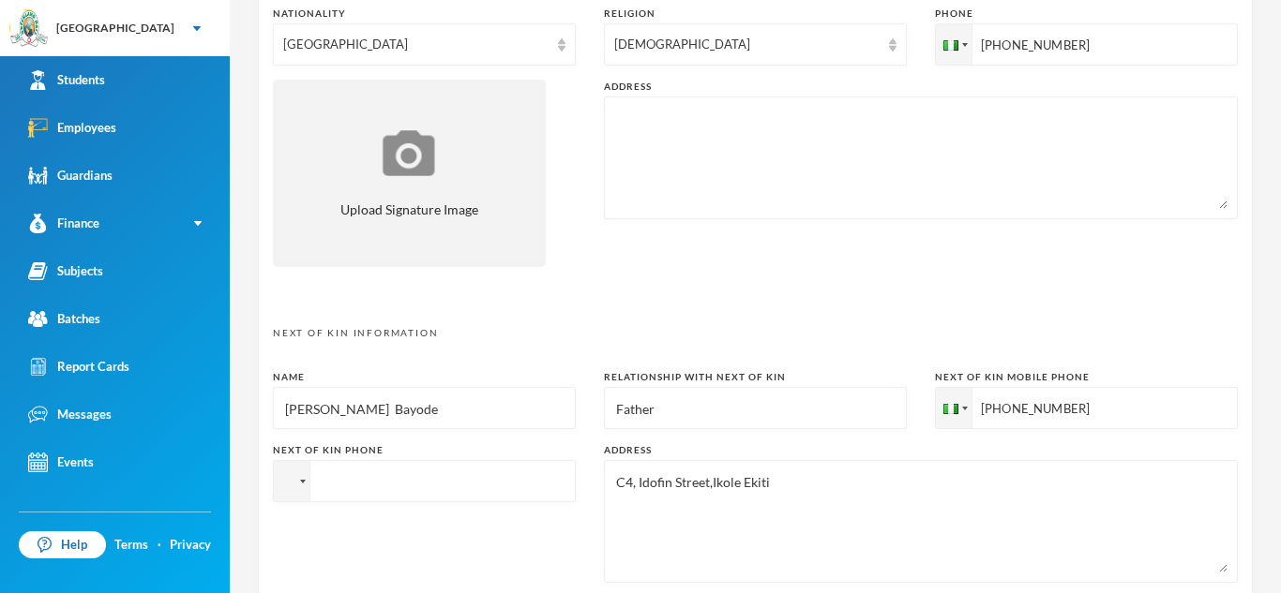
scroll to position [639, 0]
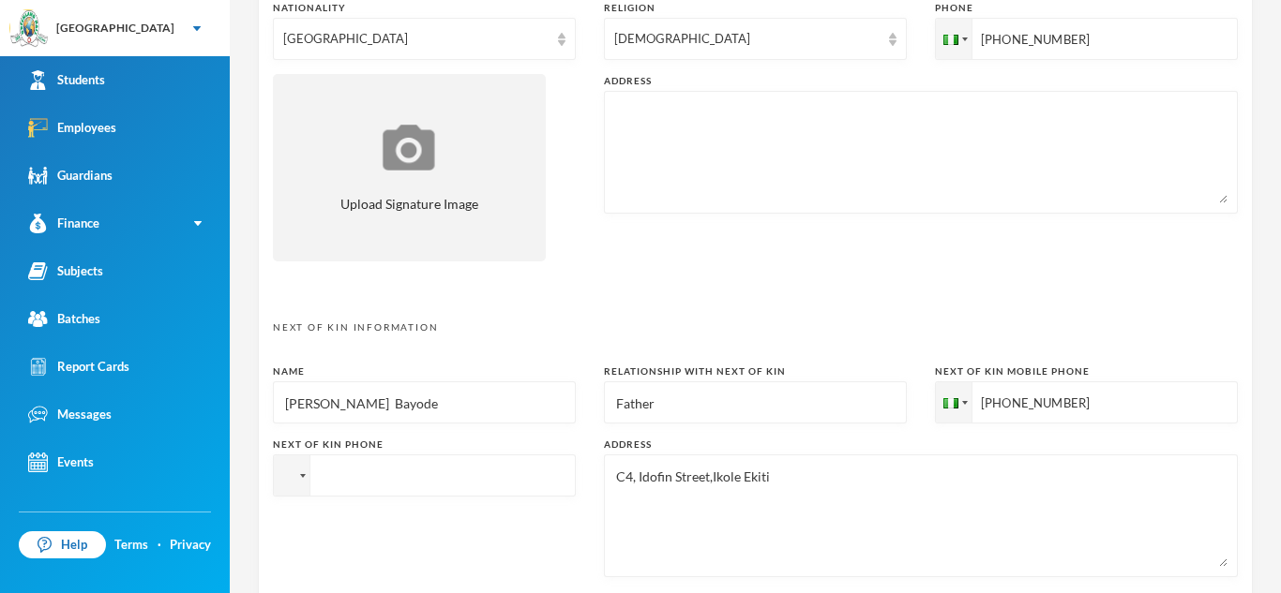
click at [623, 155] on textarea at bounding box center [920, 152] width 613 height 102
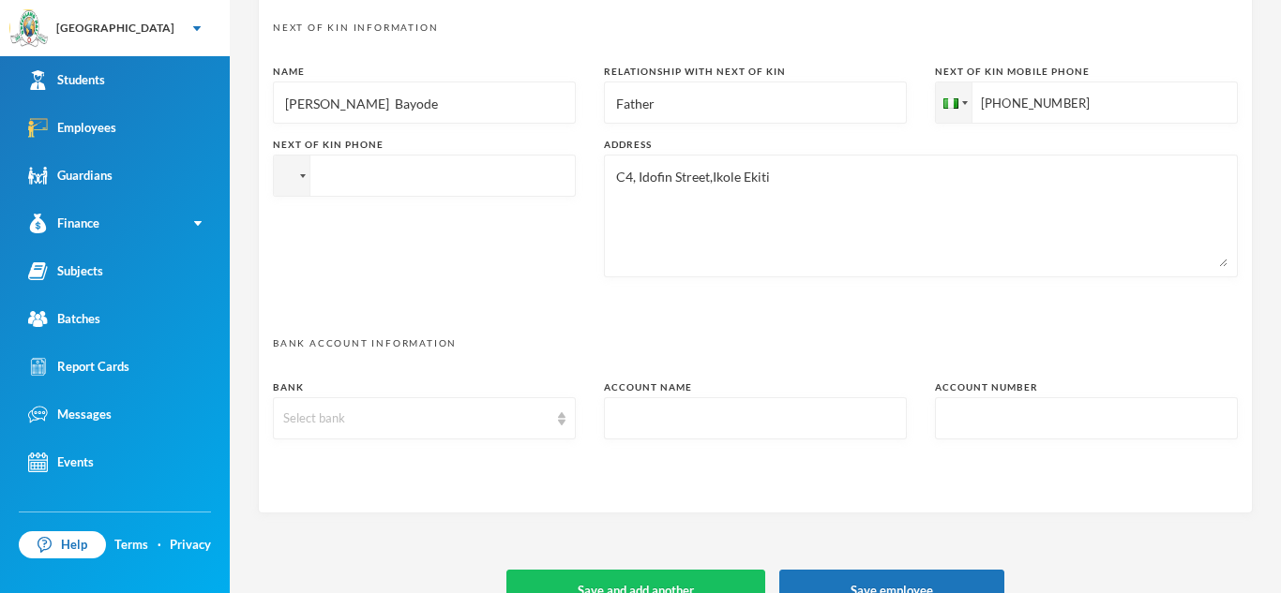
scroll to position [942, 0]
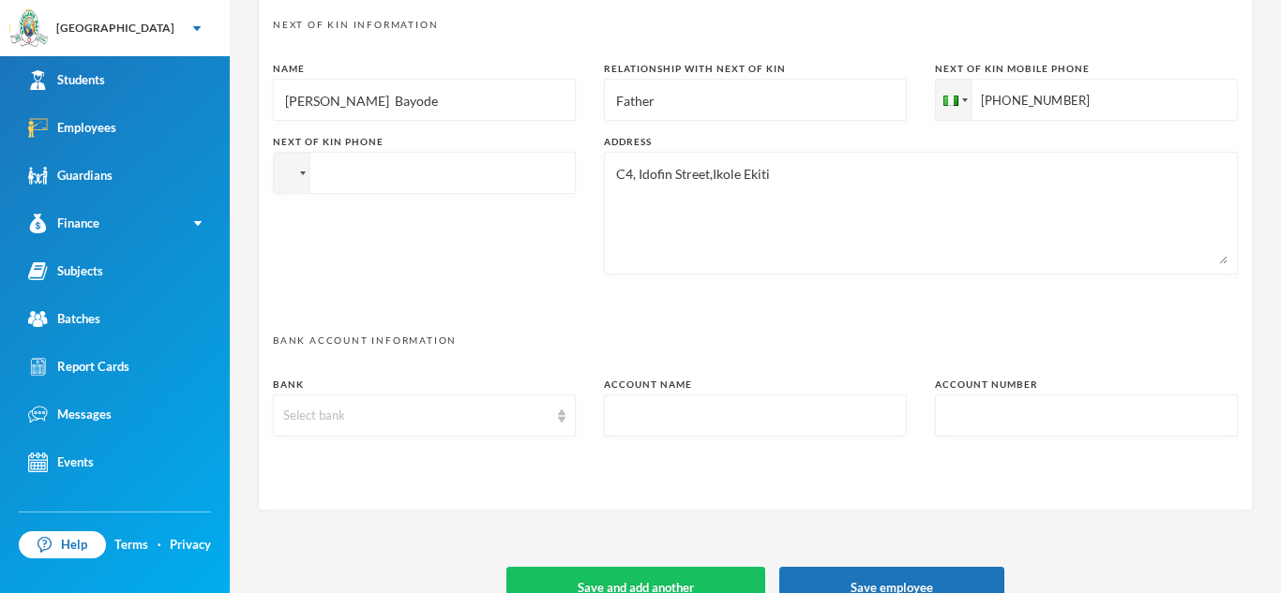
type textarea "C4, Idofin Street, Ikole Ekiti"
click at [323, 175] on input "tel" at bounding box center [424, 173] width 303 height 42
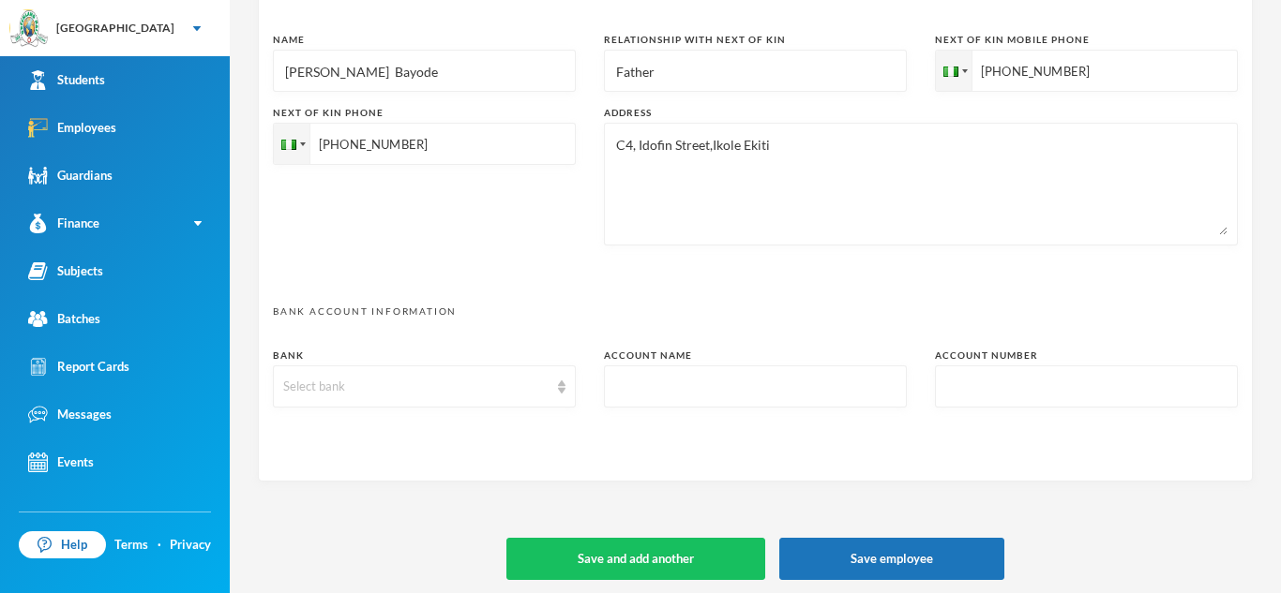
scroll to position [977, 0]
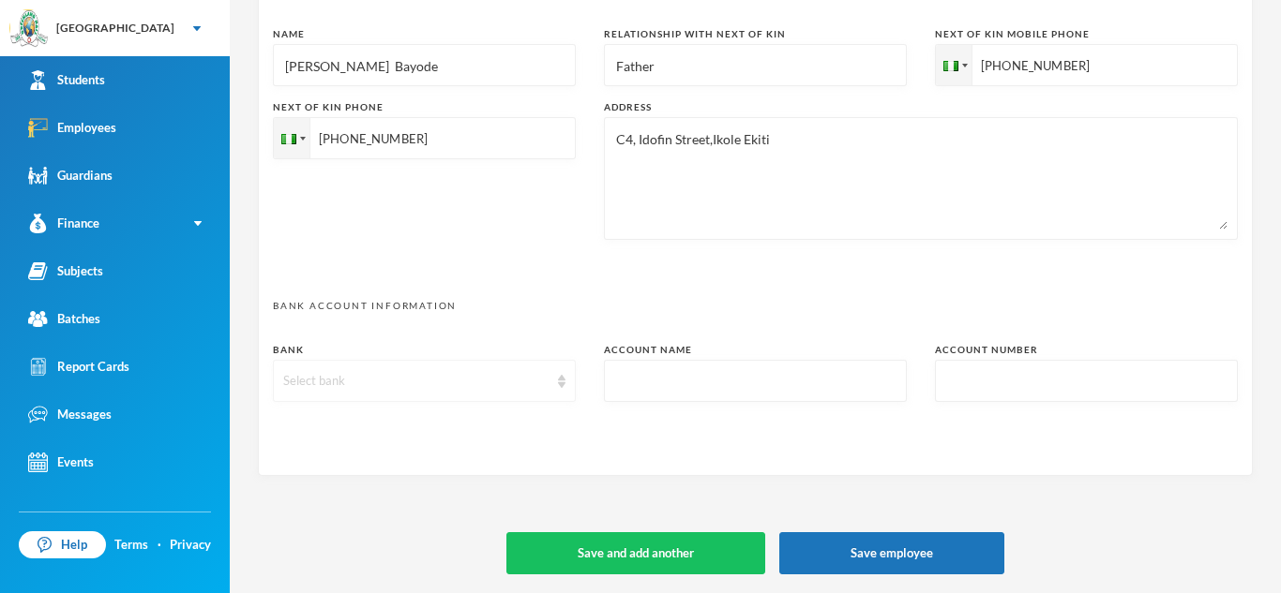
type input "+2347066346638"
click at [565, 387] on div "Select bank" at bounding box center [424, 381] width 303 height 42
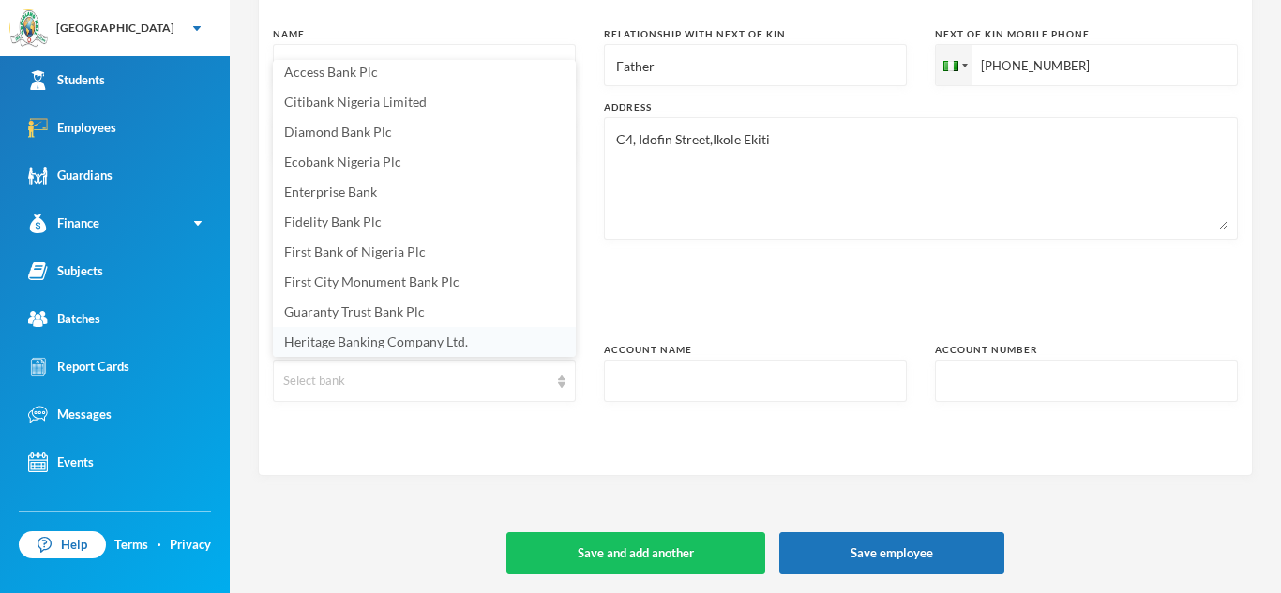
scroll to position [0, 0]
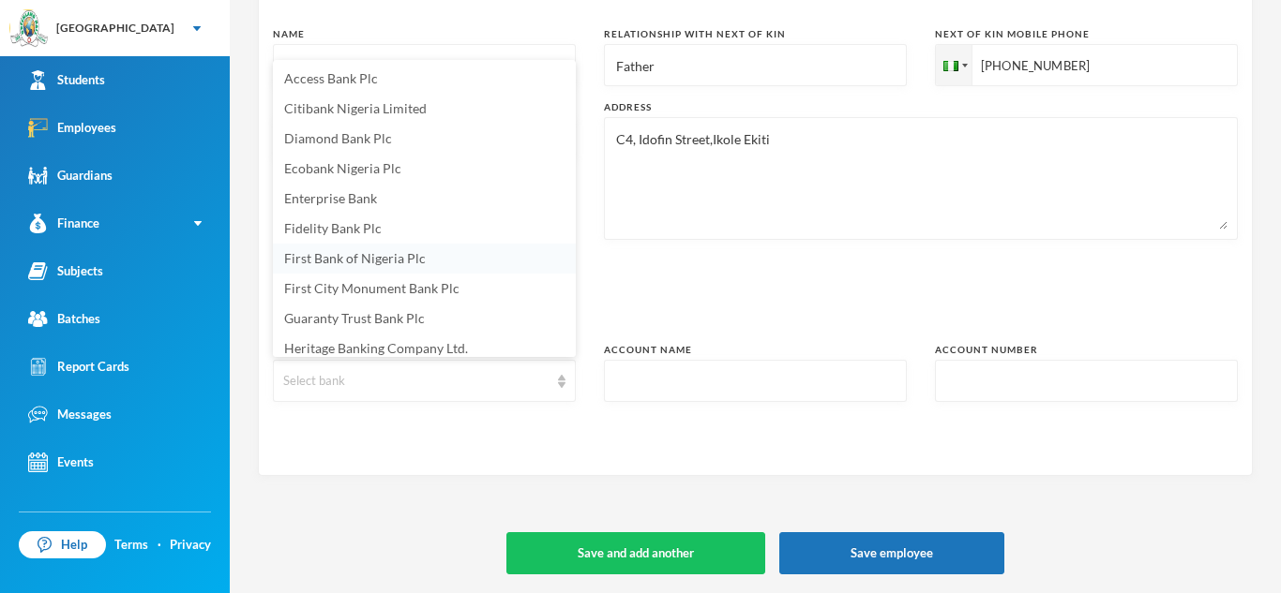
click at [346, 255] on span "First Bank of Nigeria Plc" at bounding box center [355, 258] width 142 height 16
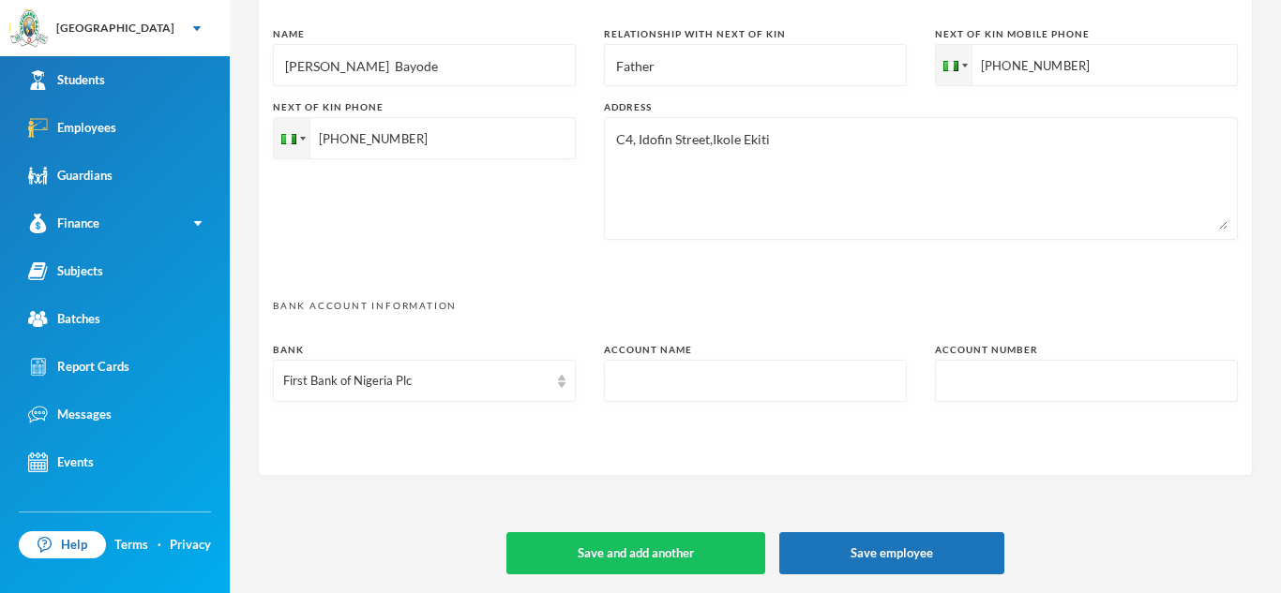
click at [637, 373] on input "text" at bounding box center [755, 382] width 282 height 42
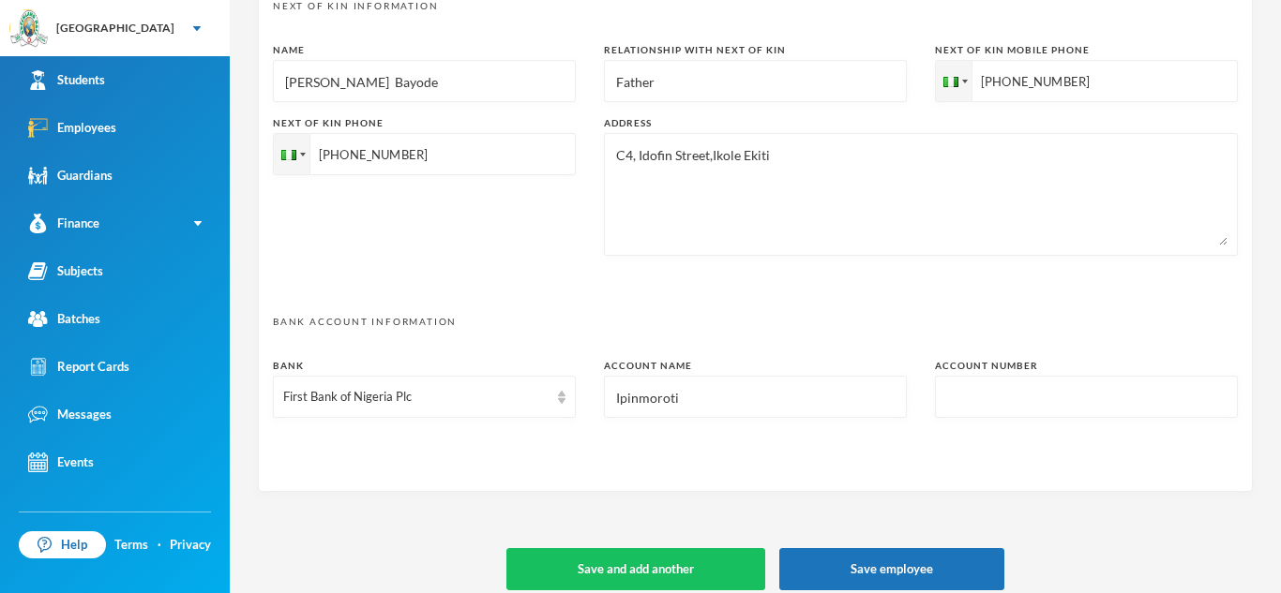
scroll to position [977, 0]
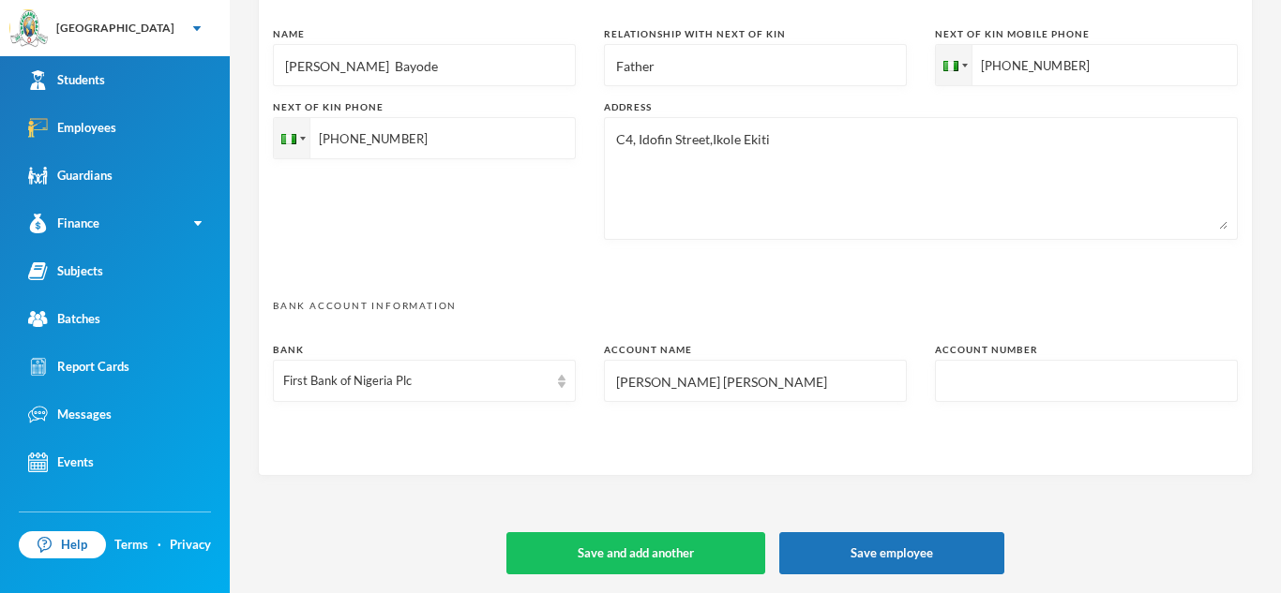
type input "Ipinmoroti Tolulope Mary"
click at [948, 388] on input "text" at bounding box center [1086, 382] width 282 height 42
type input "3130989070"
click at [950, 550] on button "Save employee" at bounding box center [891, 554] width 225 height 42
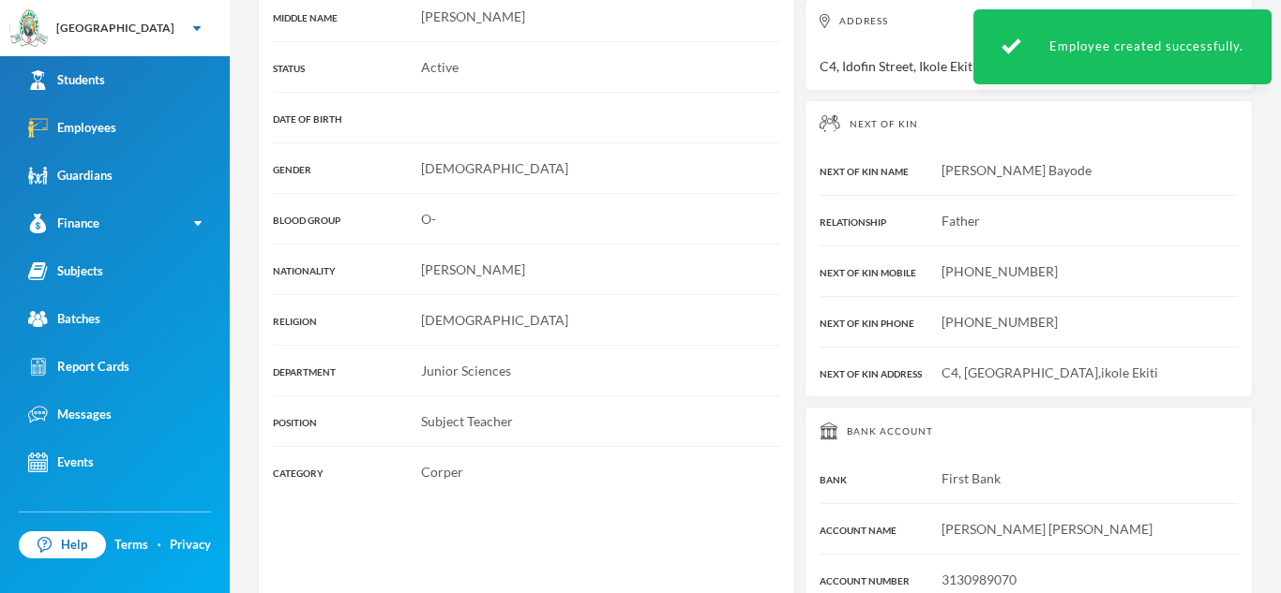
scroll to position [501, 0]
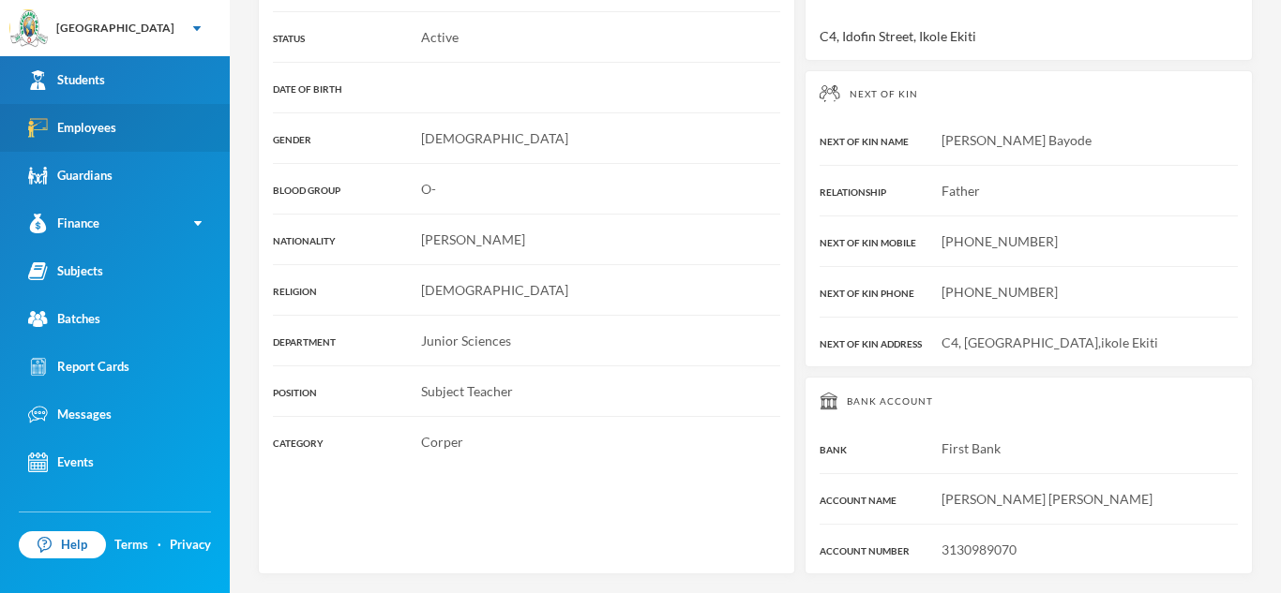
click at [59, 136] on div "Employees" at bounding box center [72, 128] width 88 height 20
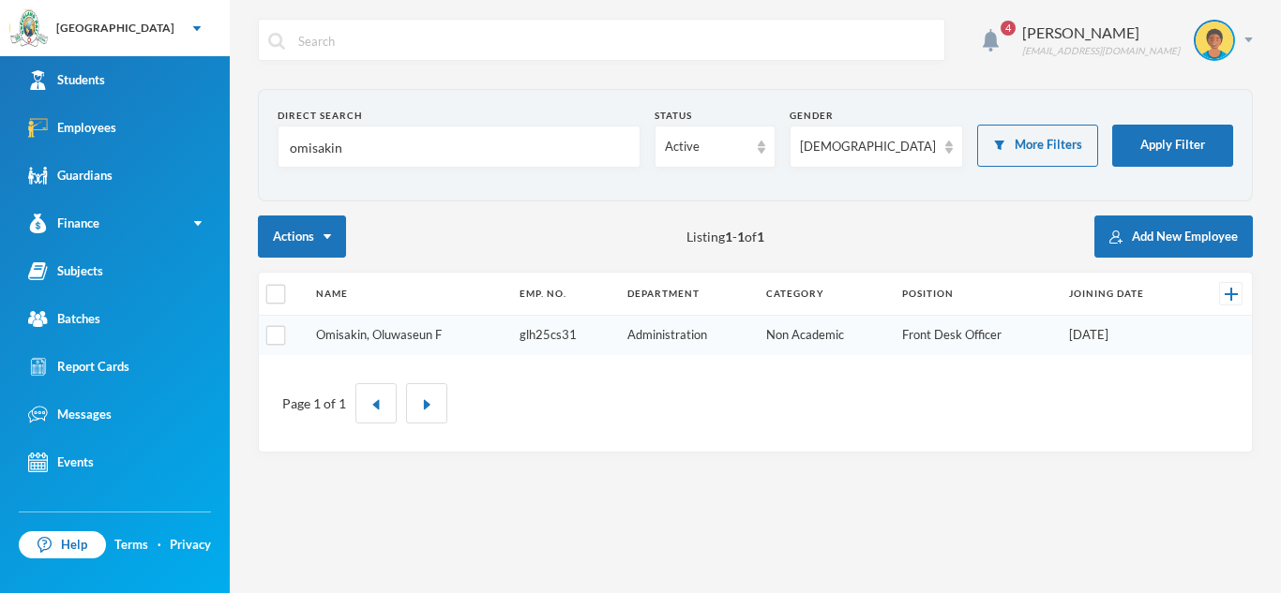
click at [423, 338] on link "Omisakin, Oluwaseun F" at bounding box center [379, 334] width 126 height 15
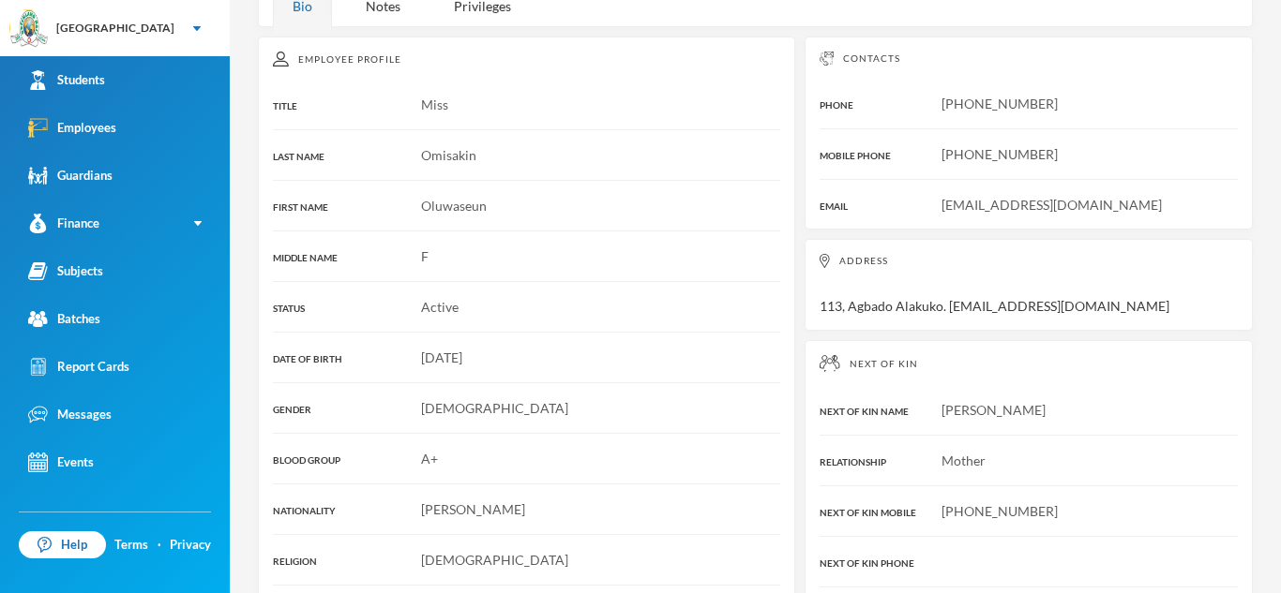
scroll to position [226, 0]
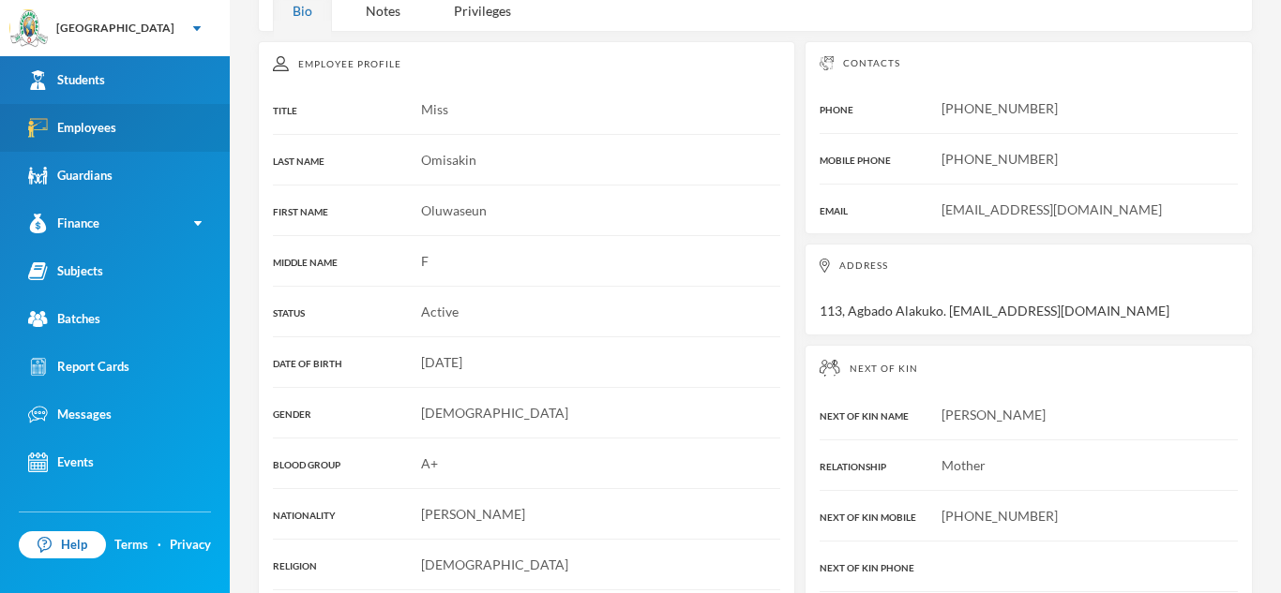
click at [185, 137] on link "Employees" at bounding box center [115, 128] width 230 height 48
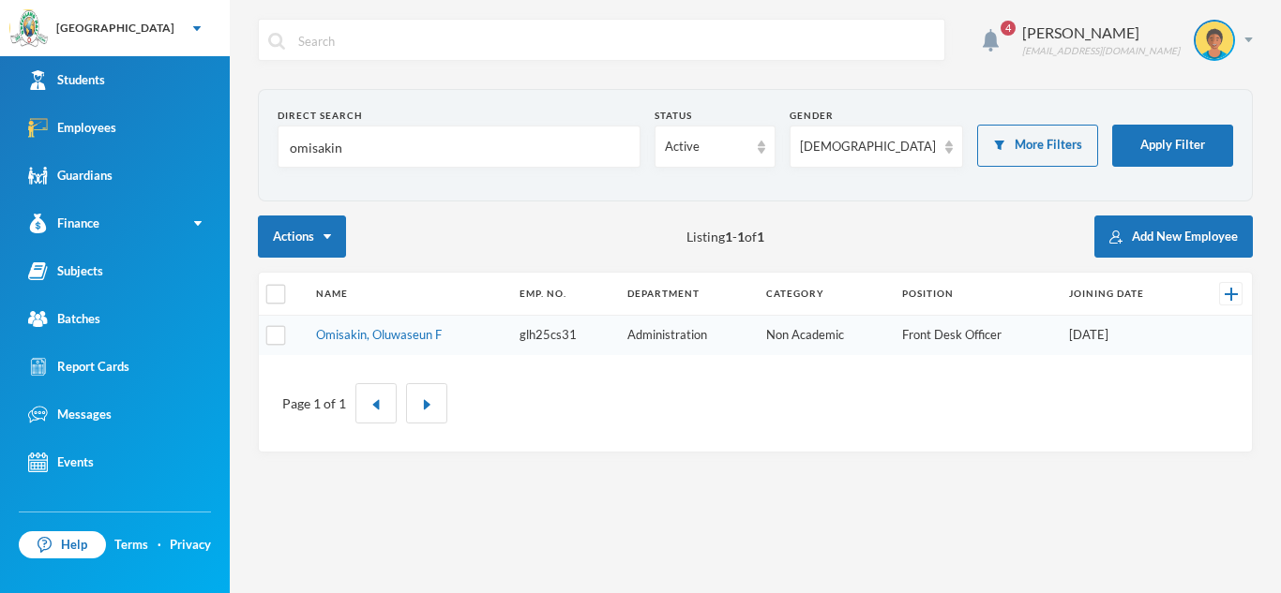
click at [347, 151] on input "omisakin" at bounding box center [459, 148] width 342 height 42
type input "o"
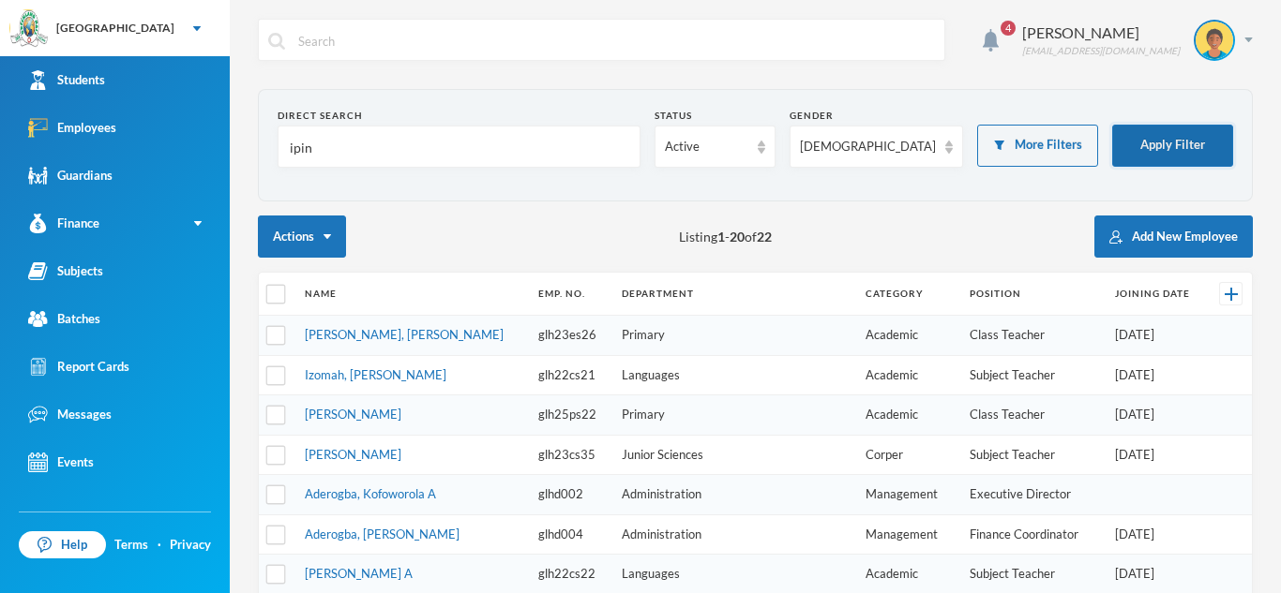
type input "ipin"
click at [1152, 153] on button "Apply Filter" at bounding box center [1172, 146] width 121 height 42
click at [1149, 137] on button "Apply Filter" at bounding box center [1172, 146] width 121 height 42
click at [1199, 145] on button "Apply Filter" at bounding box center [1172, 146] width 121 height 42
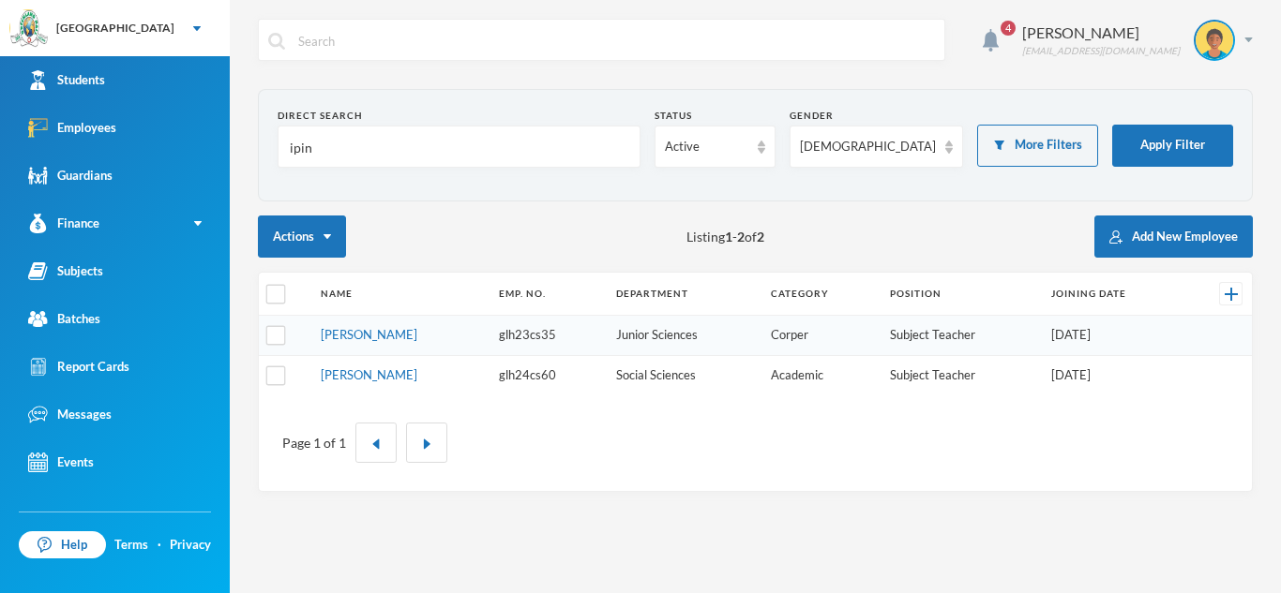
click at [427, 349] on td "Ipinmoroti, Tolulope Mary" at bounding box center [400, 336] width 178 height 40
click at [417, 339] on link "Ipinmoroti, Tolulope Mary" at bounding box center [369, 334] width 97 height 15
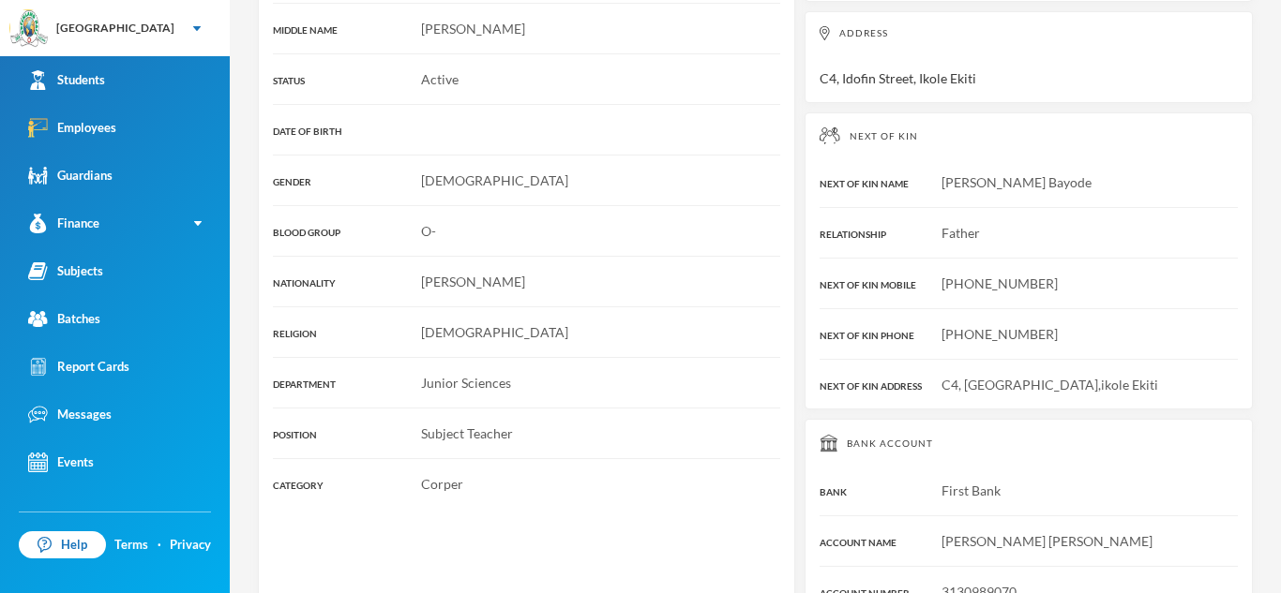
scroll to position [479, 0]
